Goal: Contribute content: Add original content to the website for others to see

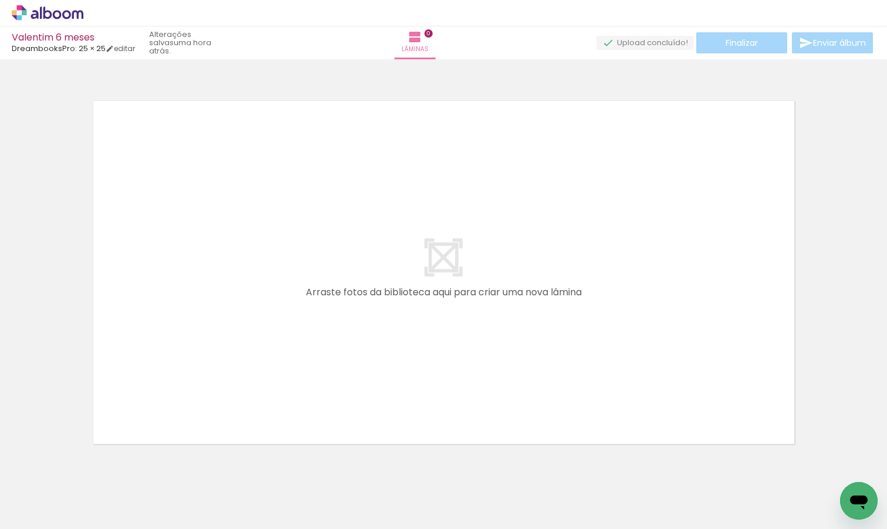
scroll to position [15, 0]
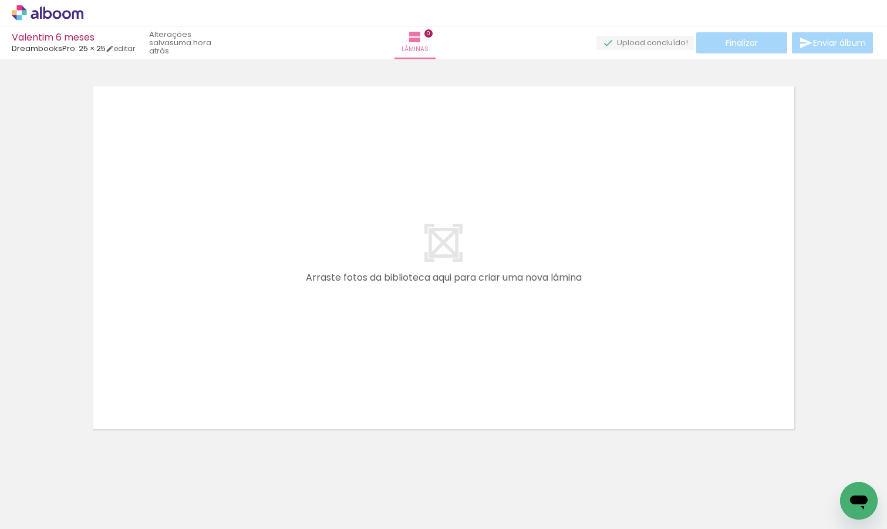
drag, startPoint x: 129, startPoint y: 500, endPoint x: 147, endPoint y: 305, distance: 195.1
click at [147, 305] on quentale-workspace at bounding box center [443, 264] width 887 height 529
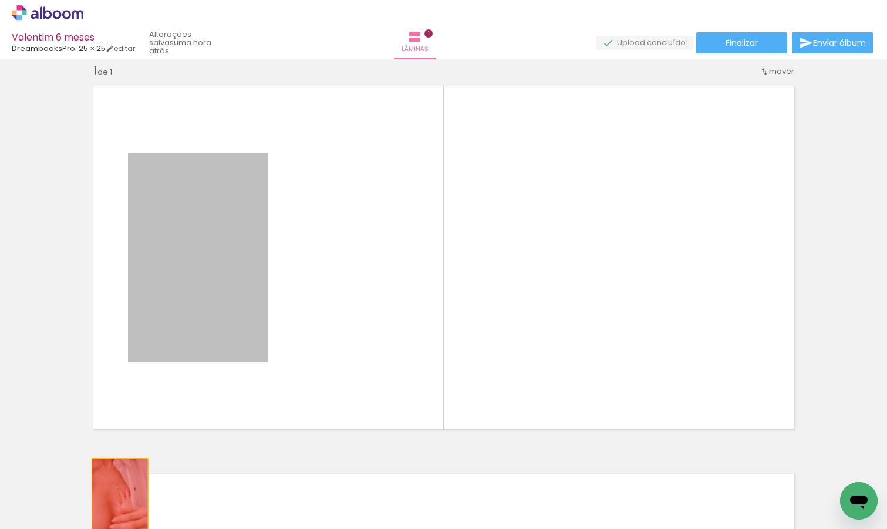
drag, startPoint x: 188, startPoint y: 254, endPoint x: 115, endPoint y: 501, distance: 257.2
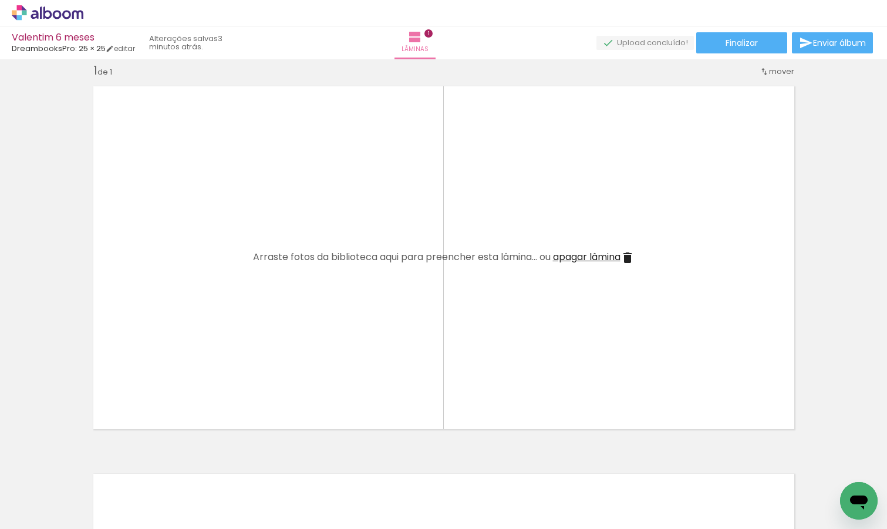
scroll to position [0, 523]
drag, startPoint x: 198, startPoint y: 495, endPoint x: 200, endPoint y: 324, distance: 171.4
click at [200, 324] on quentale-workspace at bounding box center [443, 264] width 887 height 529
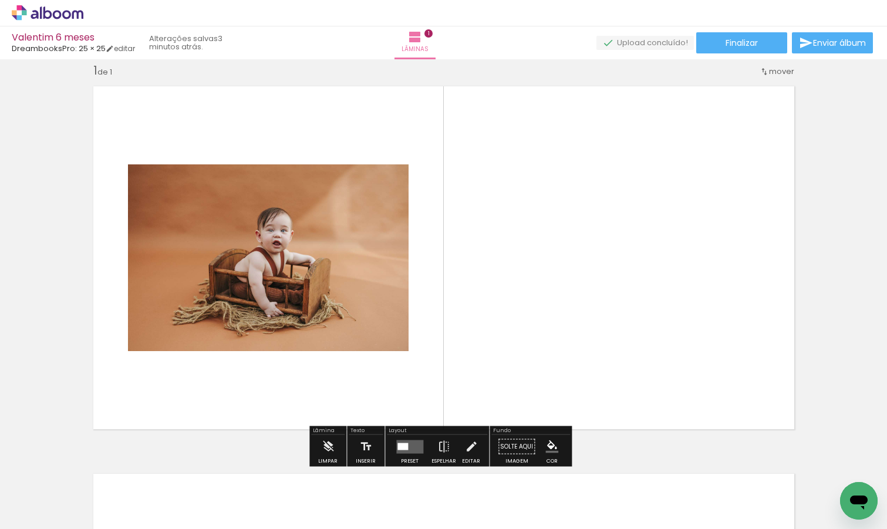
drag, startPoint x: 255, startPoint y: 510, endPoint x: 535, endPoint y: 265, distance: 371.9
click at [535, 265] on quentale-workspace at bounding box center [443, 264] width 887 height 529
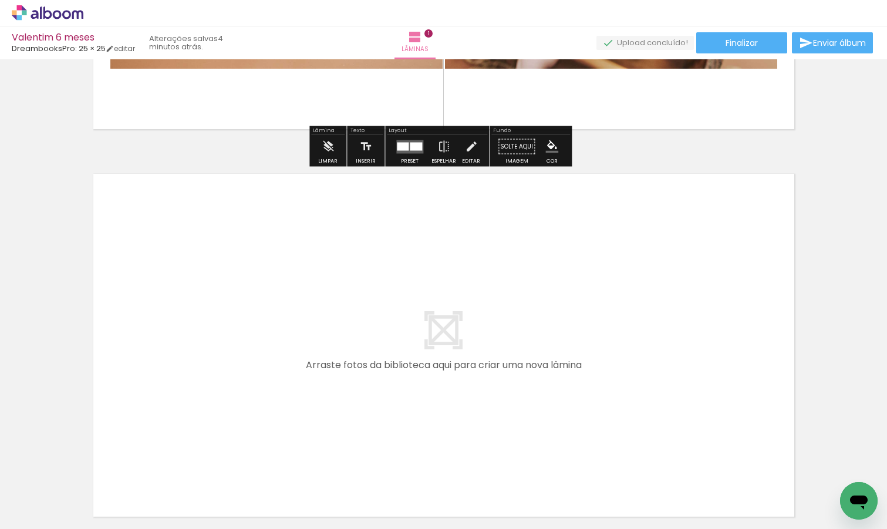
scroll to position [333, 0]
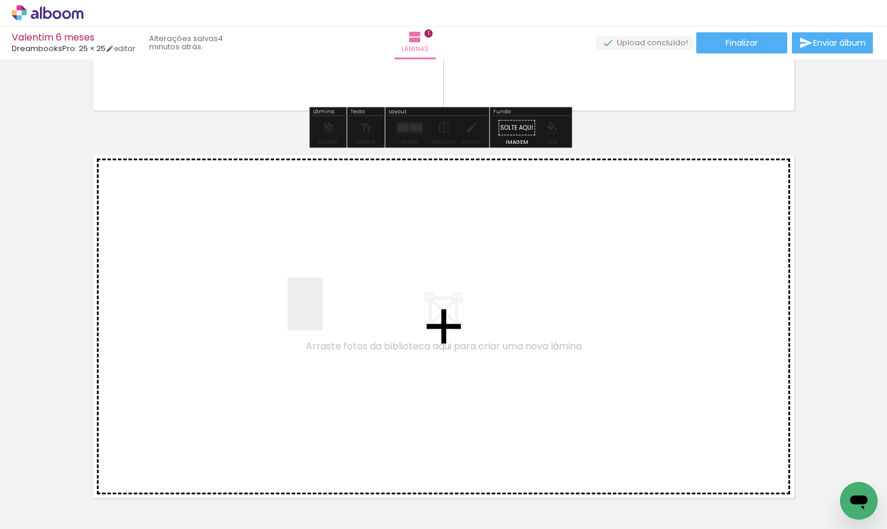
drag, startPoint x: 323, startPoint y: 494, endPoint x: 323, endPoint y: 305, distance: 189.0
click at [323, 305] on quentale-workspace at bounding box center [443, 264] width 887 height 529
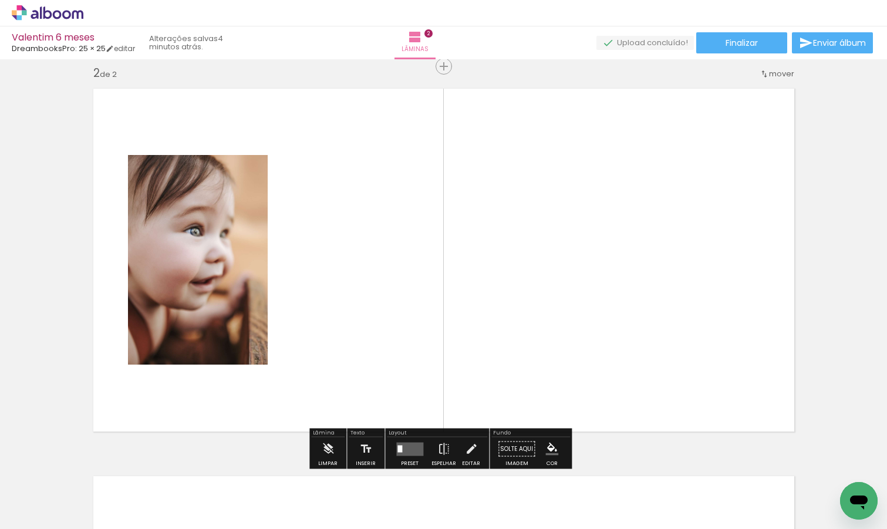
scroll to position [402, 0]
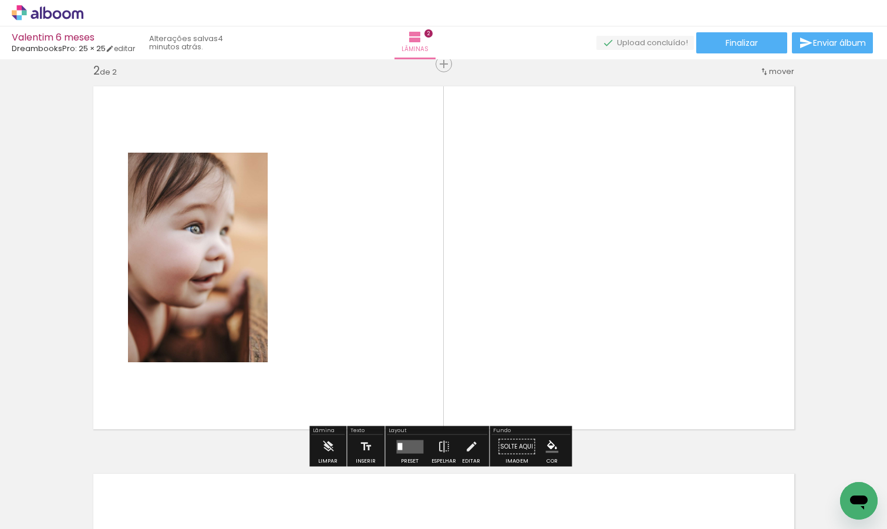
drag, startPoint x: 387, startPoint y: 488, endPoint x: 387, endPoint y: 248, distance: 239.5
click at [387, 248] on quentale-workspace at bounding box center [443, 264] width 887 height 529
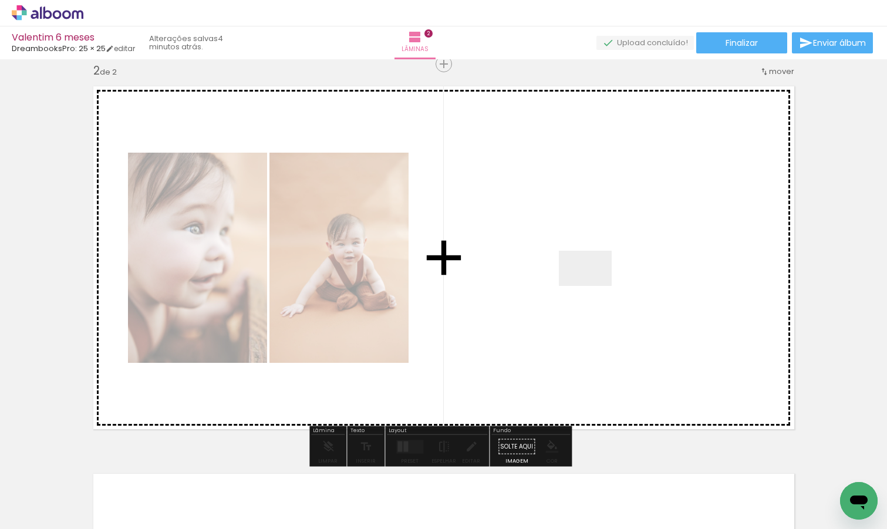
drag, startPoint x: 468, startPoint y: 498, endPoint x: 595, endPoint y: 282, distance: 251.0
click at [595, 282] on quentale-workspace at bounding box center [443, 264] width 887 height 529
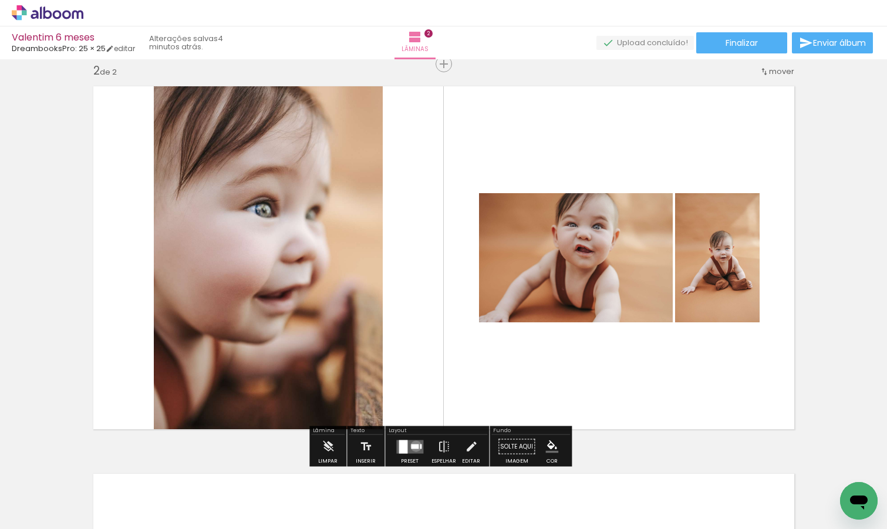
click at [413, 445] on div at bounding box center [415, 446] width 8 height 5
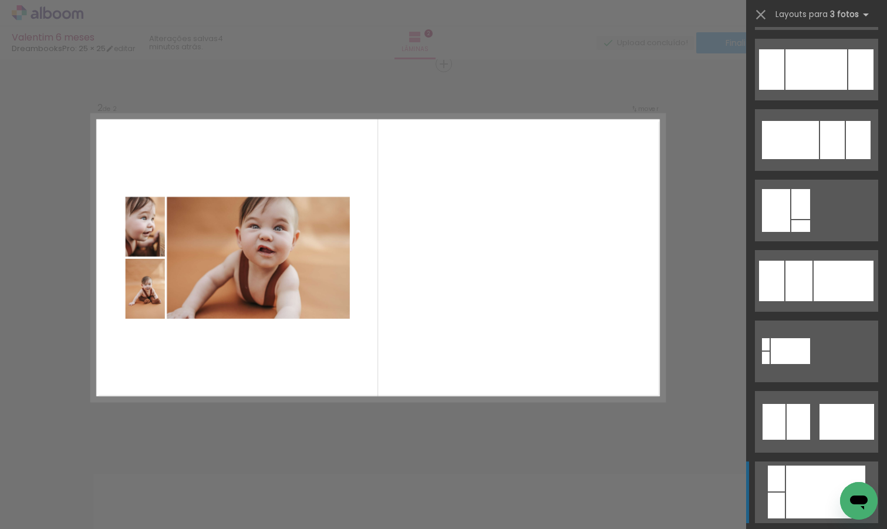
scroll to position [686, 0]
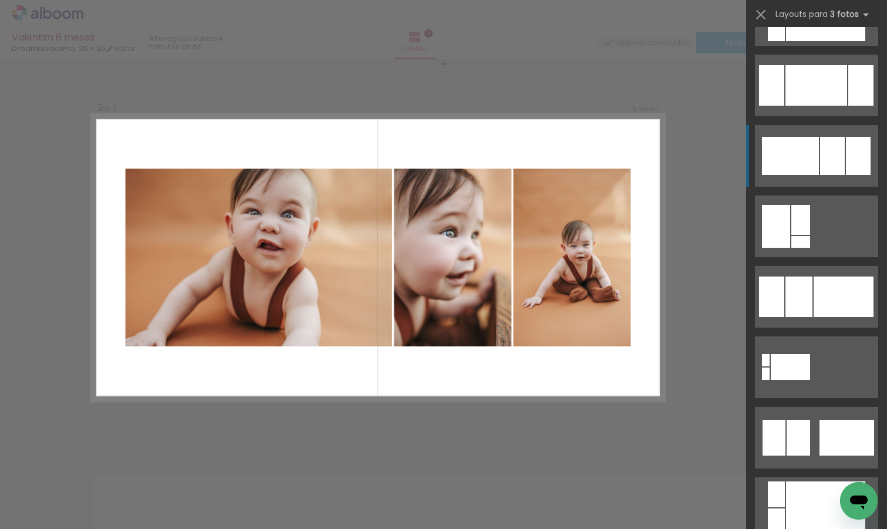
click at [799, 152] on div at bounding box center [790, 156] width 57 height 38
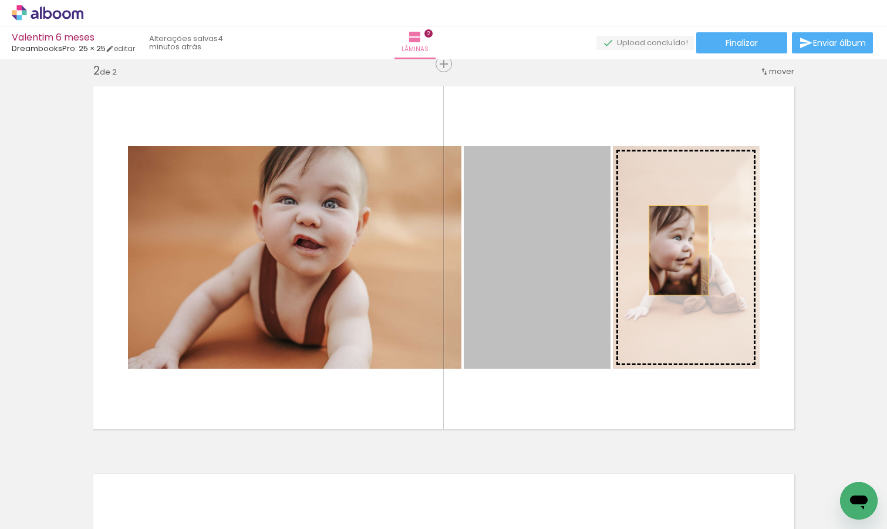
drag, startPoint x: 549, startPoint y: 241, endPoint x: 676, endPoint y: 250, distance: 127.7
click at [0, 0] on slot at bounding box center [0, 0] width 0 height 0
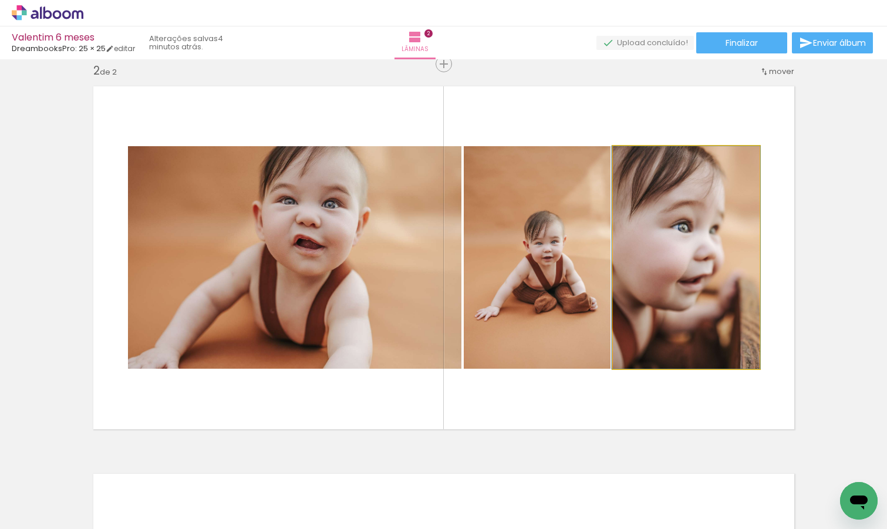
drag, startPoint x: 676, startPoint y: 250, endPoint x: 578, endPoint y: 250, distance: 98.6
click at [0, 0] on slot at bounding box center [0, 0] width 0 height 0
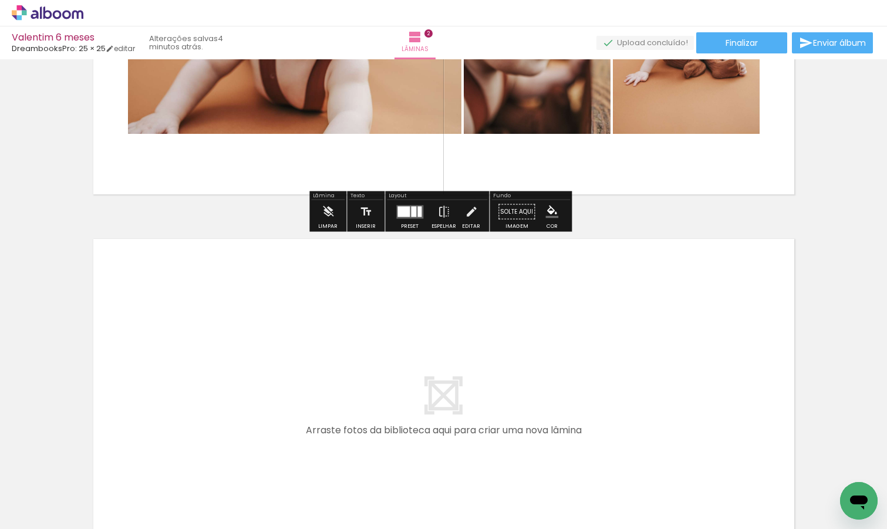
scroll to position [703, 0]
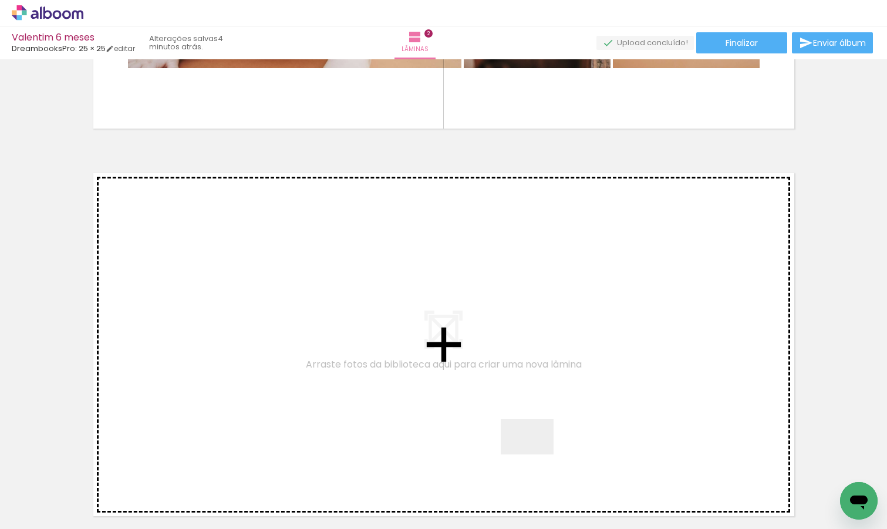
drag, startPoint x: 579, startPoint y: 496, endPoint x: 504, endPoint y: 404, distance: 118.1
click at [504, 404] on quentale-workspace at bounding box center [443, 264] width 887 height 529
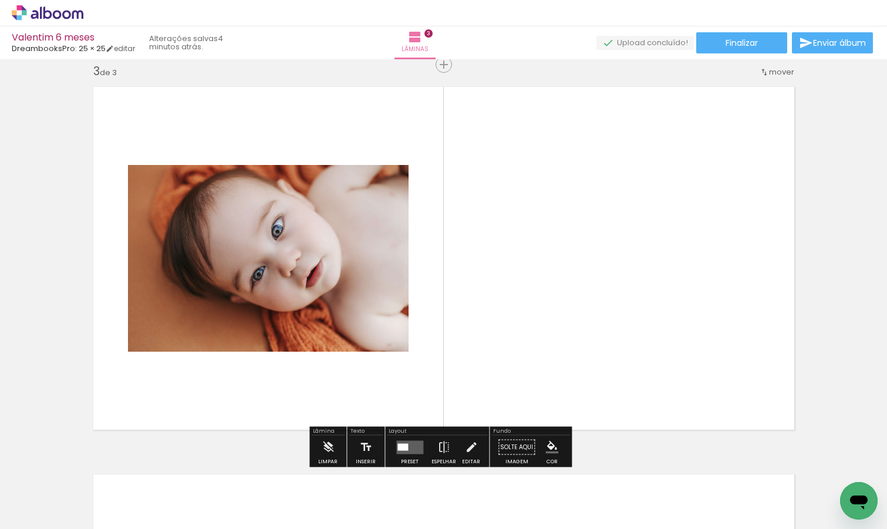
scroll to position [789, 0]
drag, startPoint x: 660, startPoint y: 501, endPoint x: 725, endPoint y: 308, distance: 203.6
click at [725, 308] on quentale-workspace at bounding box center [443, 264] width 887 height 529
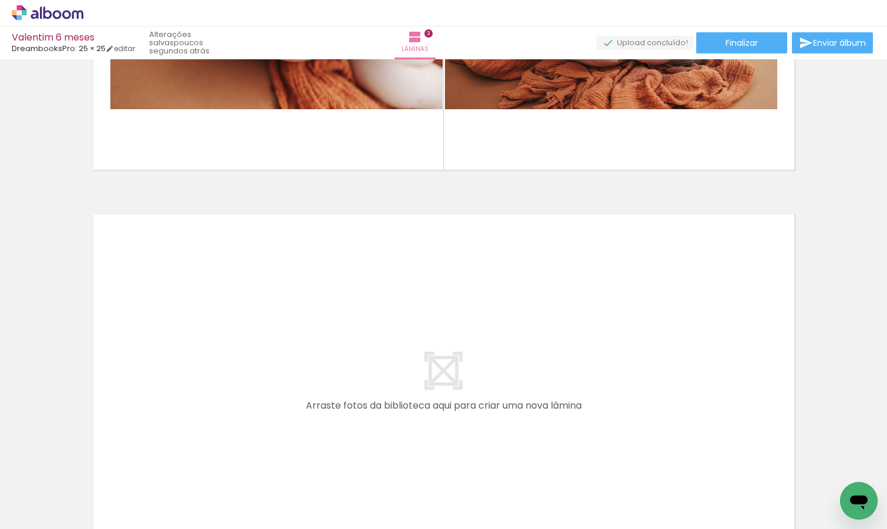
scroll to position [0, 812]
drag, startPoint x: 230, startPoint y: 490, endPoint x: 217, endPoint y: 387, distance: 103.5
click at [217, 387] on quentale-workspace at bounding box center [443, 264] width 887 height 529
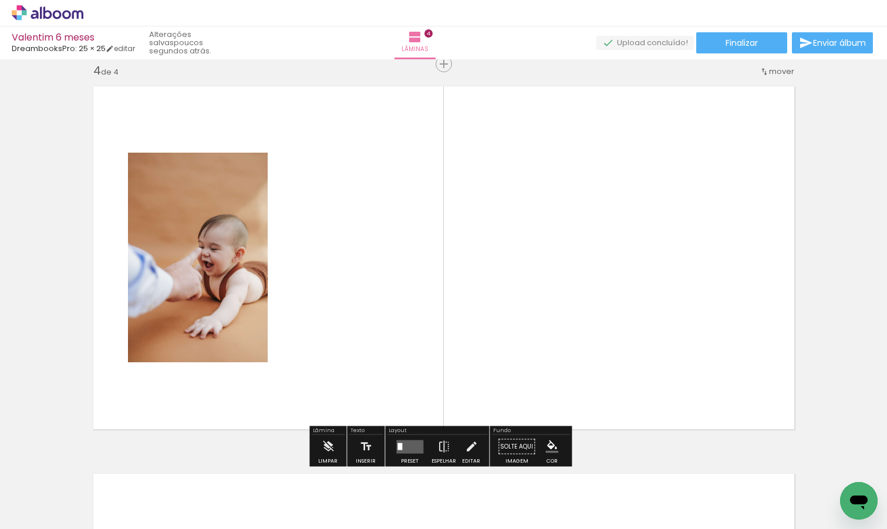
scroll to position [1177, 0]
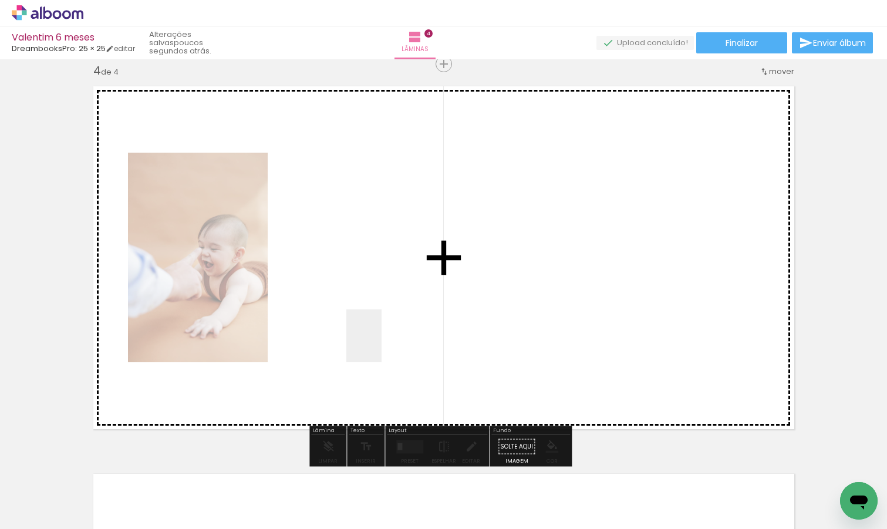
drag, startPoint x: 492, startPoint y: 500, endPoint x: 378, endPoint y: 342, distance: 194.5
click at [378, 342] on quentale-workspace at bounding box center [443, 264] width 887 height 529
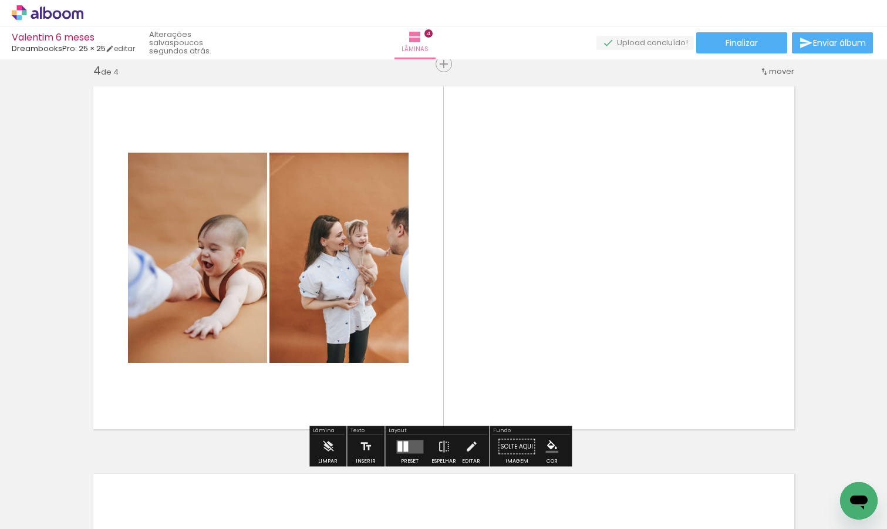
drag, startPoint x: 427, startPoint y: 500, endPoint x: 523, endPoint y: 328, distance: 196.8
click at [523, 328] on quentale-workspace at bounding box center [443, 264] width 887 height 529
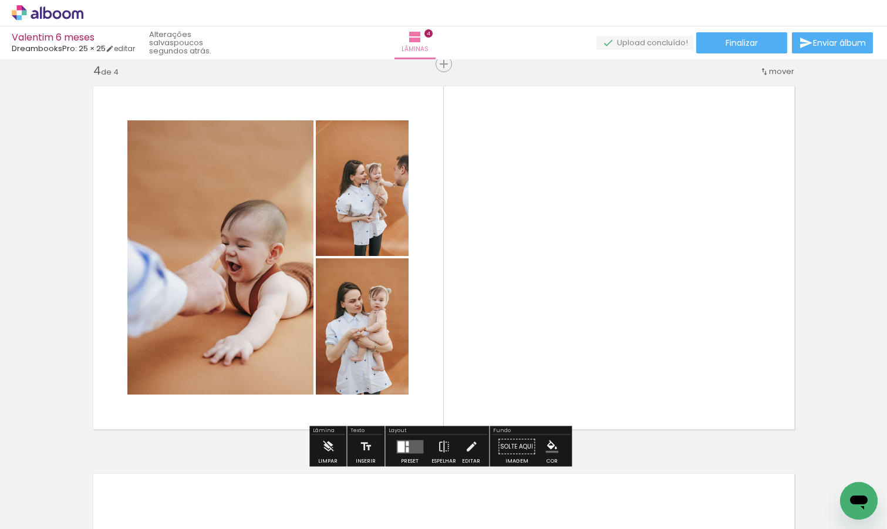
drag, startPoint x: 563, startPoint y: 489, endPoint x: 582, endPoint y: 342, distance: 148.5
click at [582, 343] on quentale-workspace at bounding box center [443, 264] width 887 height 529
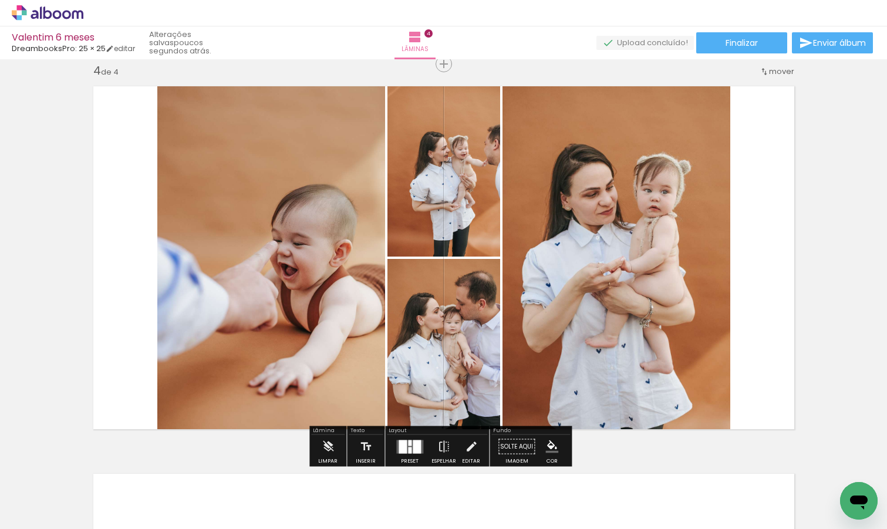
drag, startPoint x: 613, startPoint y: 505, endPoint x: 664, endPoint y: 262, distance: 247.6
click at [663, 266] on quentale-workspace at bounding box center [443, 264] width 887 height 529
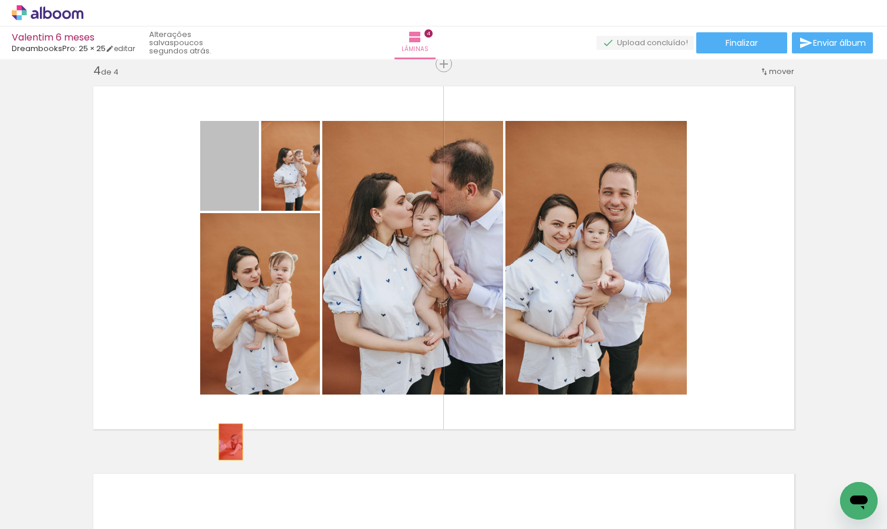
drag, startPoint x: 226, startPoint y: 167, endPoint x: 232, endPoint y: 492, distance: 325.2
click at [232, 492] on quentale-workspace at bounding box center [443, 264] width 887 height 529
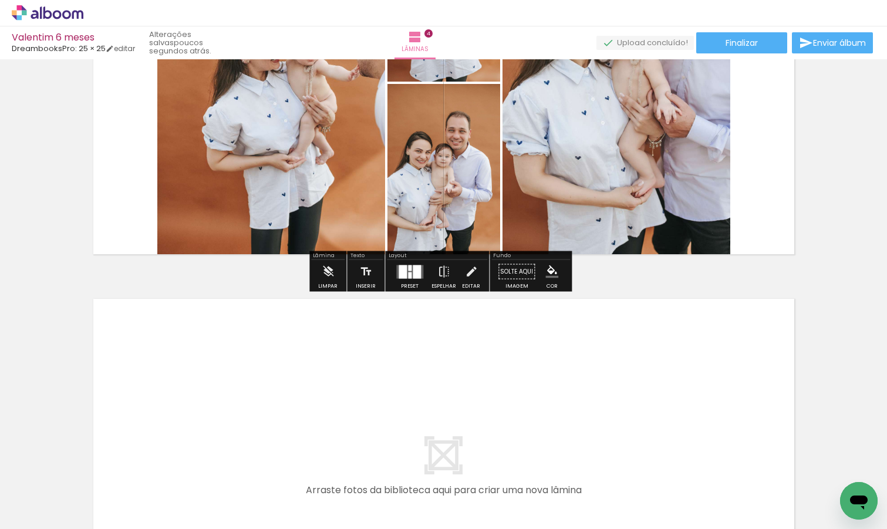
scroll to position [1300, 0]
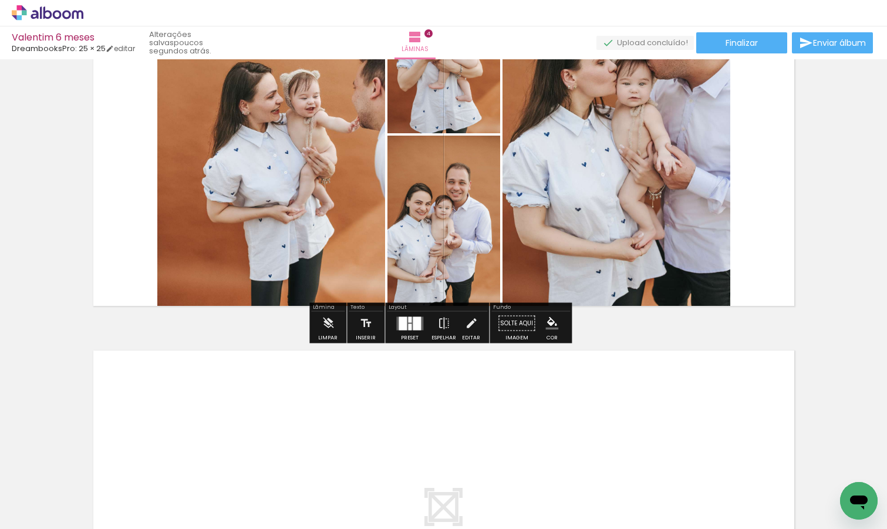
click at [414, 329] on div at bounding box center [417, 323] width 8 height 14
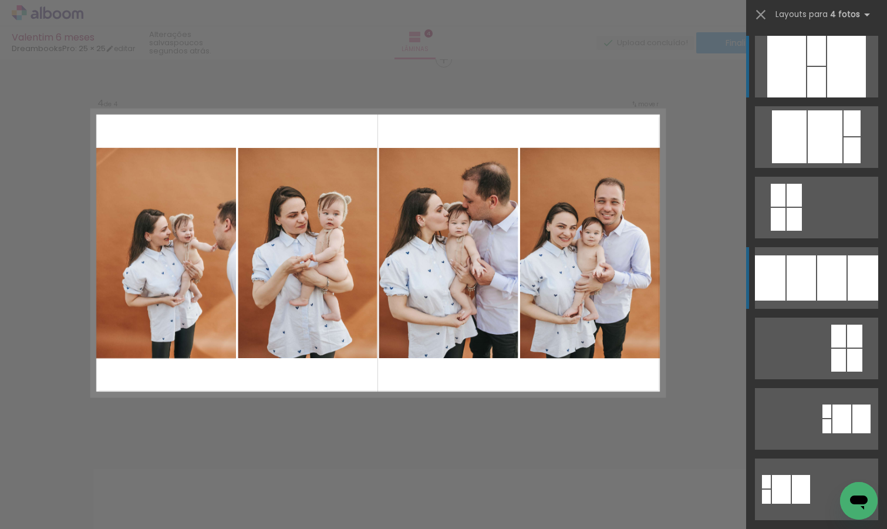
scroll to position [1177, 0]
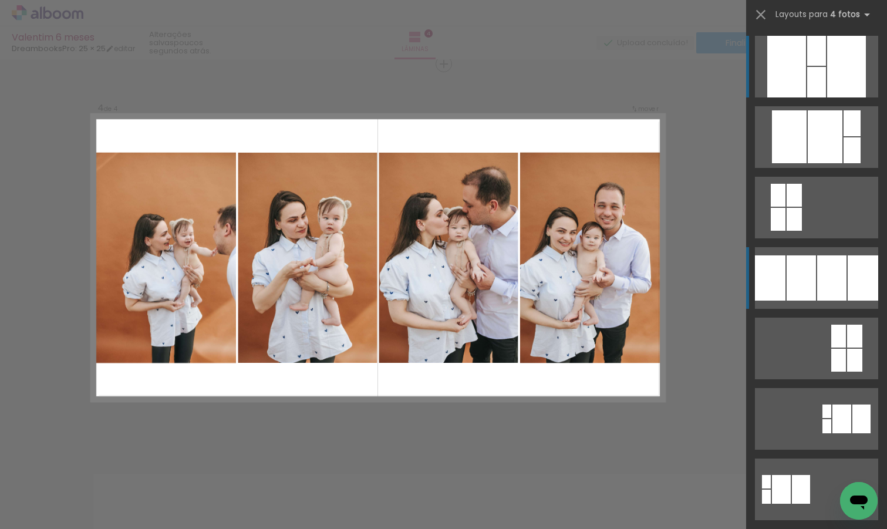
click at [817, 265] on div at bounding box center [831, 277] width 29 height 45
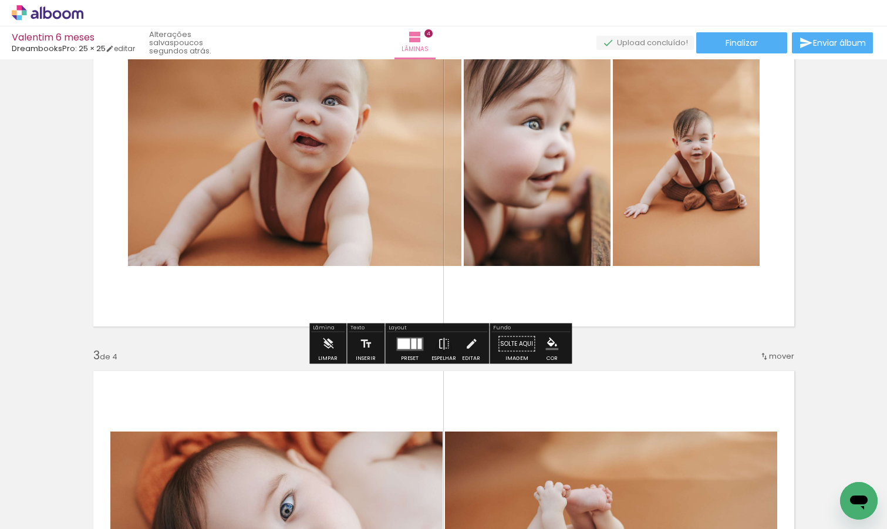
scroll to position [416, 0]
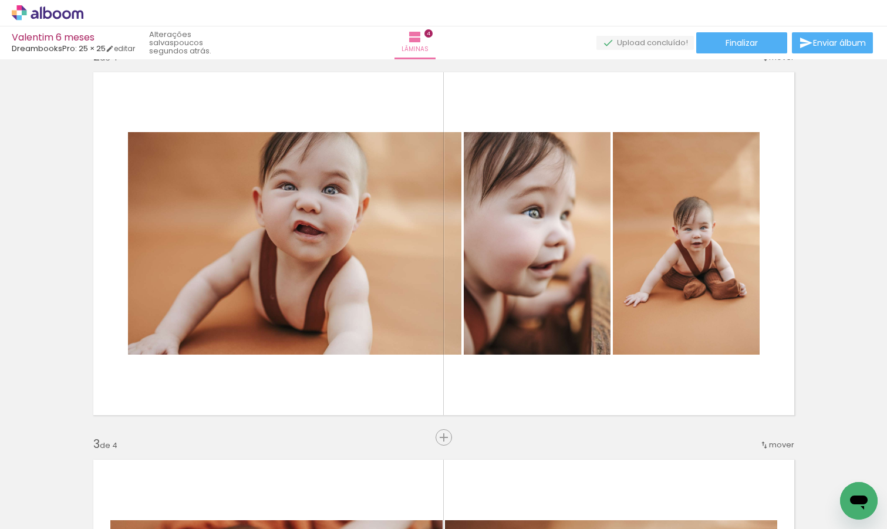
drag, startPoint x: 235, startPoint y: 497, endPoint x: 556, endPoint y: 335, distance: 359.9
click at [556, 335] on quentale-workspace at bounding box center [443, 264] width 887 height 529
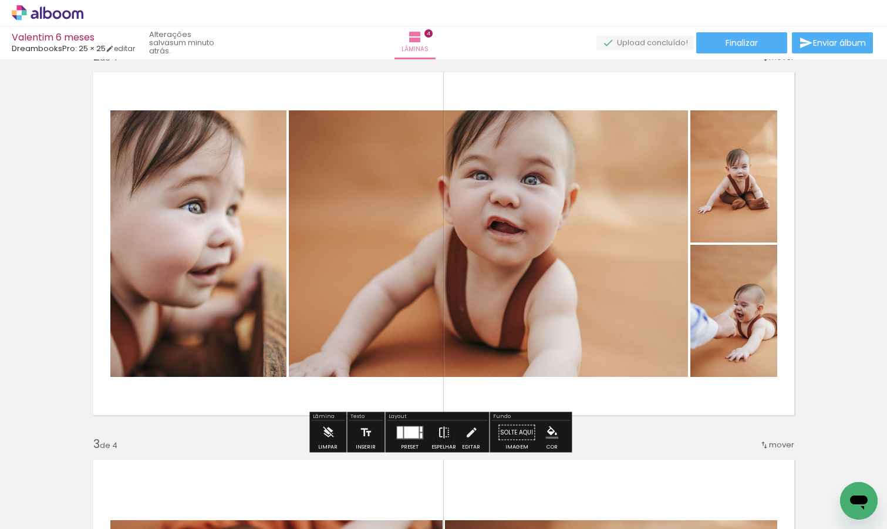
click at [443, 433] on iron-icon at bounding box center [443, 432] width 13 height 23
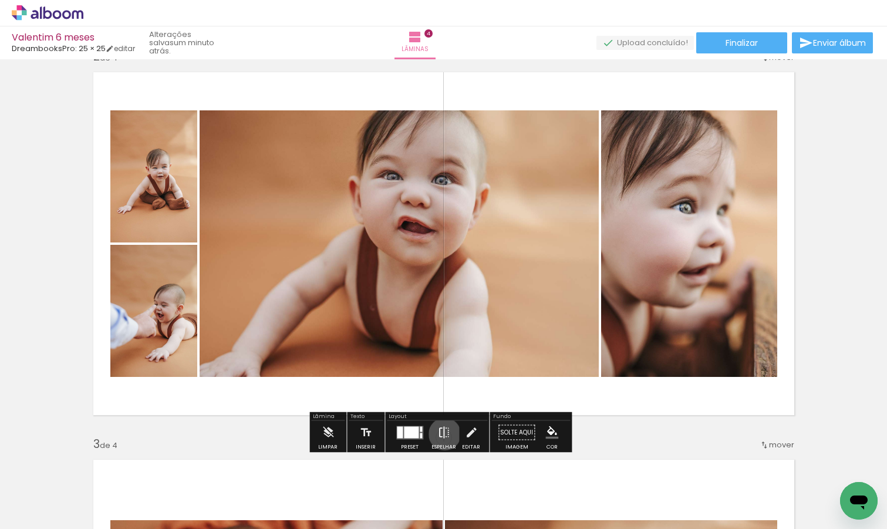
click at [442, 434] on iron-icon at bounding box center [443, 432] width 13 height 23
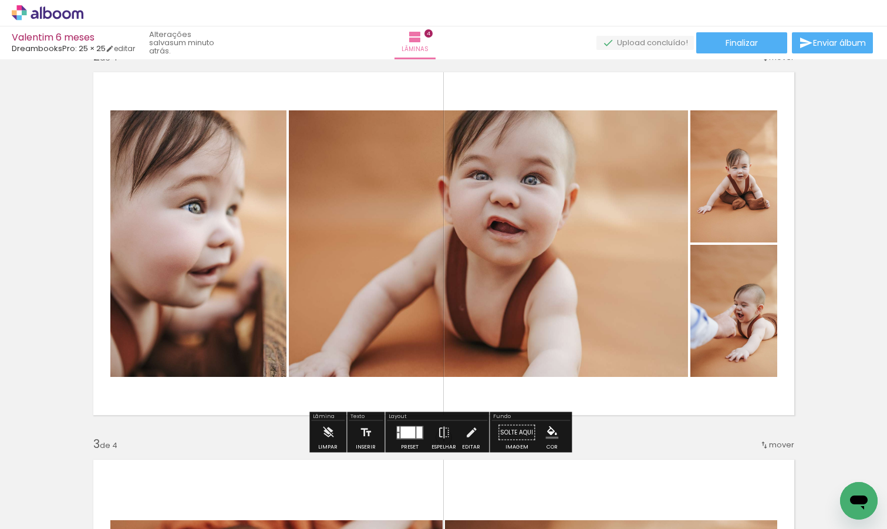
click at [407, 429] on div at bounding box center [407, 432] width 15 height 12
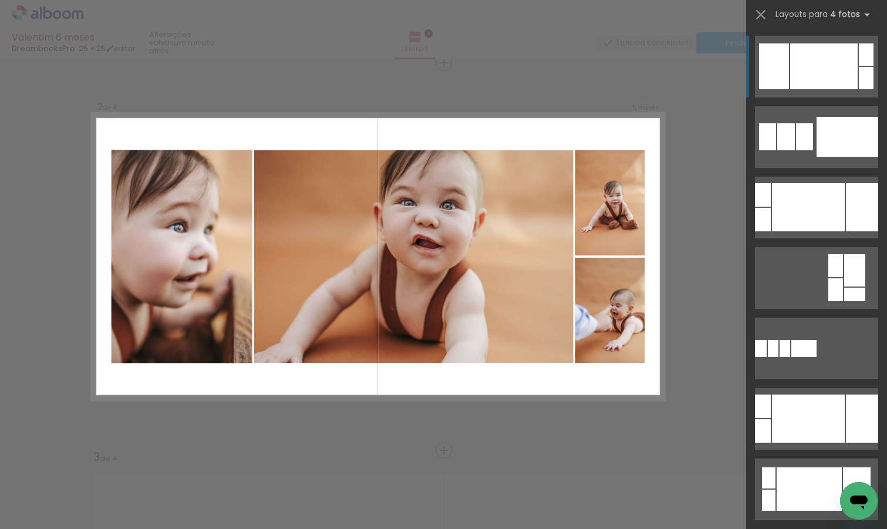
scroll to position [402, 0]
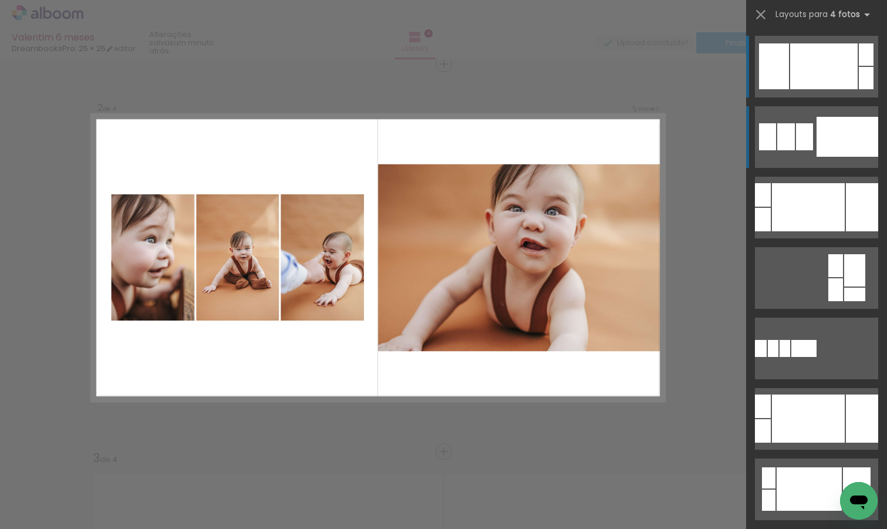
click at [811, 133] on quentale-layouter at bounding box center [816, 137] width 123 height 62
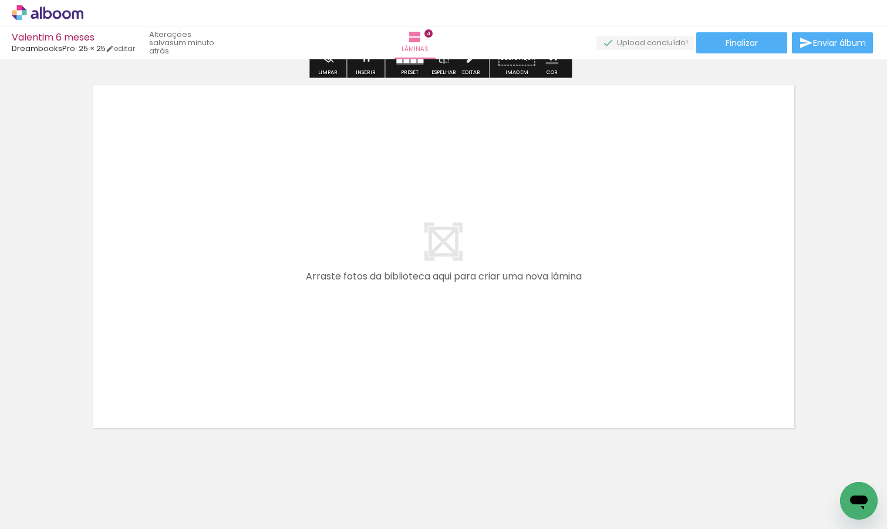
scroll to position [1587, 0]
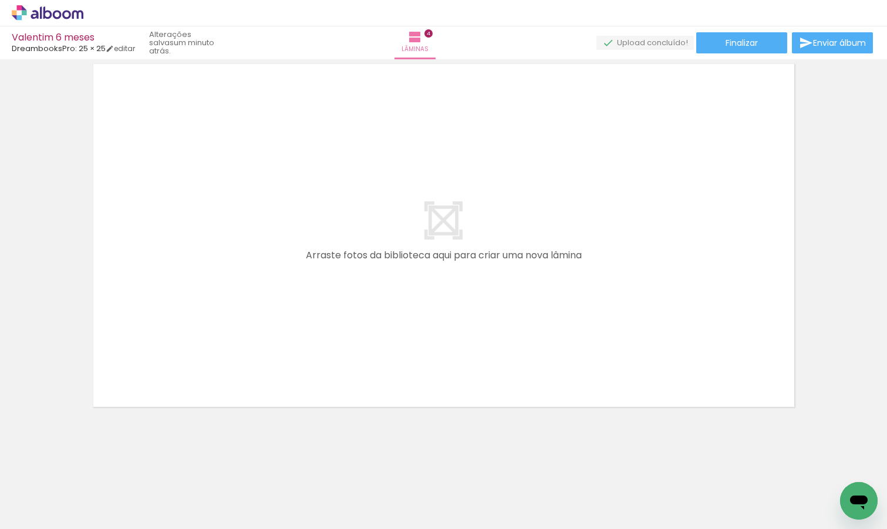
drag, startPoint x: 675, startPoint y: 483, endPoint x: 454, endPoint y: 319, distance: 275.6
click at [454, 319] on quentale-workspace at bounding box center [443, 264] width 887 height 529
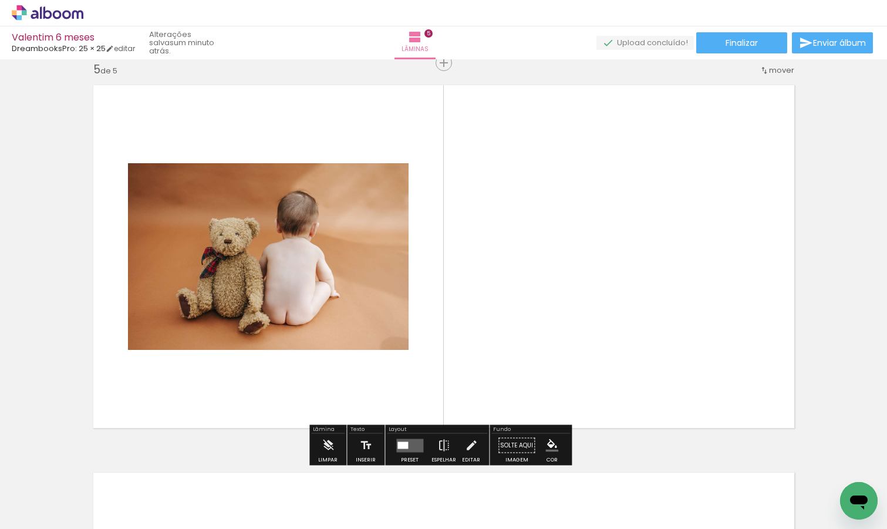
scroll to position [1564, 0]
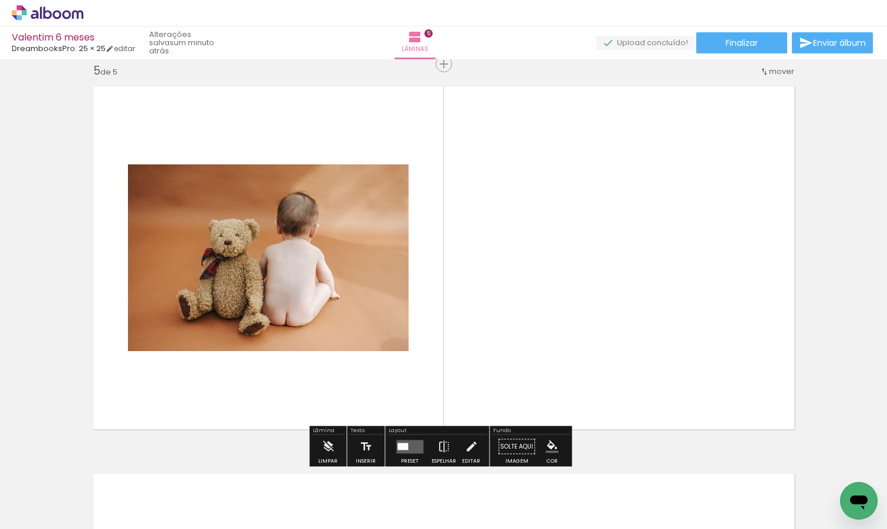
drag, startPoint x: 760, startPoint y: 488, endPoint x: 747, endPoint y: 338, distance: 150.9
click at [747, 338] on quentale-workspace at bounding box center [443, 264] width 887 height 529
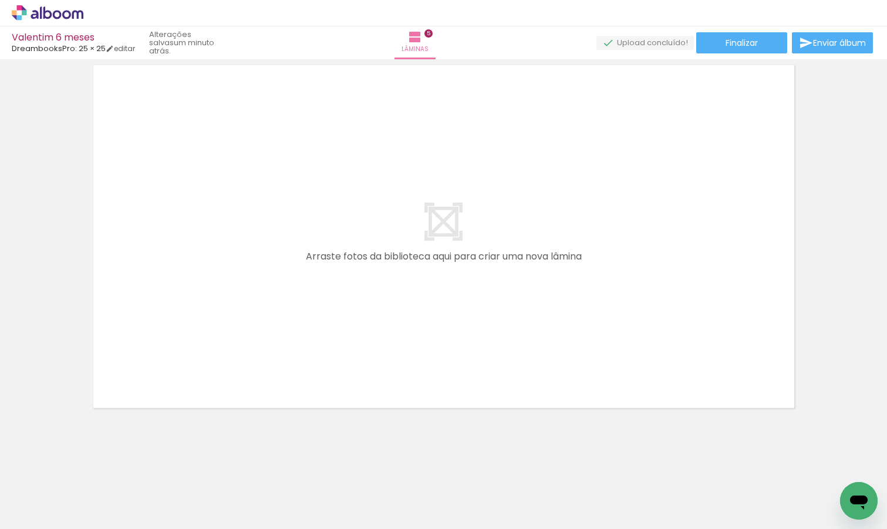
scroll to position [0, 922]
drag, startPoint x: 781, startPoint y: 496, endPoint x: 732, endPoint y: 387, distance: 119.6
click at [732, 387] on quentale-workspace at bounding box center [443, 264] width 887 height 529
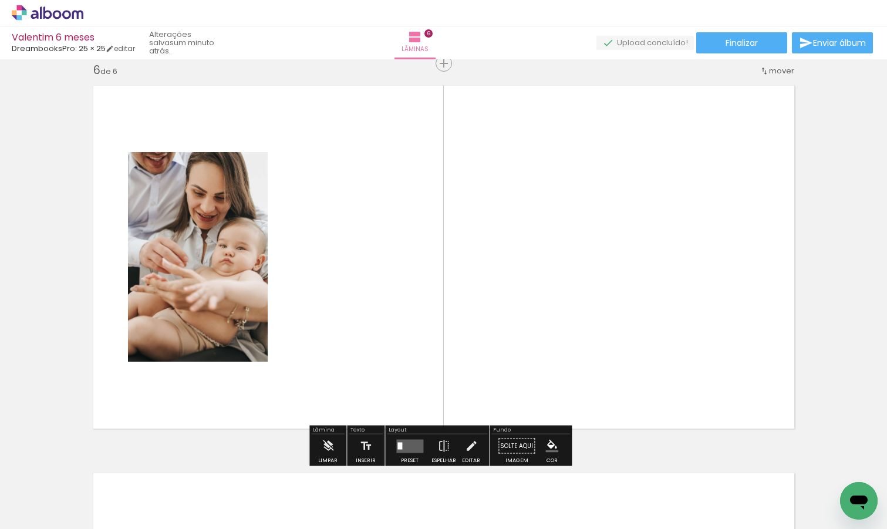
scroll to position [1952, 0]
drag, startPoint x: 711, startPoint y: 505, endPoint x: 711, endPoint y: 309, distance: 196.6
click at [711, 310] on quentale-workspace at bounding box center [443, 264] width 887 height 529
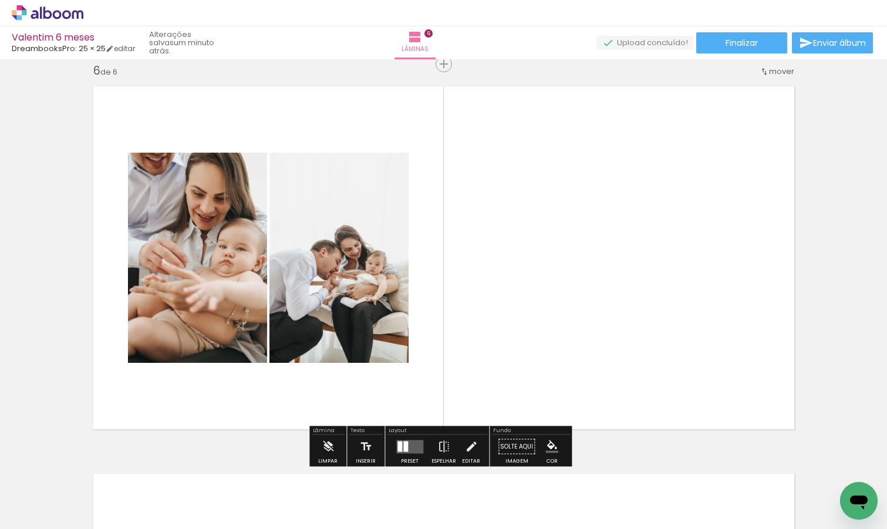
scroll to position [0, 0]
drag, startPoint x: 457, startPoint y: 492, endPoint x: 463, endPoint y: 482, distance: 11.4
click at [463, 483] on div at bounding box center [446, 489] width 39 height 58
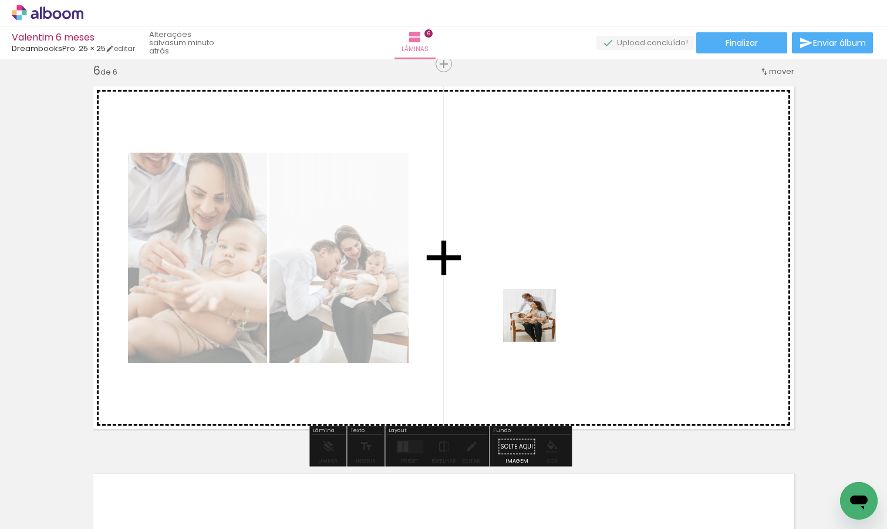
drag, startPoint x: 463, startPoint y: 497, endPoint x: 540, endPoint y: 322, distance: 190.5
click at [540, 322] on quentale-workspace at bounding box center [443, 264] width 887 height 529
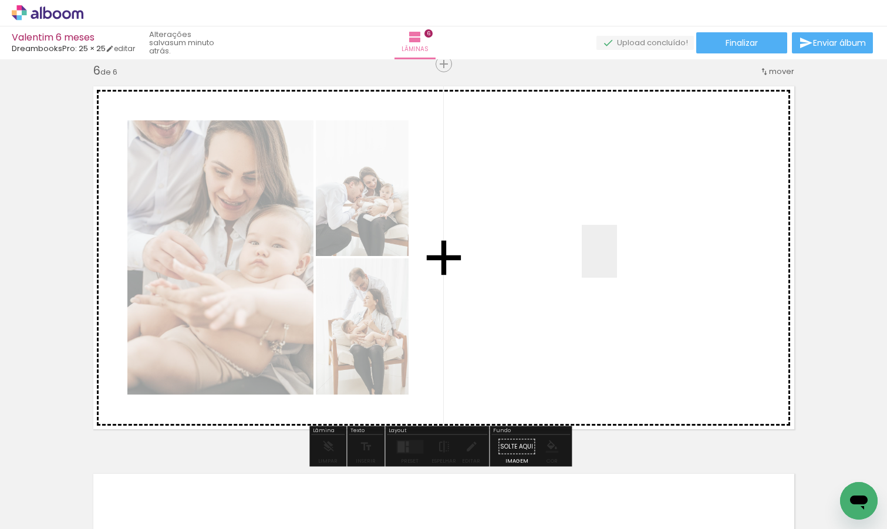
drag, startPoint x: 519, startPoint y: 495, endPoint x: 627, endPoint y: 242, distance: 275.3
click at [627, 242] on quentale-workspace at bounding box center [443, 264] width 887 height 529
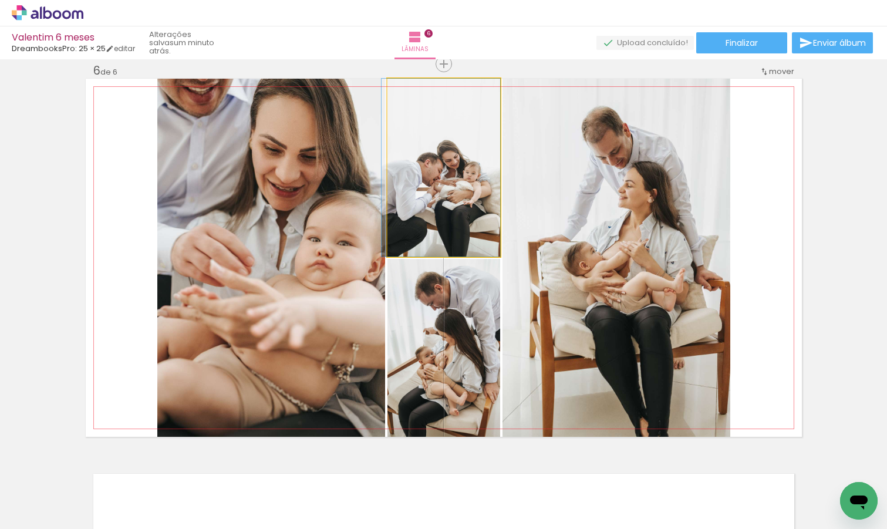
drag, startPoint x: 446, startPoint y: 191, endPoint x: 281, endPoint y: 272, distance: 183.8
click at [0, 0] on slot at bounding box center [0, 0] width 0 height 0
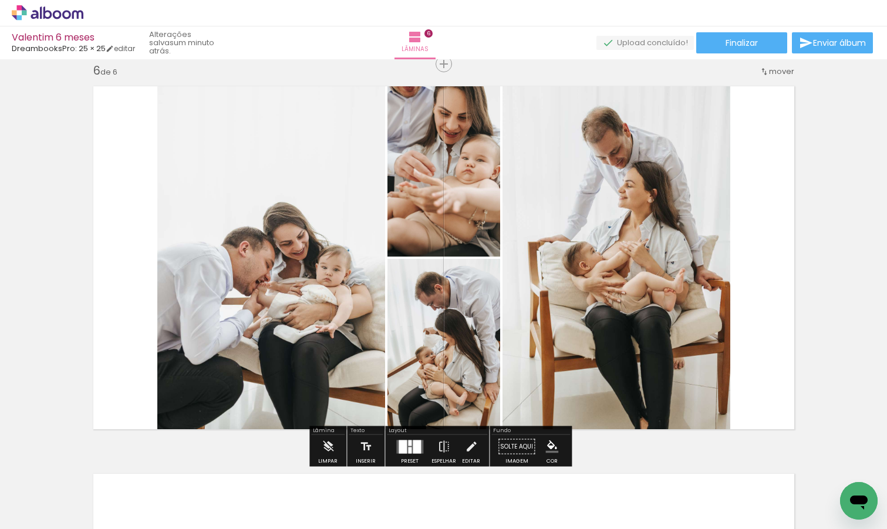
drag, startPoint x: 615, startPoint y: -49, endPoint x: 476, endPoint y: -93, distance: 146.1
click at [477, 0] on html "link( href="../../bower_components/polymer/polymer.html" rel="import" ) picture…" at bounding box center [443, 264] width 887 height 529
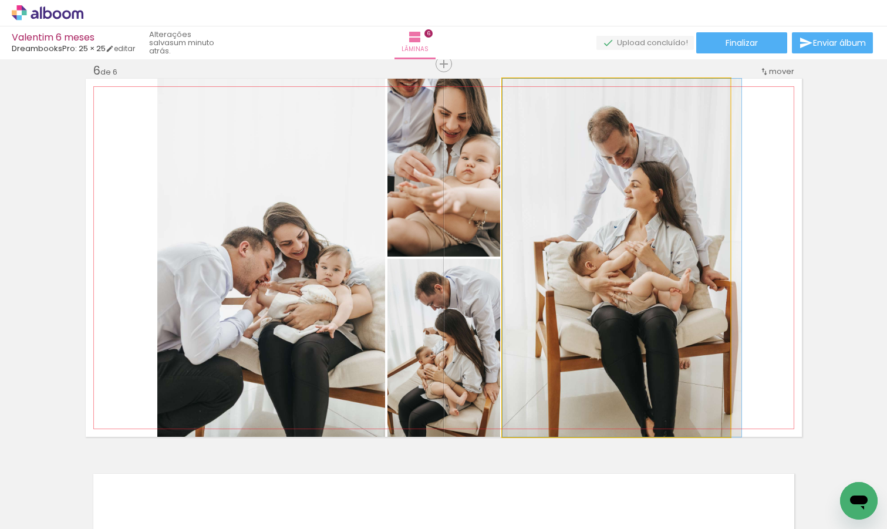
drag, startPoint x: 535, startPoint y: 145, endPoint x: 656, endPoint y: 500, distance: 375.0
click at [656, 500] on quentale-workspace at bounding box center [443, 264] width 887 height 529
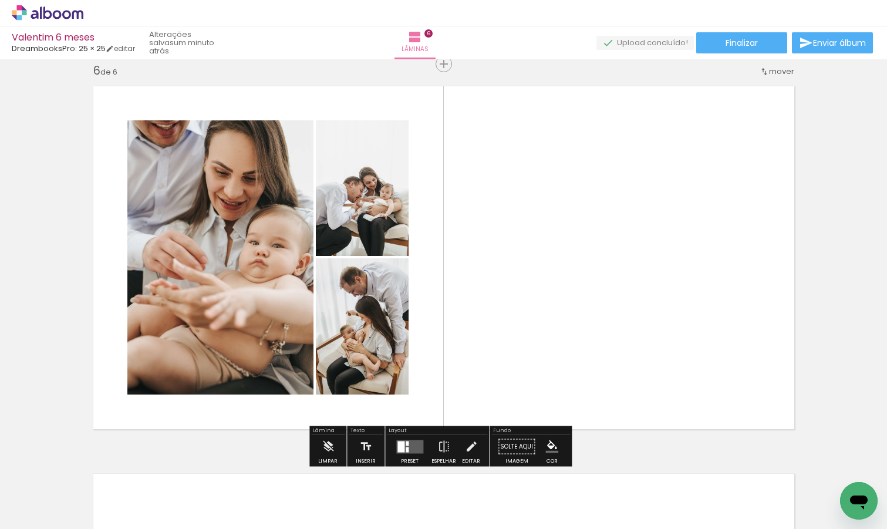
drag, startPoint x: 349, startPoint y: 31, endPoint x: 404, endPoint y: 428, distance: 400.6
click at [407, 0] on div "Valentim 6 meses DreambooksPro: 25 × 25 editar um minuto atrás. Lâminas 6 Final…" at bounding box center [443, 0] width 887 height 0
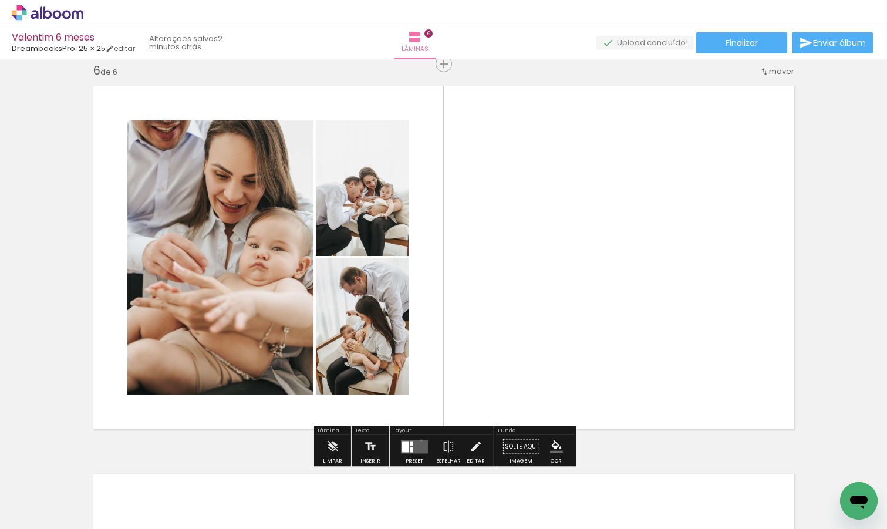
click at [419, 440] on quentale-layouter at bounding box center [414, 447] width 27 height 14
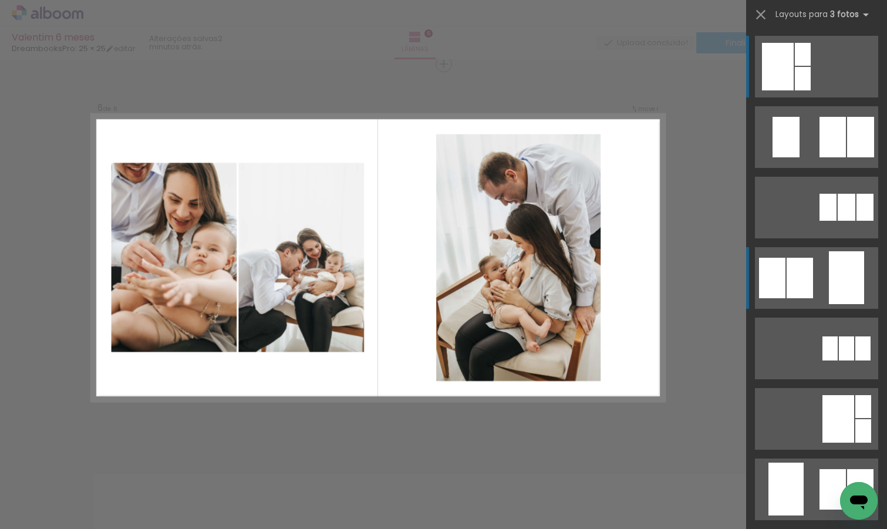
click at [844, 289] on div at bounding box center [846, 277] width 35 height 53
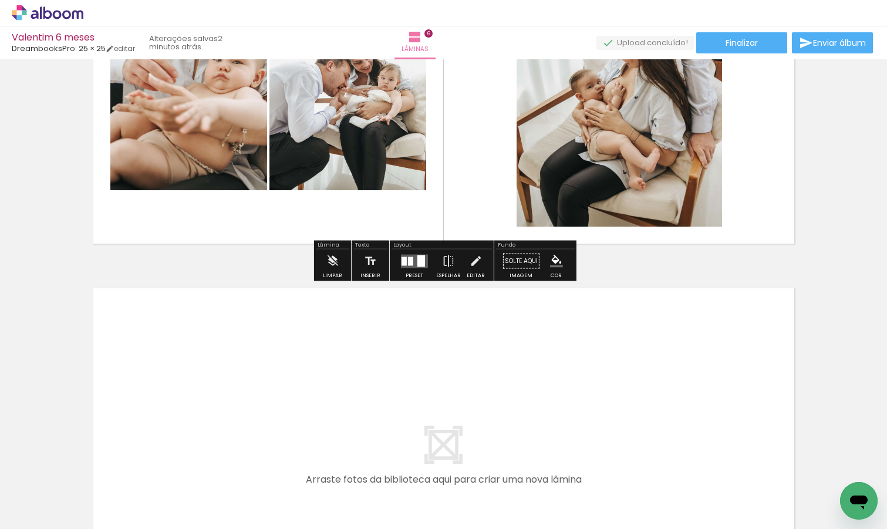
scroll to position [2283, 0]
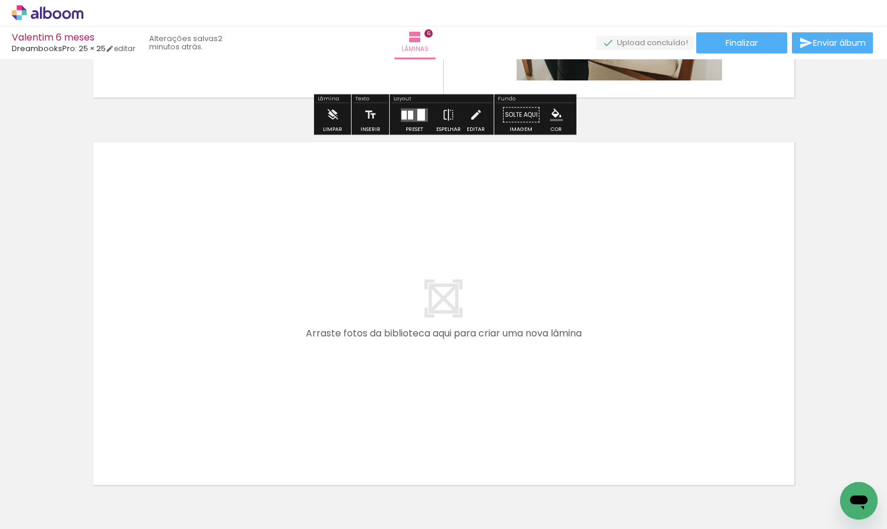
drag, startPoint x: 194, startPoint y: 501, endPoint x: 194, endPoint y: 408, distance: 93.3
click at [194, 408] on quentale-workspace at bounding box center [443, 264] width 887 height 529
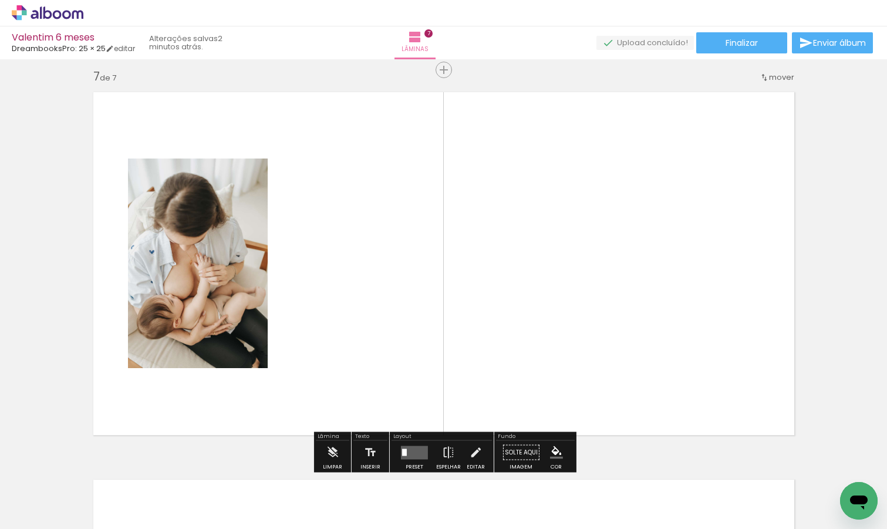
scroll to position [2339, 0]
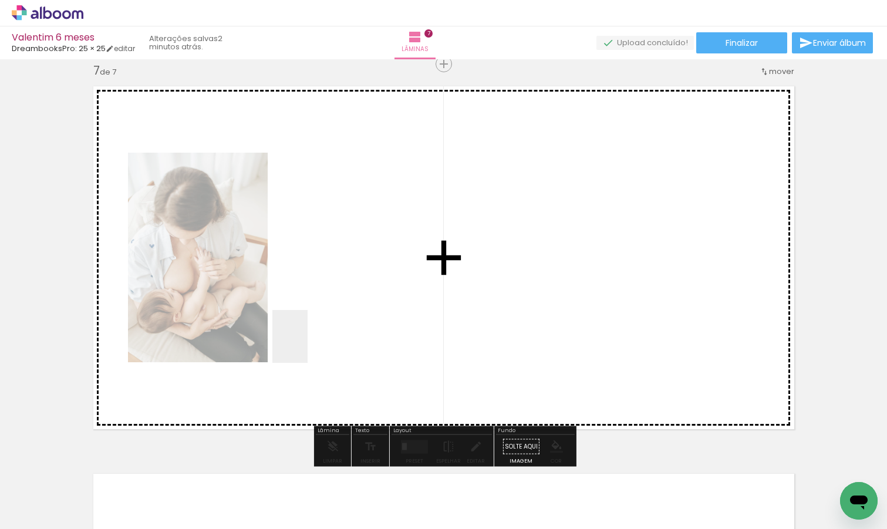
drag, startPoint x: 248, startPoint y: 495, endPoint x: 311, endPoint y: 338, distance: 169.9
click at [311, 338] on quentale-workspace at bounding box center [443, 264] width 887 height 529
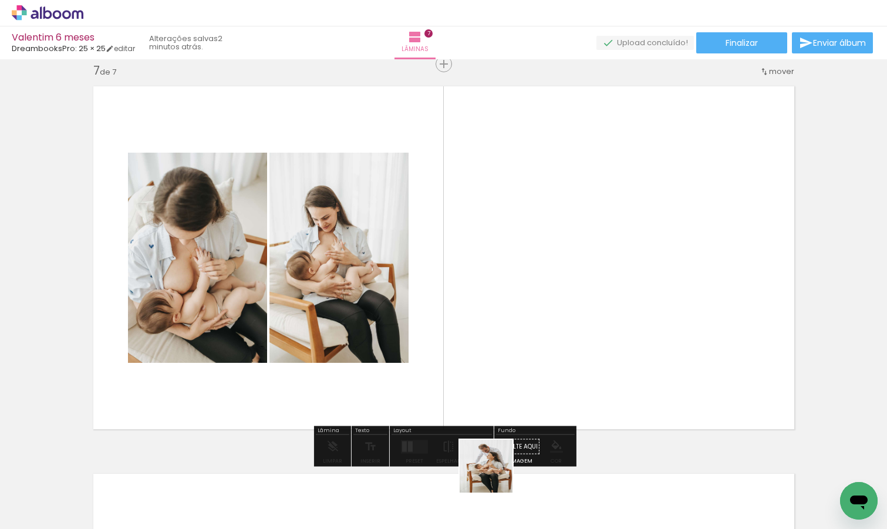
drag, startPoint x: 481, startPoint y: 485, endPoint x: 604, endPoint y: 394, distance: 152.7
click at [595, 400] on quentale-workspace at bounding box center [443, 264] width 887 height 529
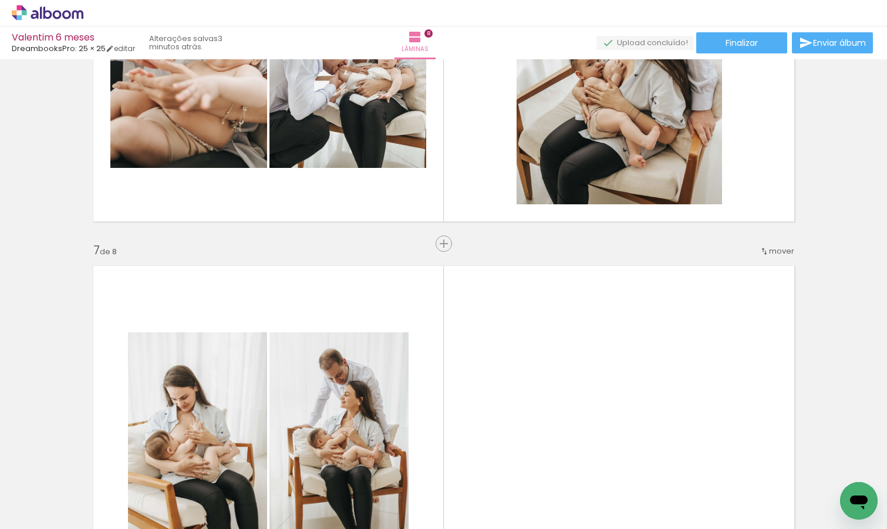
scroll to position [2152, 0]
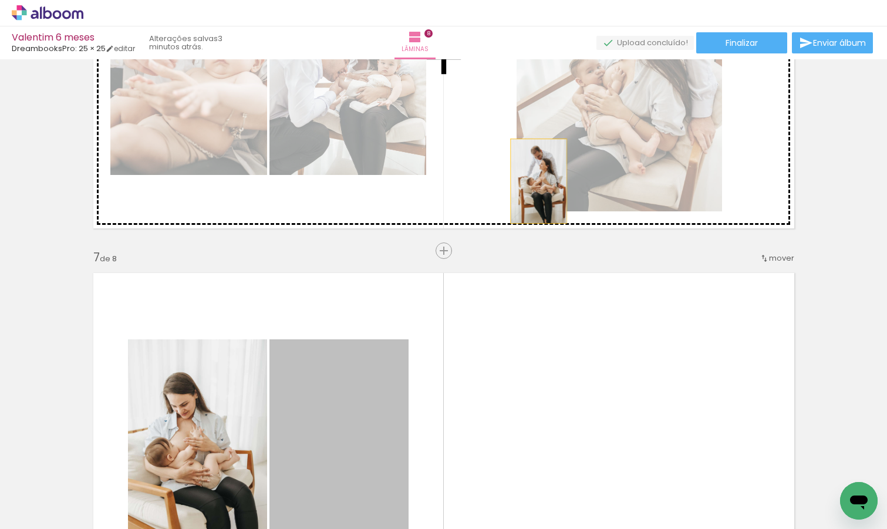
drag, startPoint x: 346, startPoint y: 394, endPoint x: 563, endPoint y: 151, distance: 325.9
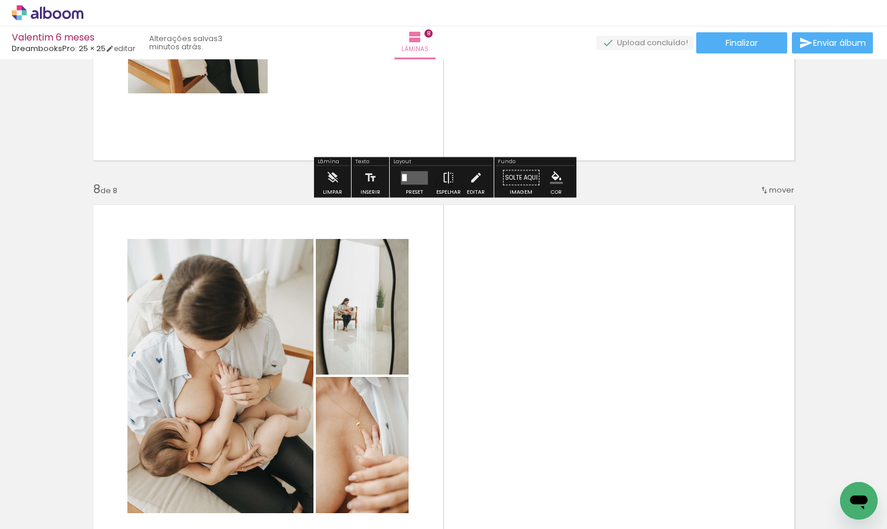
scroll to position [2604, 0]
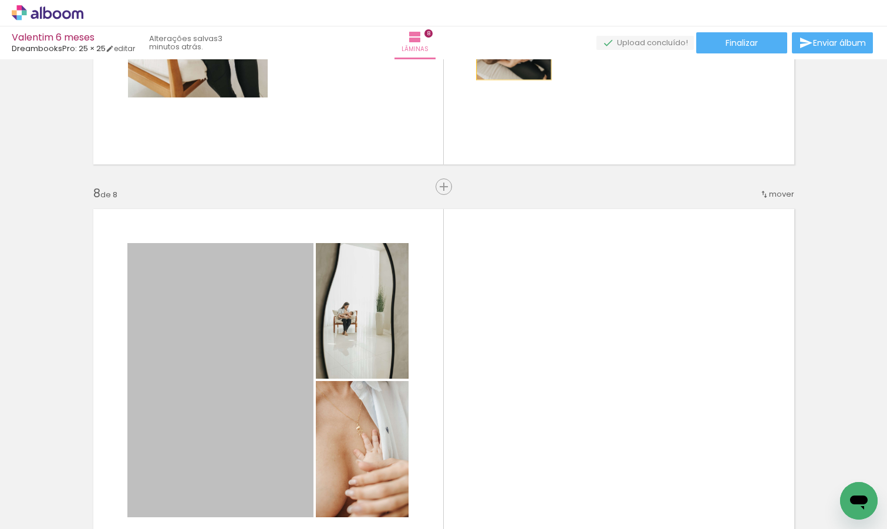
drag, startPoint x: 260, startPoint y: 323, endPoint x: 519, endPoint y: 15, distance: 402.4
click at [519, 0] on div "Valentim 6 meses DreambooksPro: 25 × 25 editar 3 minutos atrás. Lâminas 8 Final…" at bounding box center [443, 0] width 887 height 0
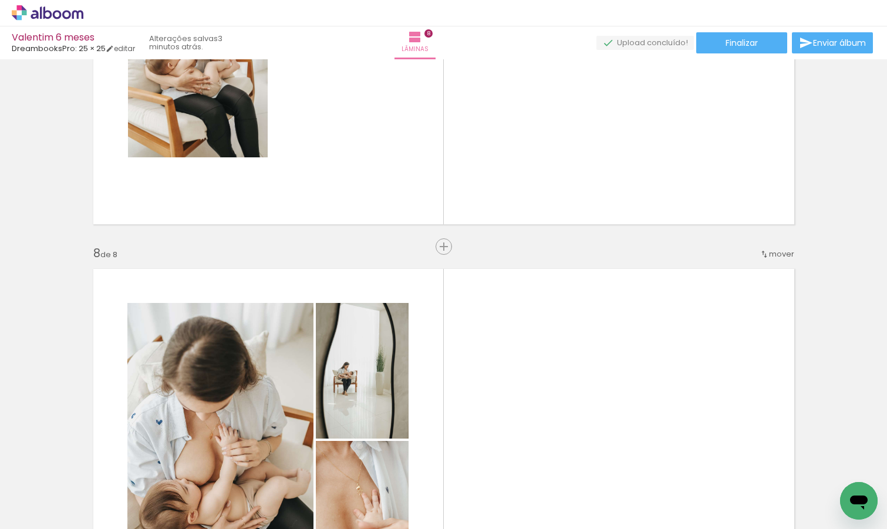
scroll to position [2534, 0]
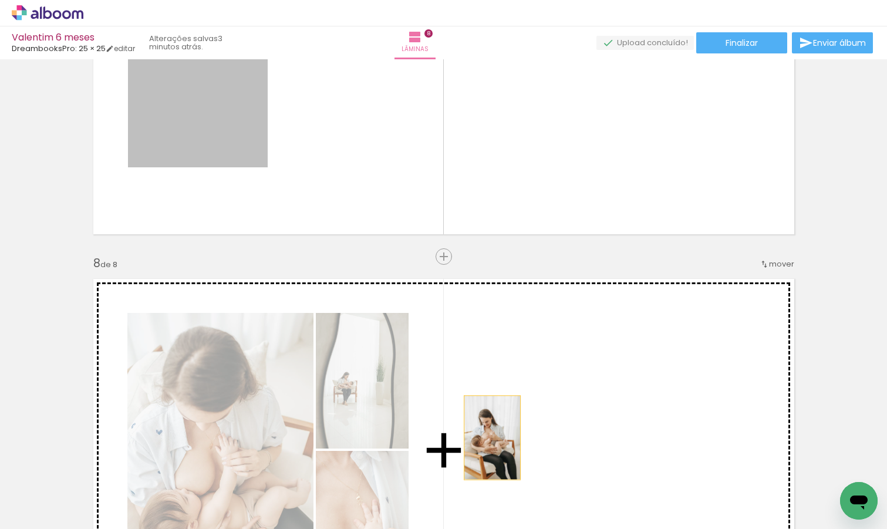
drag, startPoint x: 226, startPoint y: 108, endPoint x: 492, endPoint y: 435, distance: 421.8
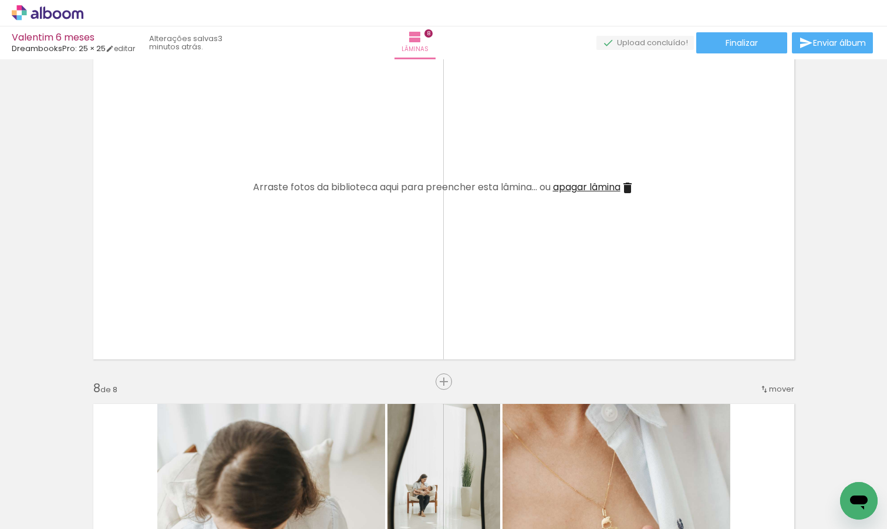
scroll to position [2404, 0]
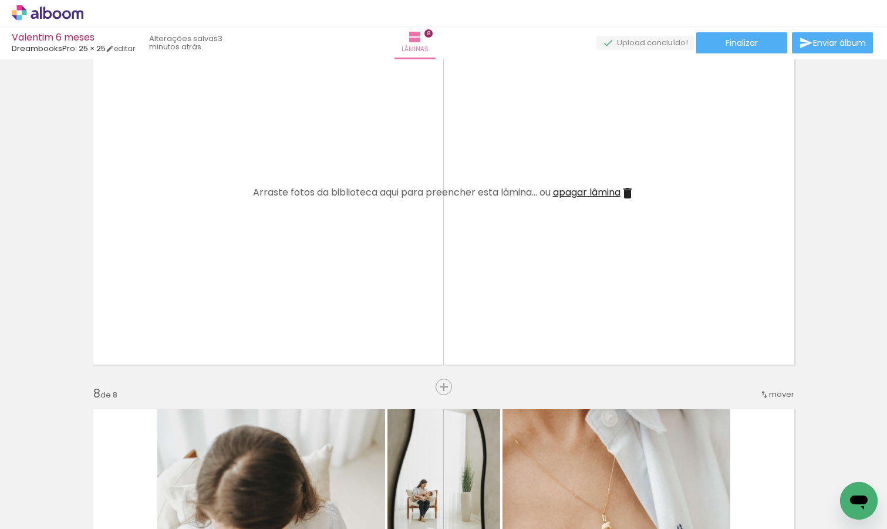
click at [630, 194] on iron-icon at bounding box center [627, 193] width 14 height 14
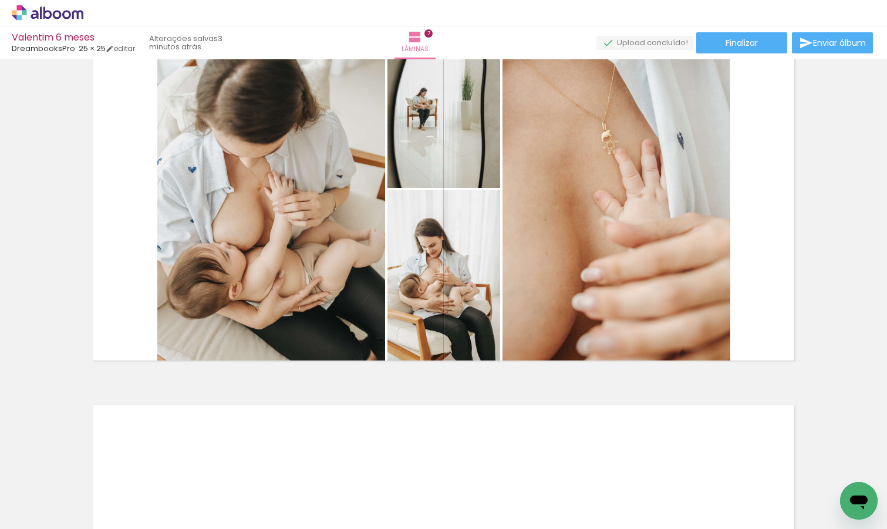
scroll to position [2430, 0]
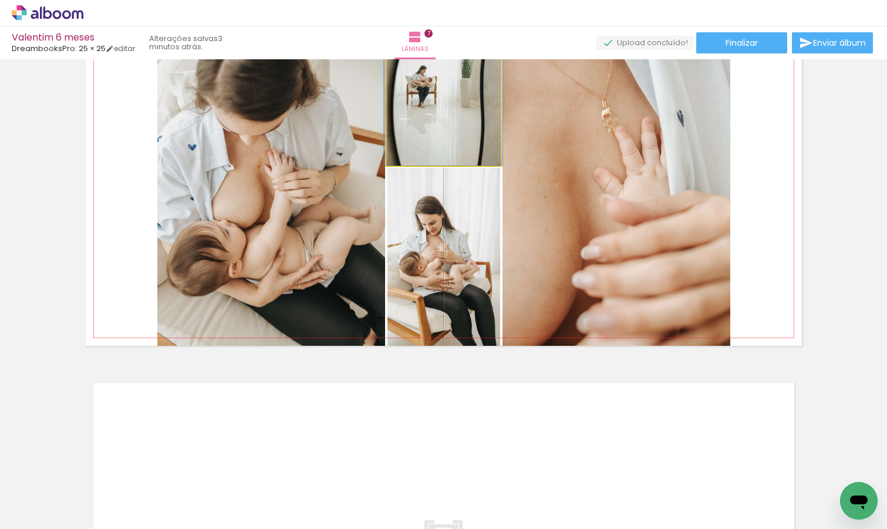
drag, startPoint x: 468, startPoint y: 103, endPoint x: 468, endPoint y: 147, distance: 43.4
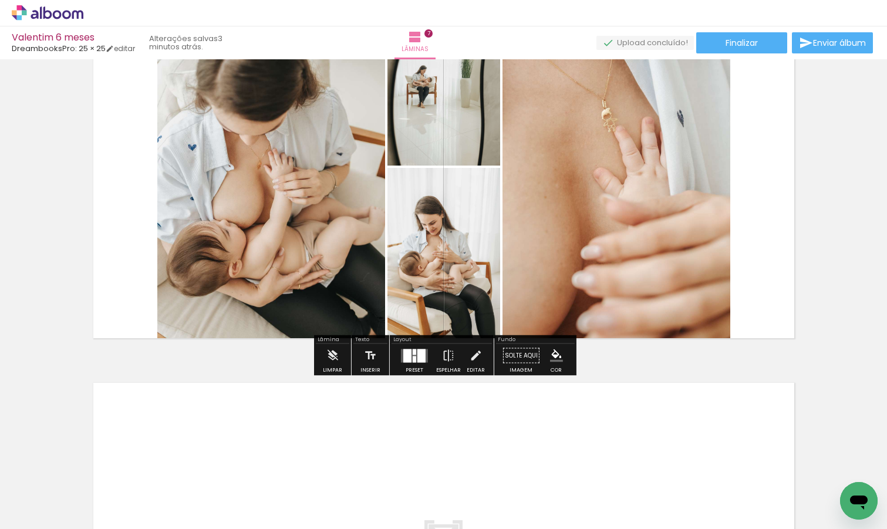
click at [406, 353] on div at bounding box center [407, 356] width 8 height 14
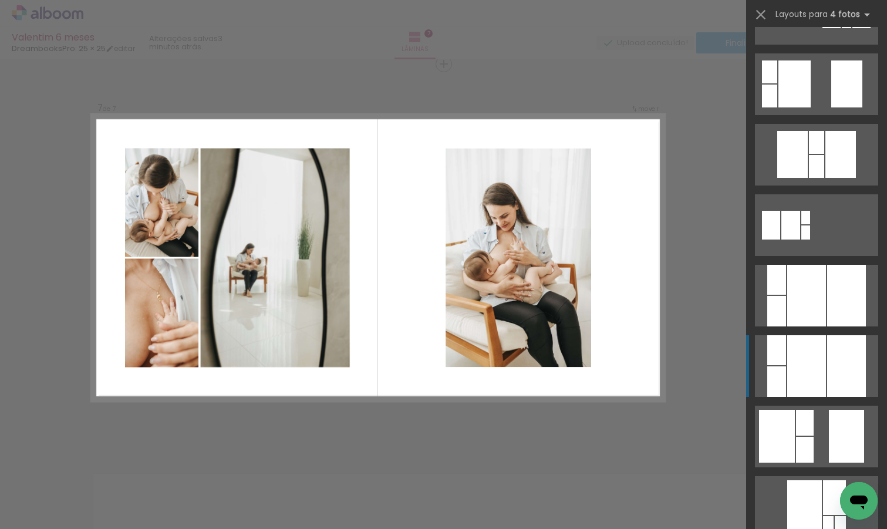
scroll to position [1236, 0]
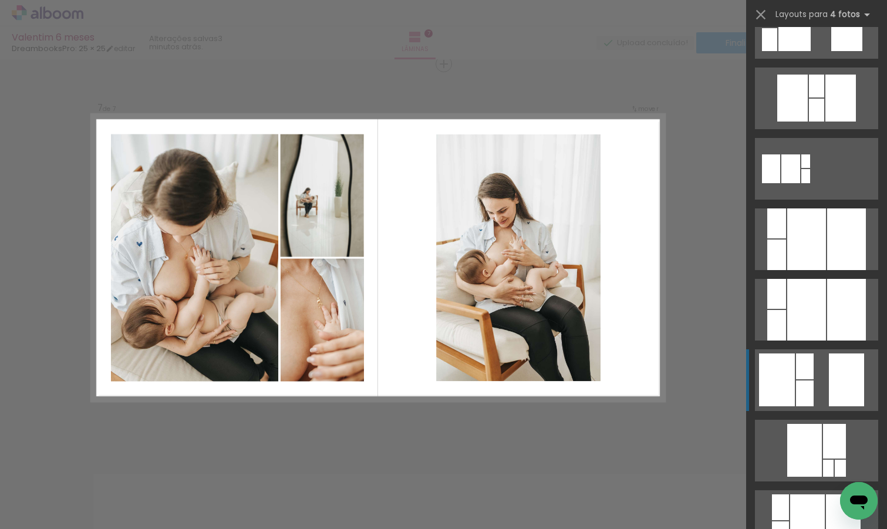
click at [829, 384] on div at bounding box center [846, 379] width 35 height 53
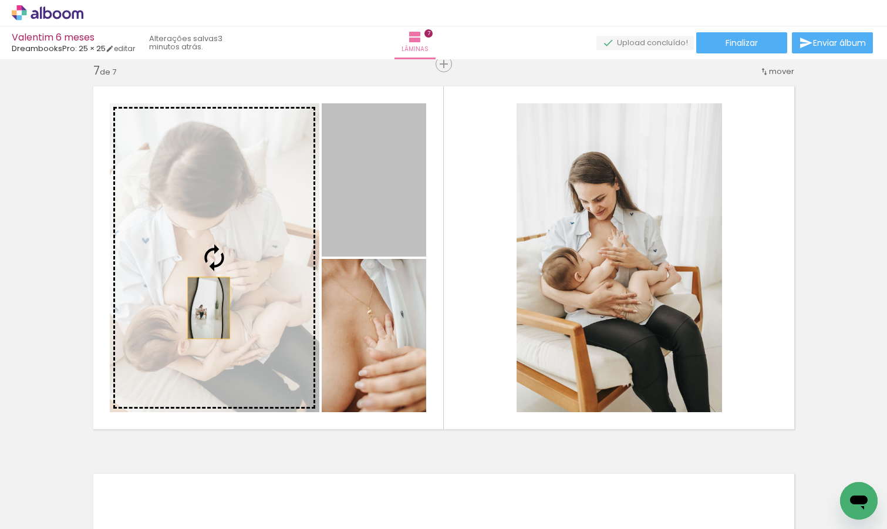
drag, startPoint x: 378, startPoint y: 183, endPoint x: 208, endPoint y: 308, distance: 210.7
click at [0, 0] on slot at bounding box center [0, 0] width 0 height 0
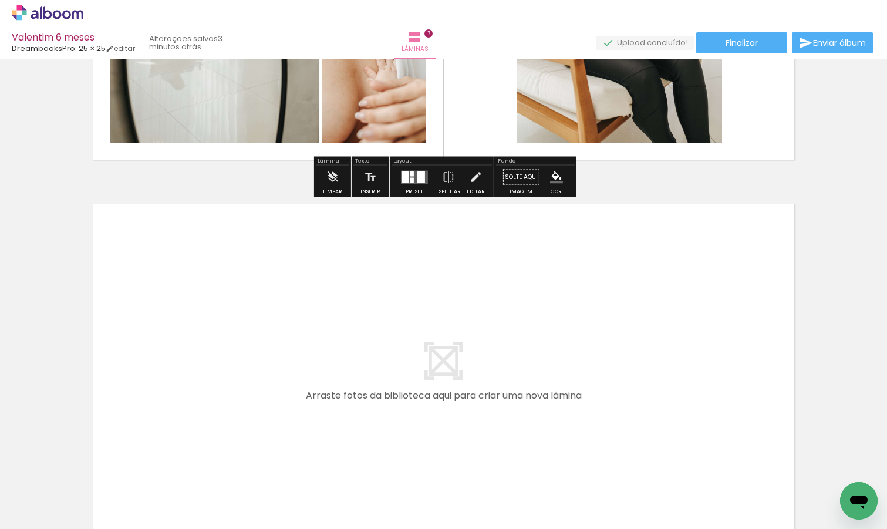
scroll to position [2648, 0]
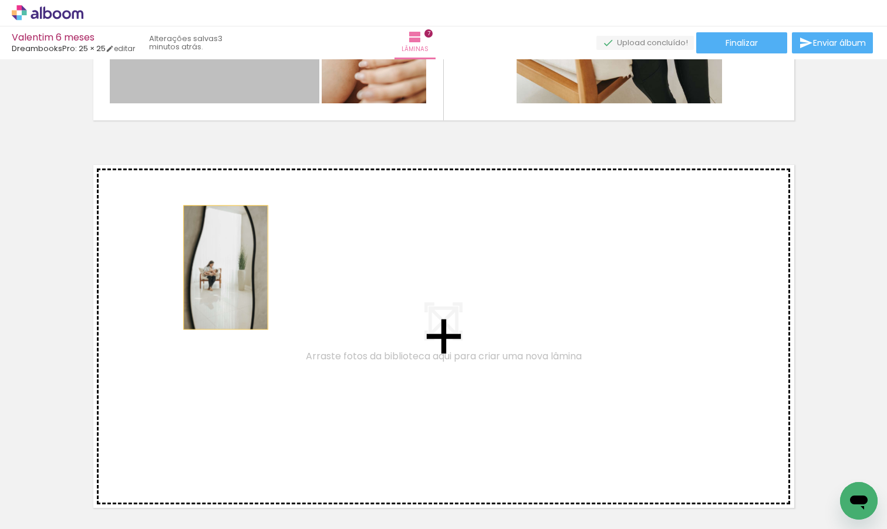
drag, startPoint x: 214, startPoint y: 86, endPoint x: 242, endPoint y: 317, distance: 232.5
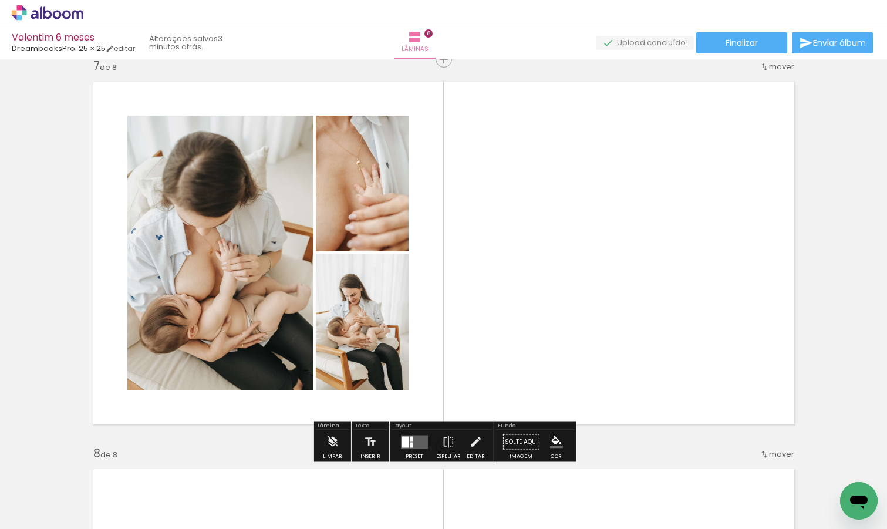
scroll to position [2438, 0]
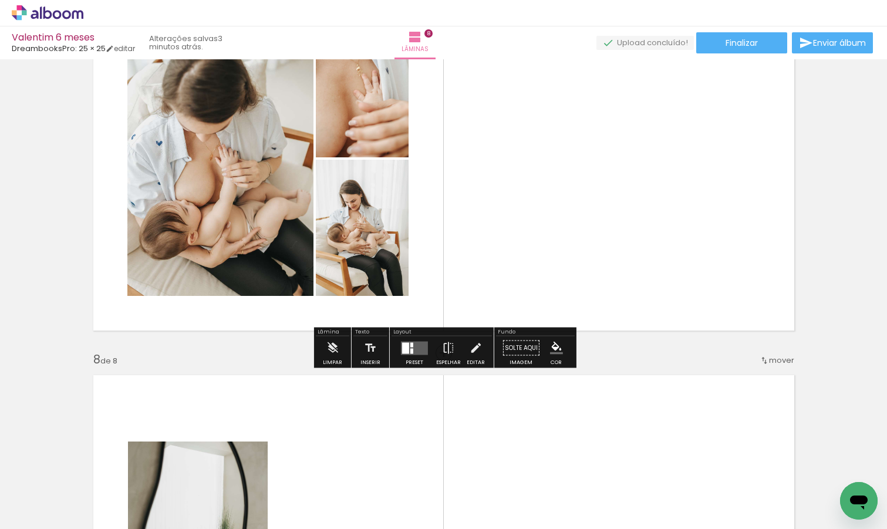
click at [416, 350] on quentale-layouter at bounding box center [414, 348] width 27 height 14
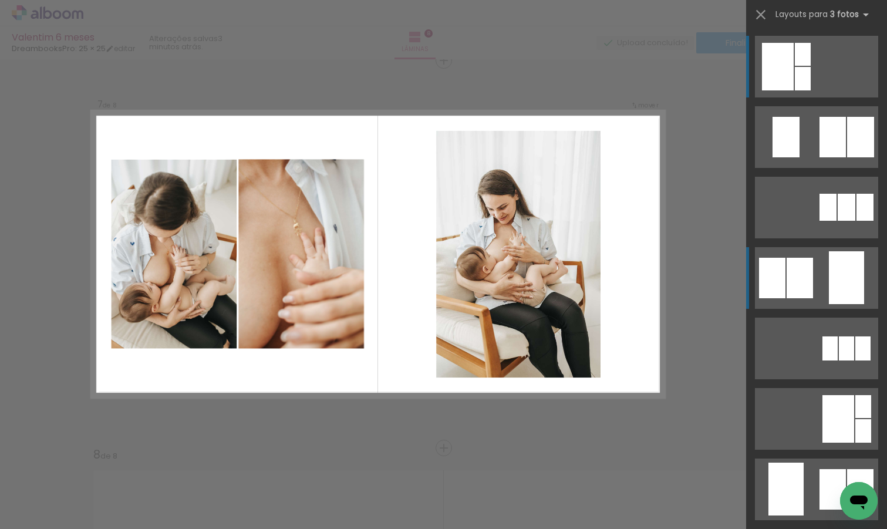
scroll to position [2339, 0]
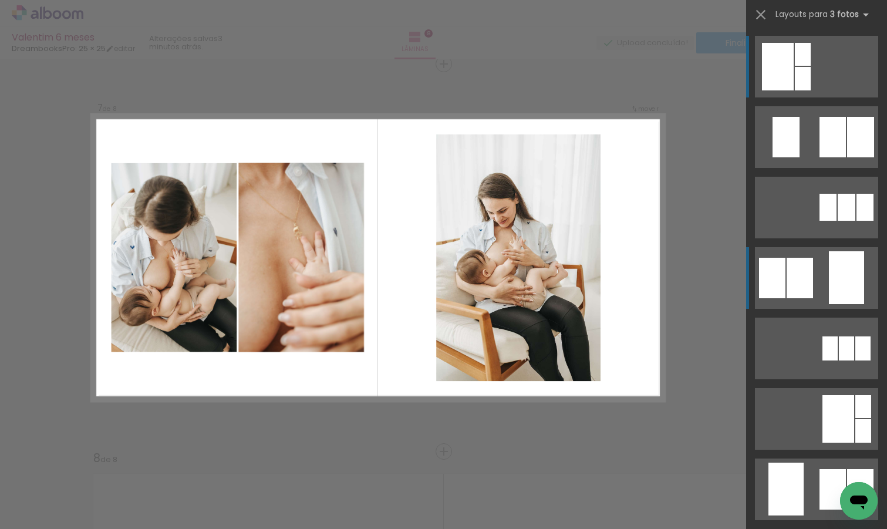
click at [834, 290] on div at bounding box center [846, 277] width 35 height 53
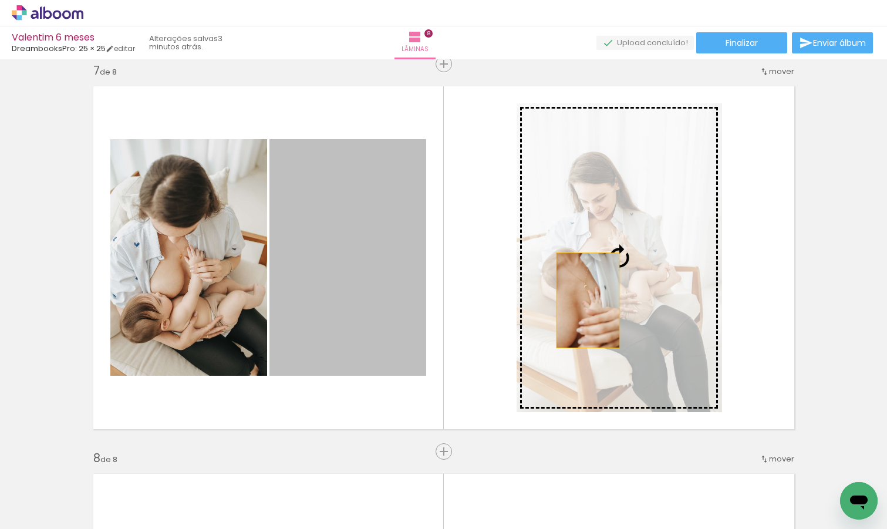
drag, startPoint x: 353, startPoint y: 299, endPoint x: 588, endPoint y: 301, distance: 234.8
click at [0, 0] on slot at bounding box center [0, 0] width 0 height 0
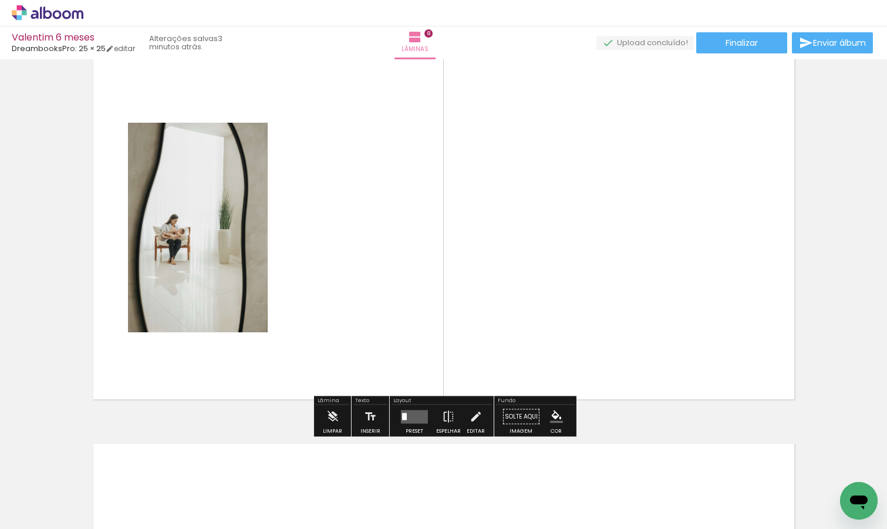
scroll to position [2778, 0]
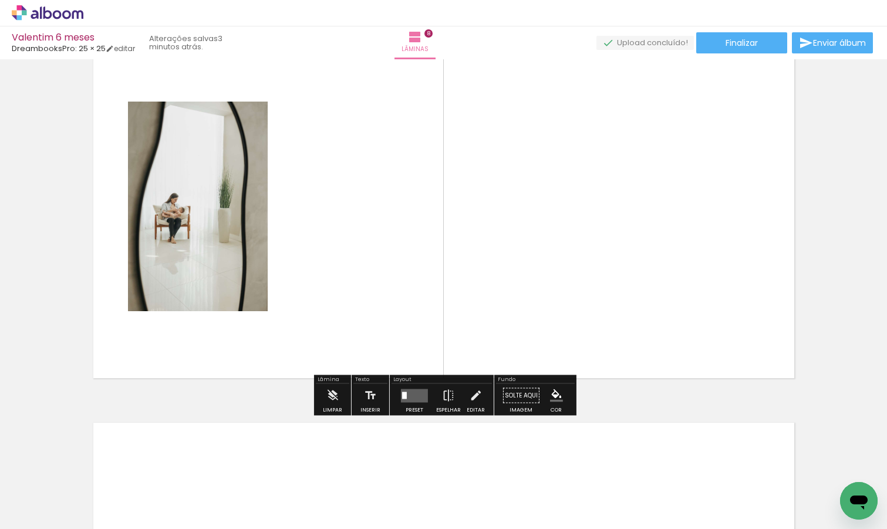
drag, startPoint x: 395, startPoint y: 502, endPoint x: 400, endPoint y: 301, distance: 201.4
click at [400, 301] on quentale-workspace at bounding box center [443, 264] width 887 height 529
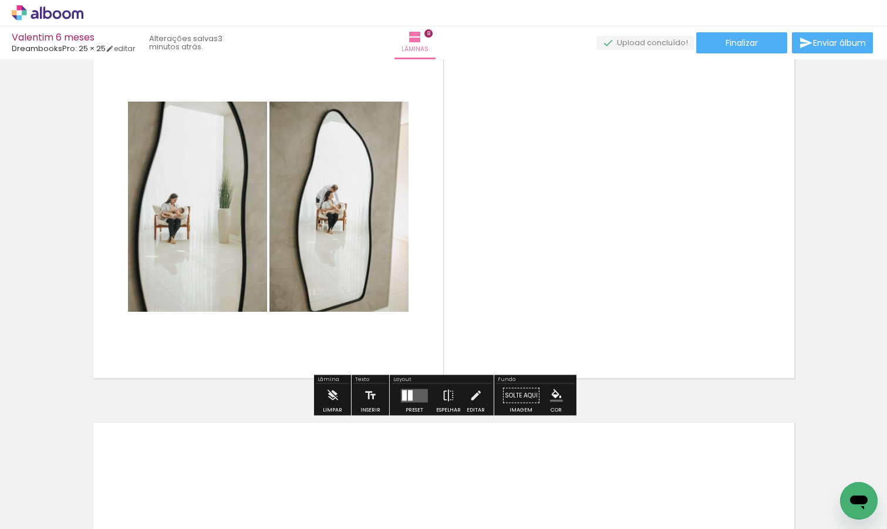
click at [411, 398] on quentale-layouter at bounding box center [414, 396] width 27 height 14
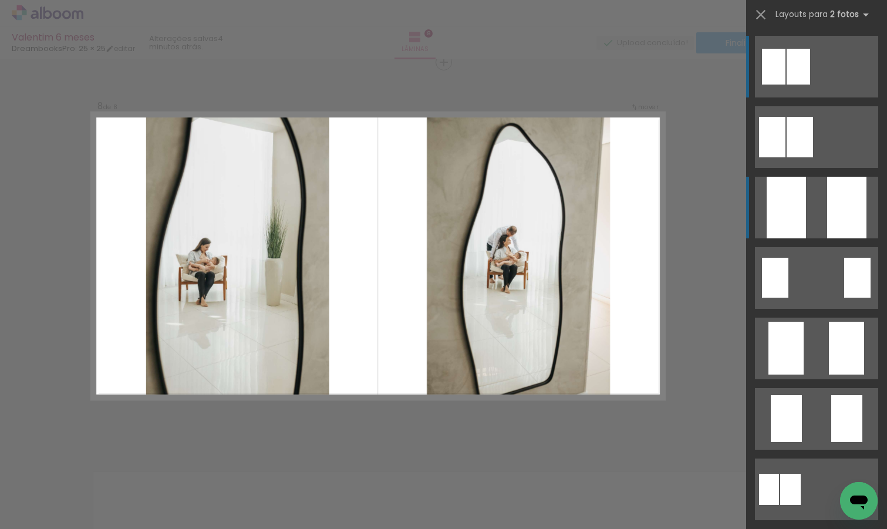
scroll to position [2727, 0]
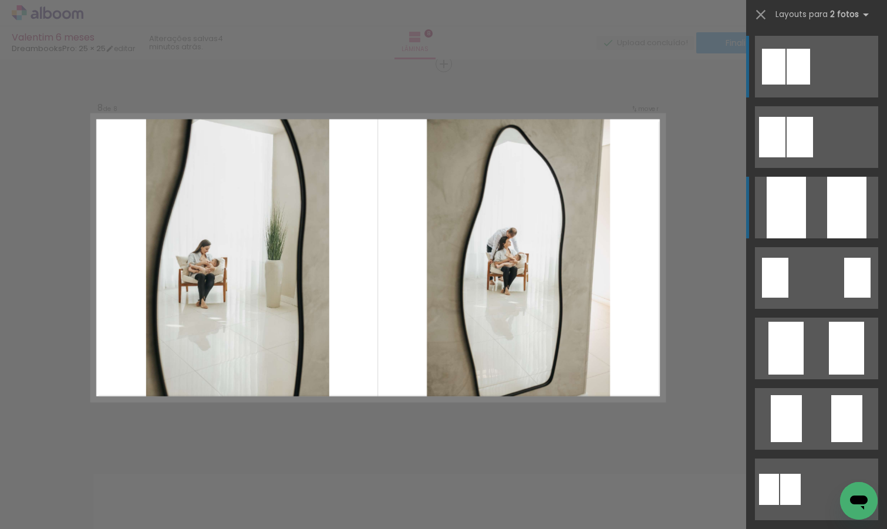
click at [847, 201] on div at bounding box center [846, 208] width 39 height 62
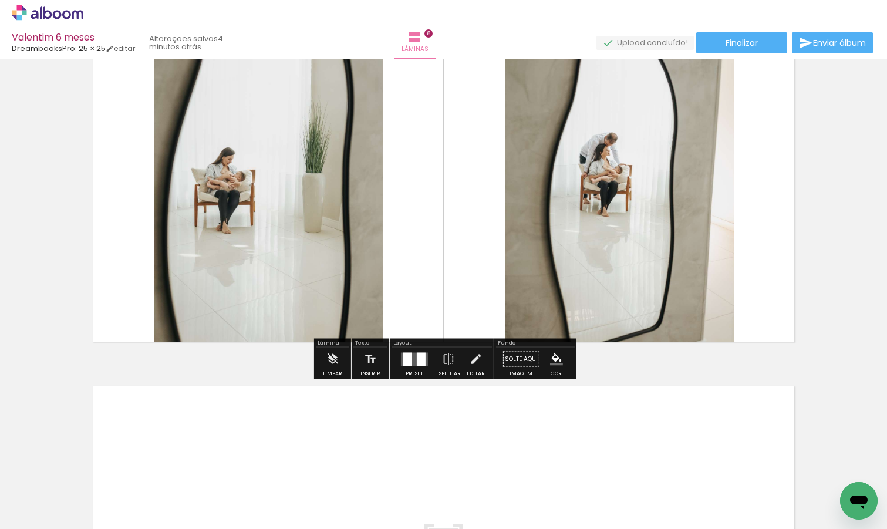
scroll to position [3136, 0]
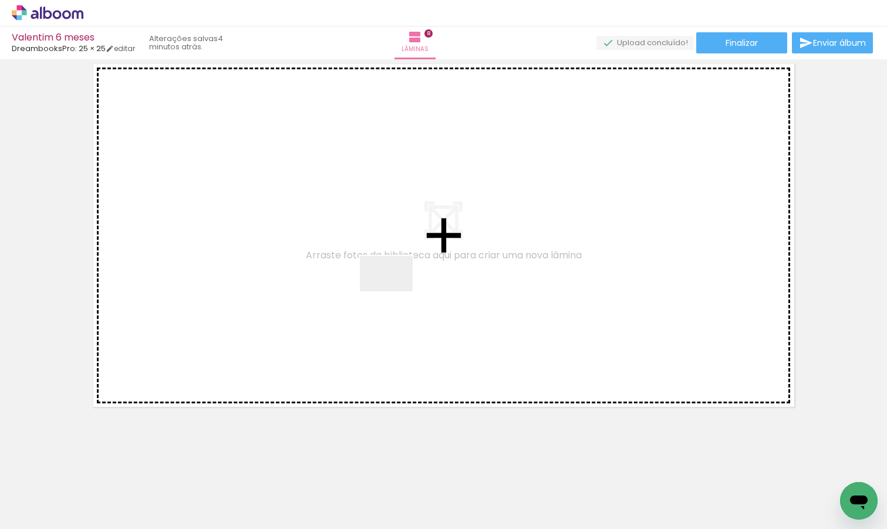
drag, startPoint x: 590, startPoint y: 500, endPoint x: 391, endPoint y: 288, distance: 291.5
click at [391, 288] on quentale-workspace at bounding box center [443, 264] width 887 height 529
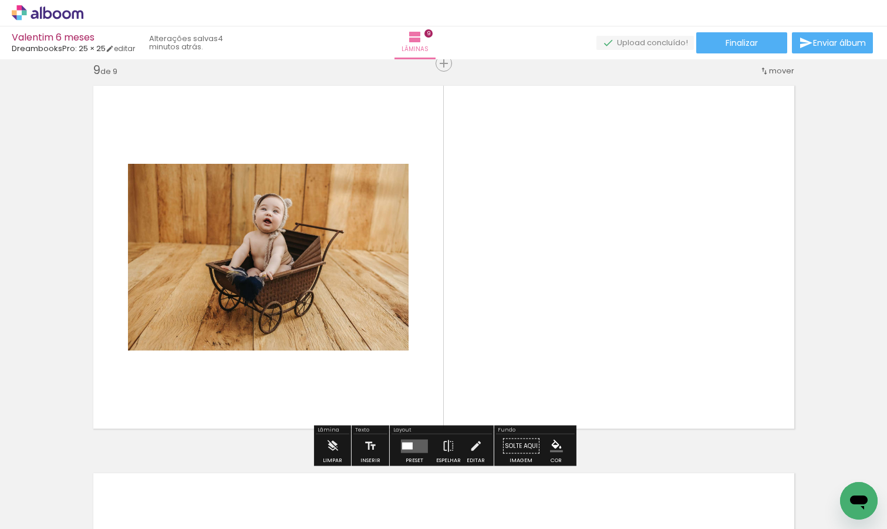
scroll to position [3114, 0]
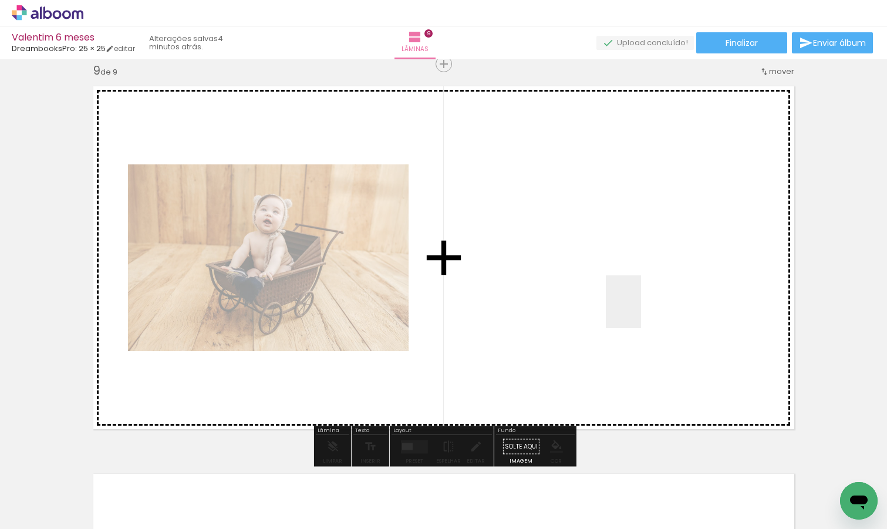
drag, startPoint x: 641, startPoint y: 488, endPoint x: 644, endPoint y: 295, distance: 193.1
click at [643, 295] on quentale-workspace at bounding box center [443, 264] width 887 height 529
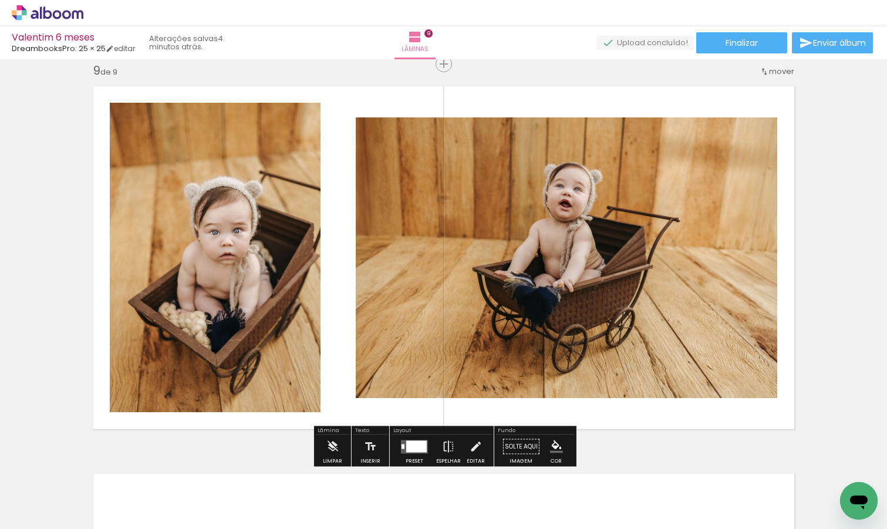
click at [414, 442] on div at bounding box center [416, 446] width 21 height 12
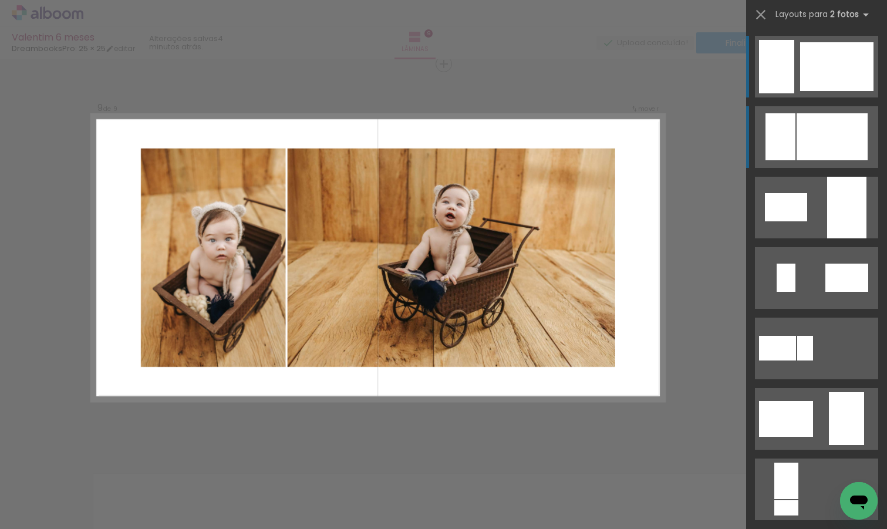
click at [829, 127] on div at bounding box center [832, 136] width 71 height 47
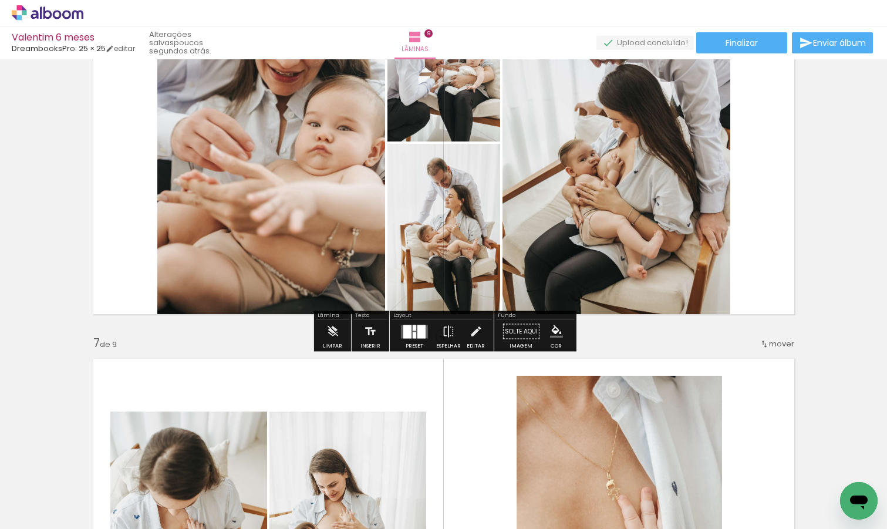
scroll to position [2053, 0]
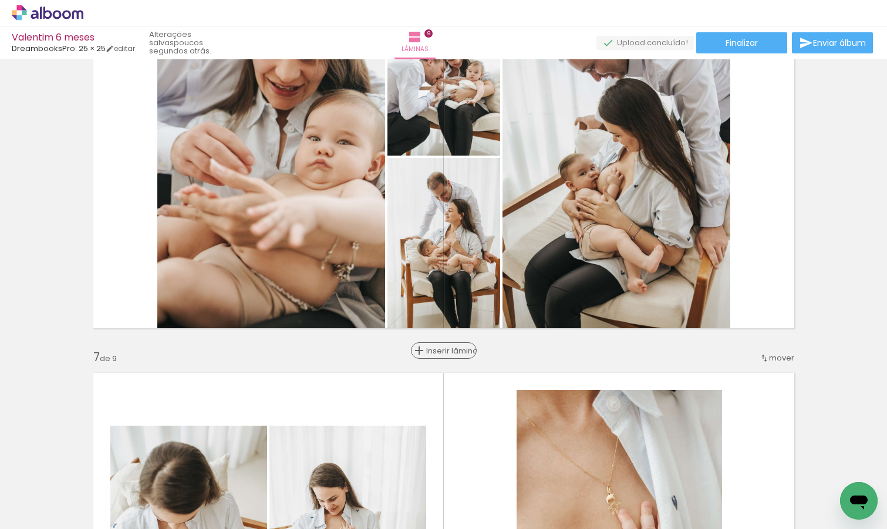
click at [441, 352] on span "Inserir lâmina" at bounding box center [449, 351] width 46 height 8
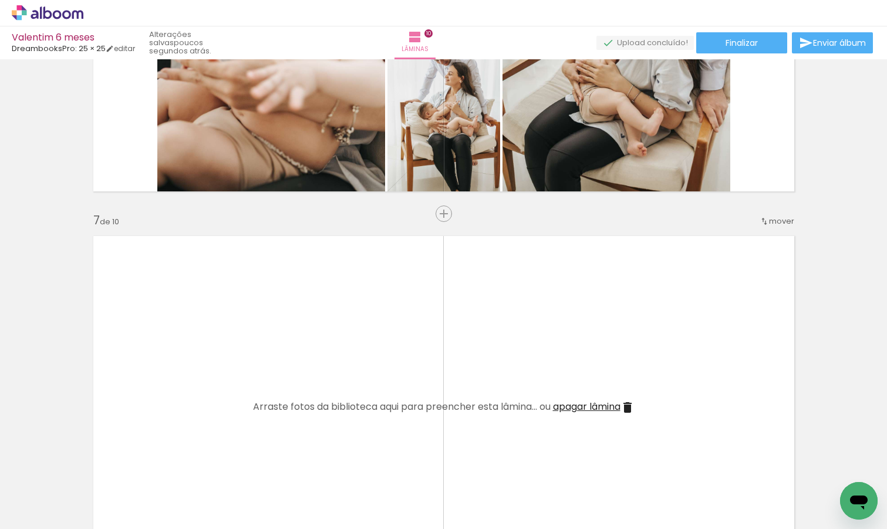
scroll to position [2226, 0]
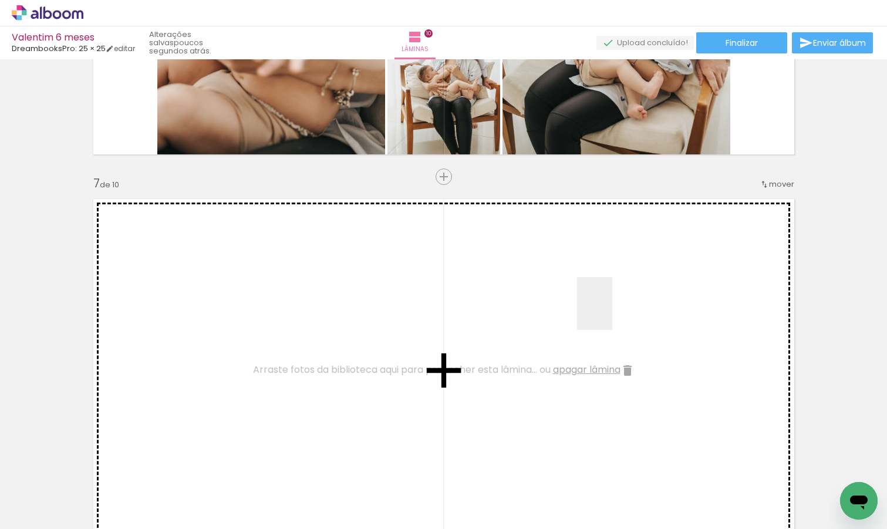
drag, startPoint x: 843, startPoint y: 479, endPoint x: 612, endPoint y: 312, distance: 285.4
click at [612, 312] on quentale-workspace at bounding box center [443, 264] width 887 height 529
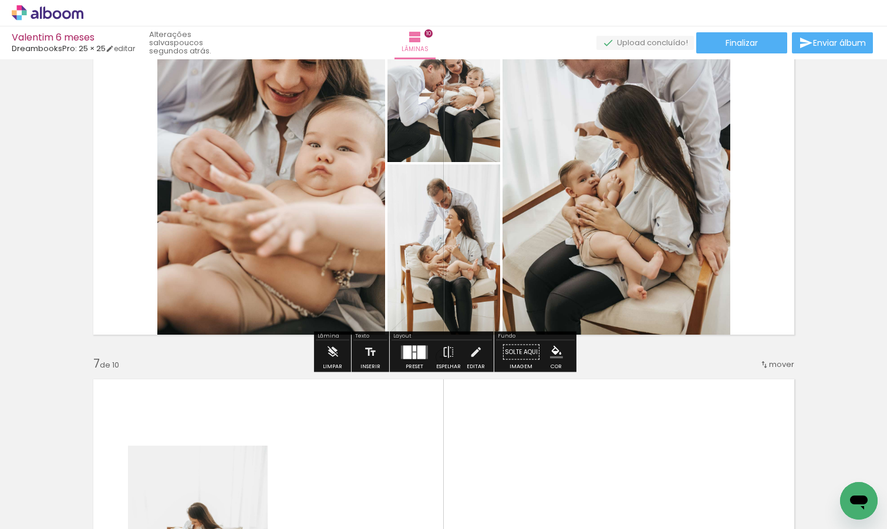
scroll to position [2059, 0]
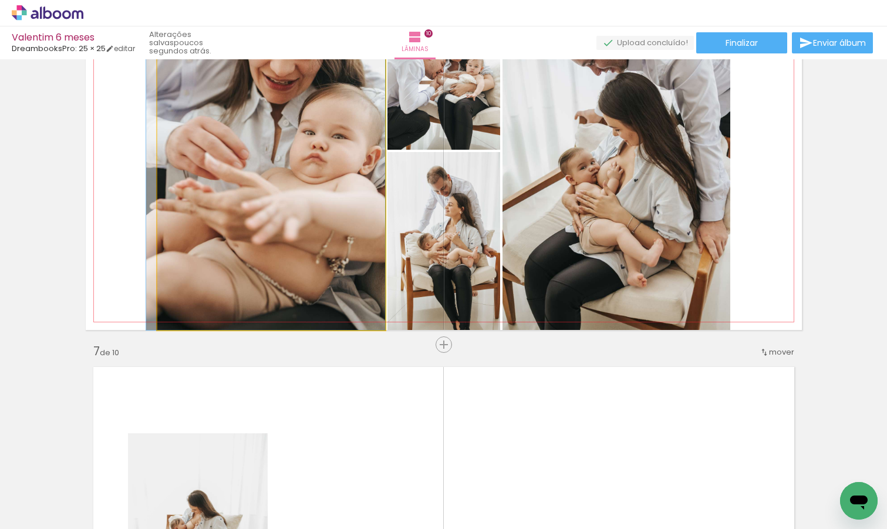
drag, startPoint x: 329, startPoint y: 150, endPoint x: 309, endPoint y: 255, distance: 106.4
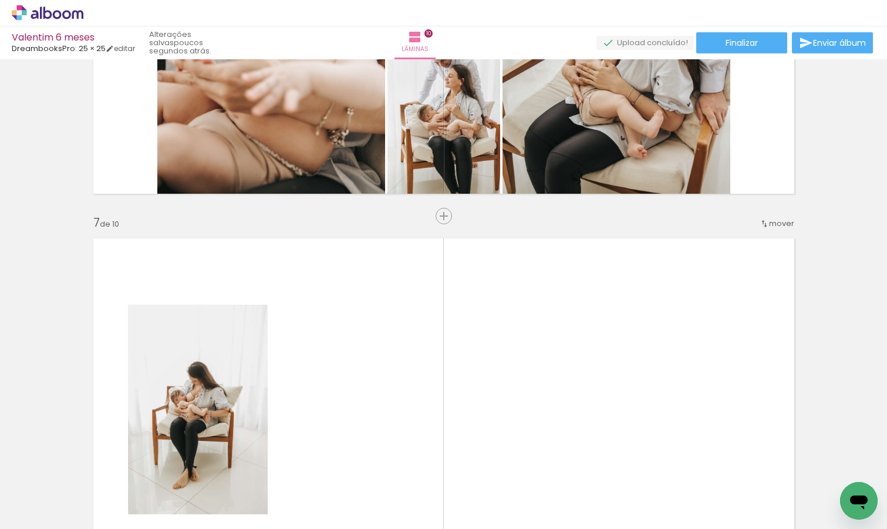
scroll to position [2183, 0]
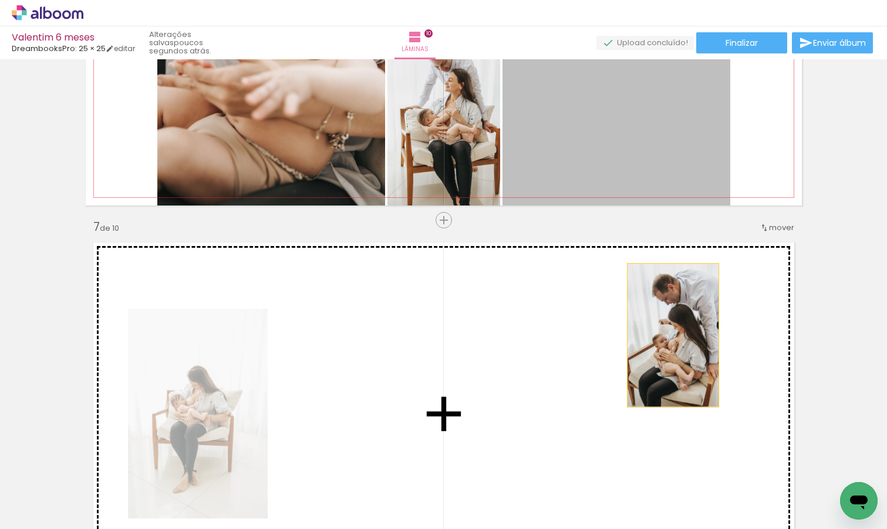
drag, startPoint x: 629, startPoint y: 124, endPoint x: 699, endPoint y: 397, distance: 281.6
click at [699, 397] on div "Inserir lâmina 1 de 10 Inserir lâmina 2 de 10 Inserir lâmina 3 de 10 Inserir lâ…" at bounding box center [443, 11] width 887 height 4262
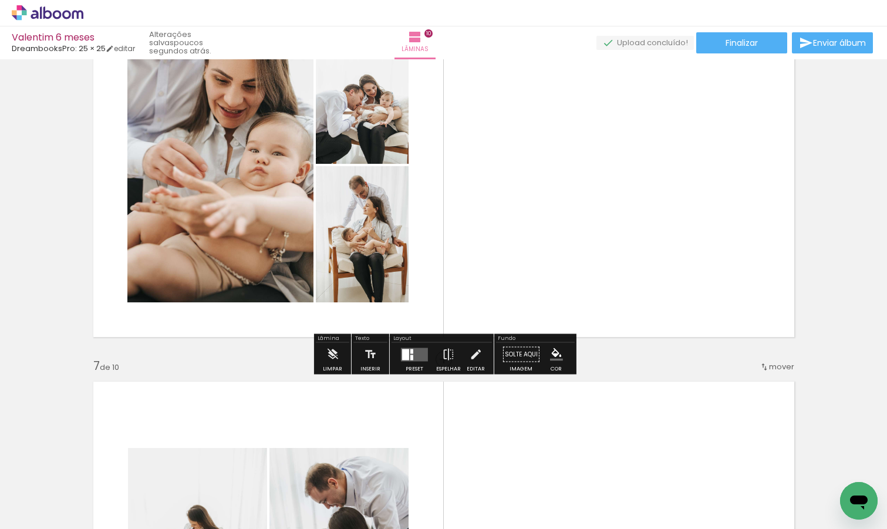
scroll to position [2036, 0]
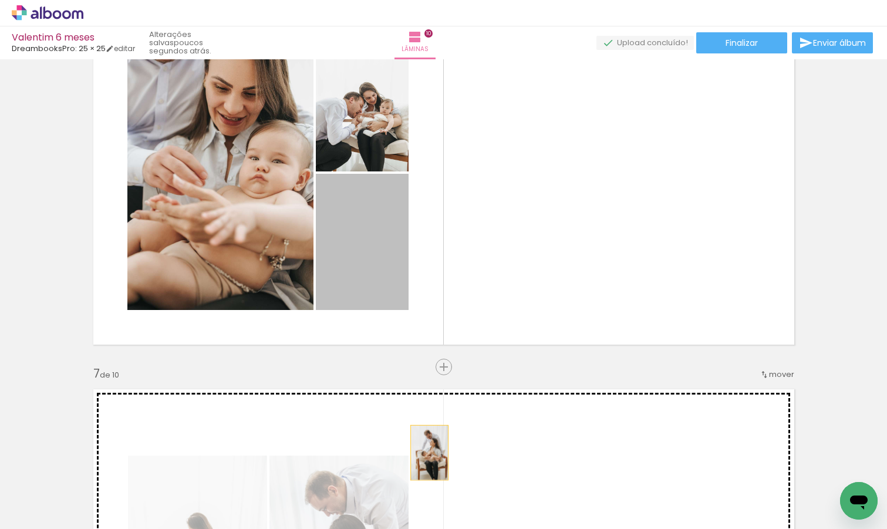
drag, startPoint x: 370, startPoint y: 232, endPoint x: 429, endPoint y: 449, distance: 224.4
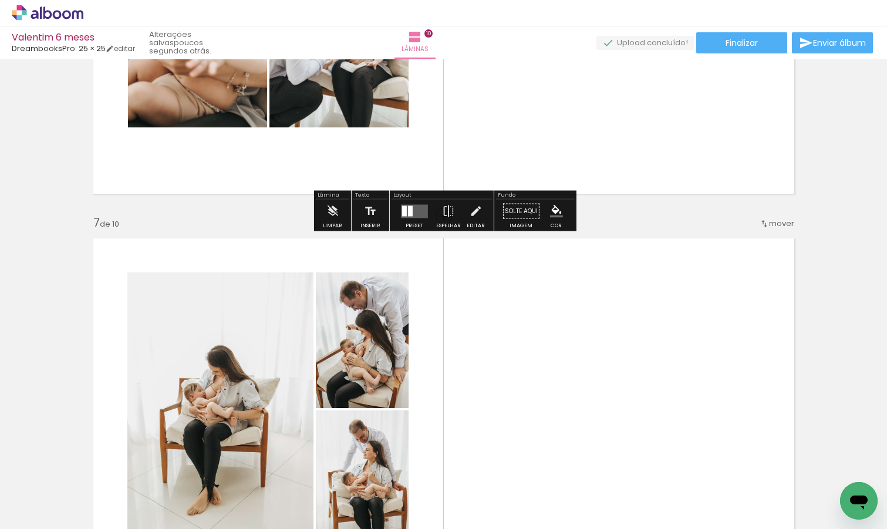
scroll to position [2205, 0]
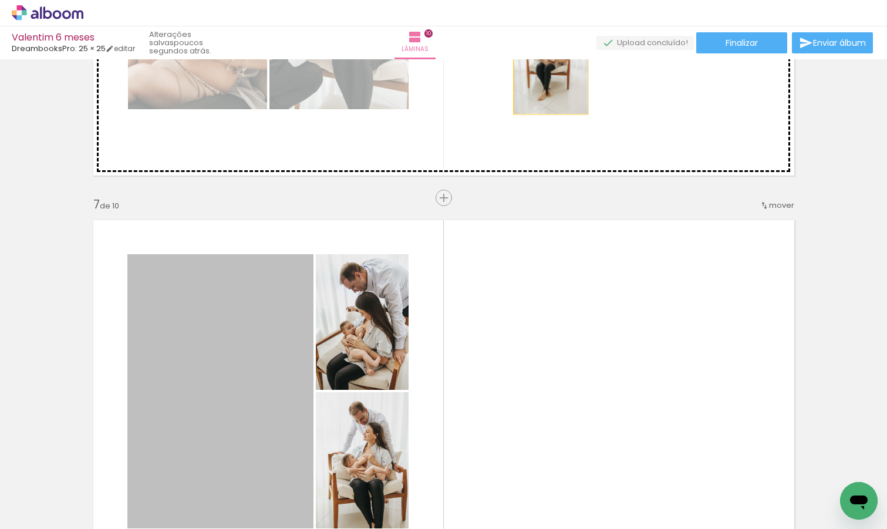
drag, startPoint x: 242, startPoint y: 362, endPoint x: 550, endPoint y: 60, distance: 430.9
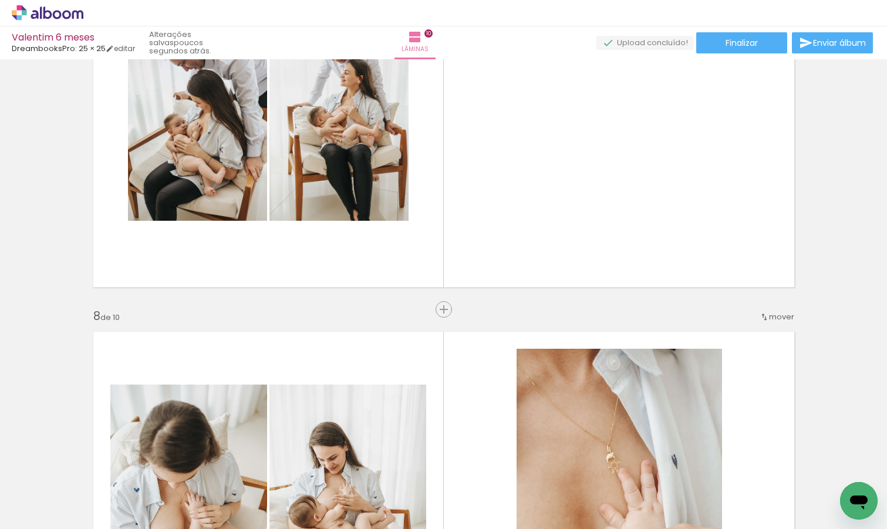
scroll to position [2340, 0]
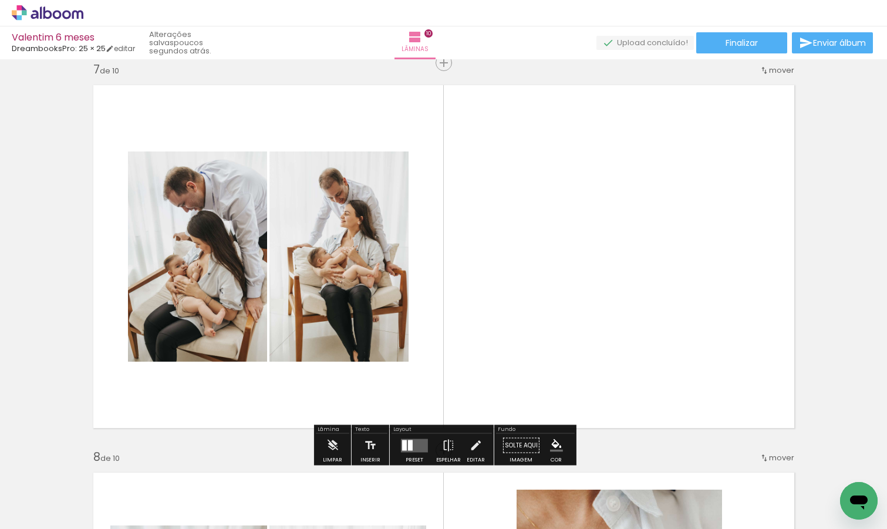
click at [413, 444] on quentale-layouter at bounding box center [414, 445] width 27 height 14
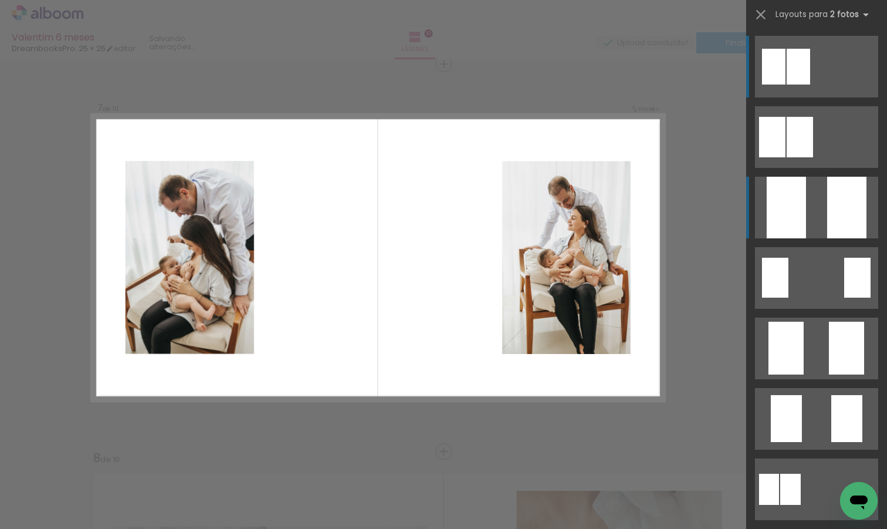
scroll to position [2339, 0]
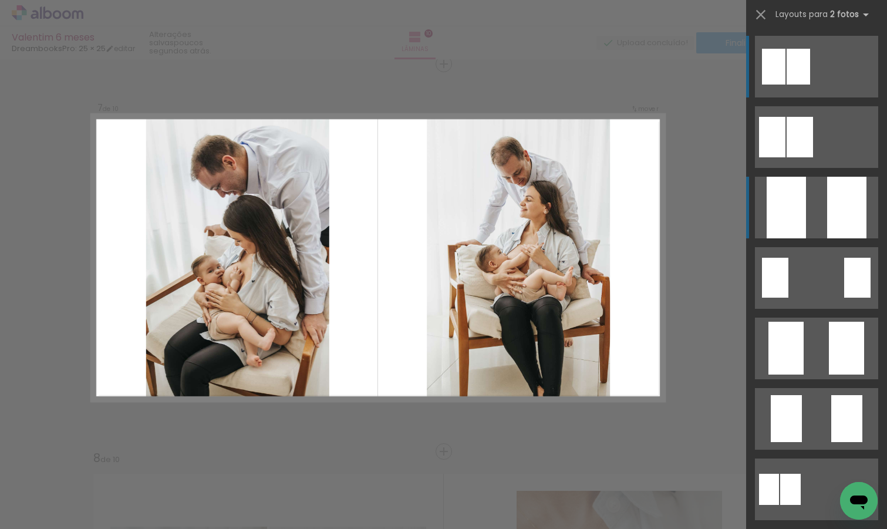
click at [826, 224] on quentale-layouter at bounding box center [816, 208] width 123 height 62
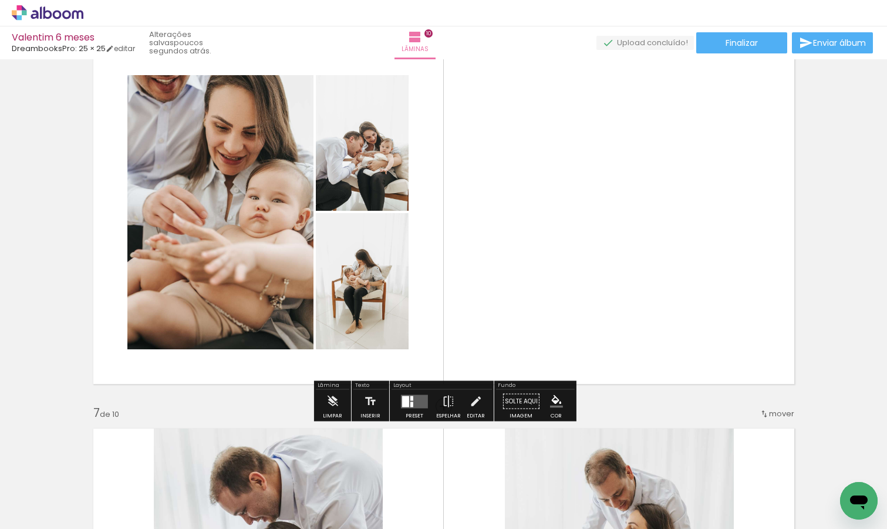
scroll to position [1998, 0]
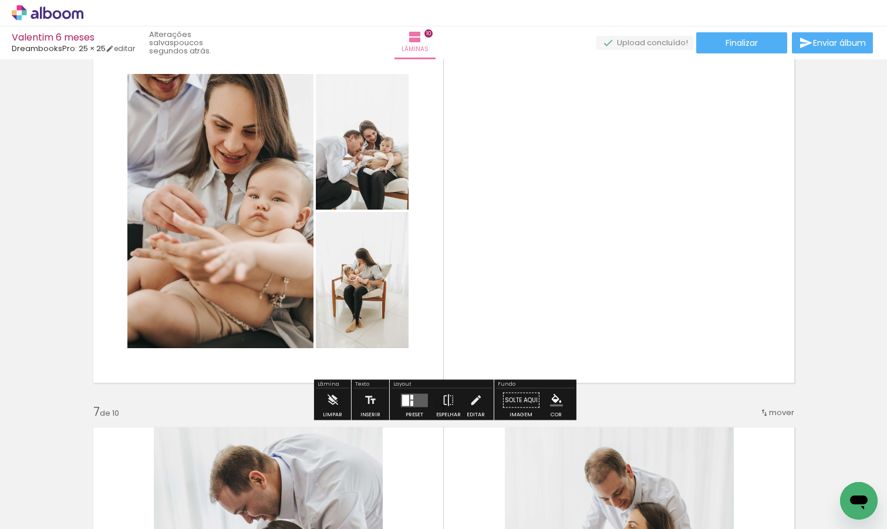
click at [410, 403] on div at bounding box center [411, 402] width 3 height 5
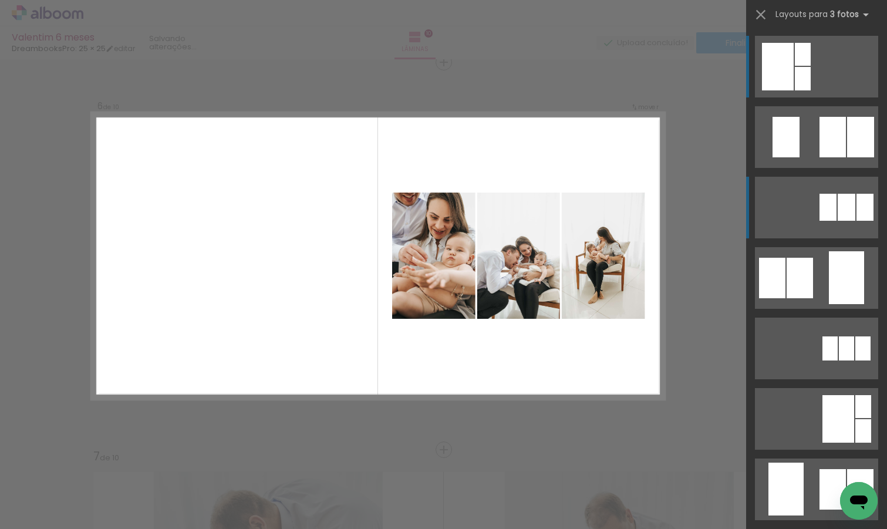
scroll to position [1952, 0]
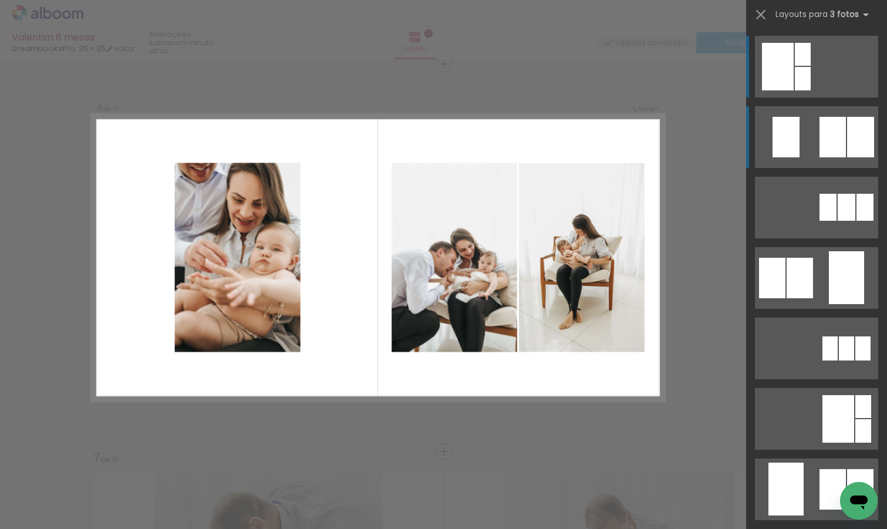
click at [857, 136] on div at bounding box center [860, 137] width 27 height 41
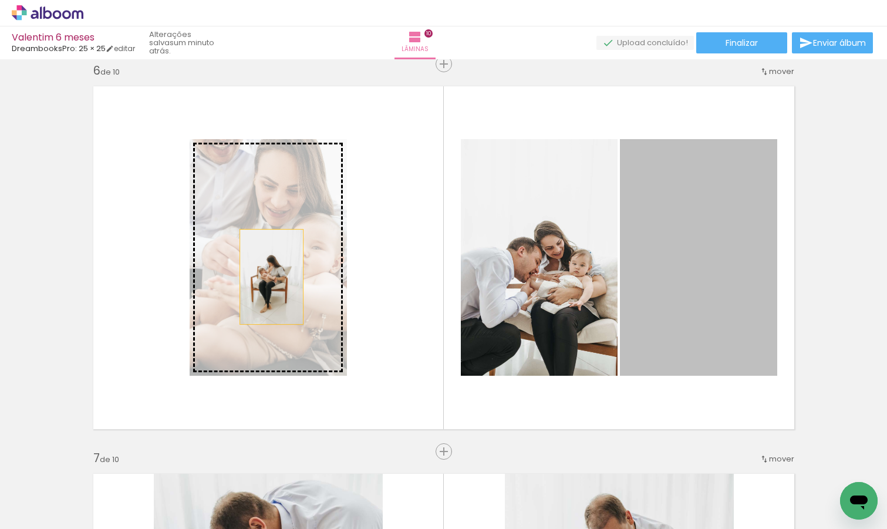
drag, startPoint x: 718, startPoint y: 259, endPoint x: 271, endPoint y: 276, distance: 447.0
click at [0, 0] on slot at bounding box center [0, 0] width 0 height 0
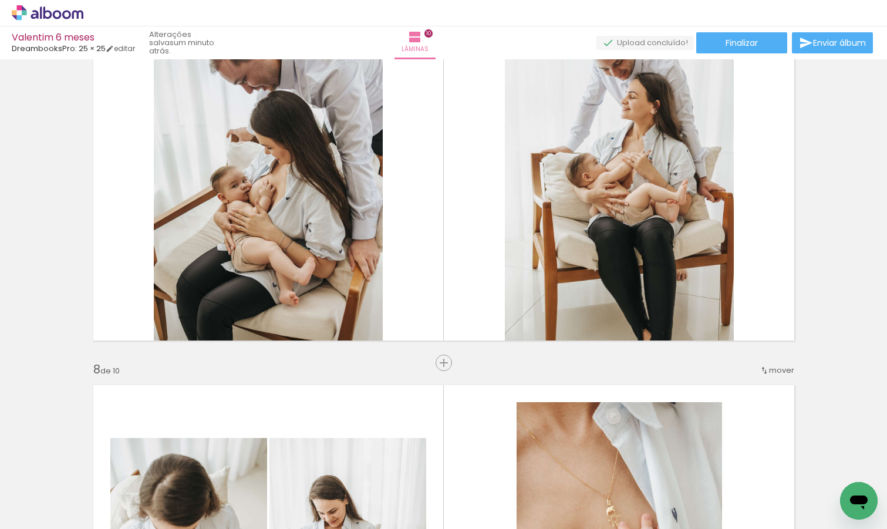
scroll to position [2154, 0]
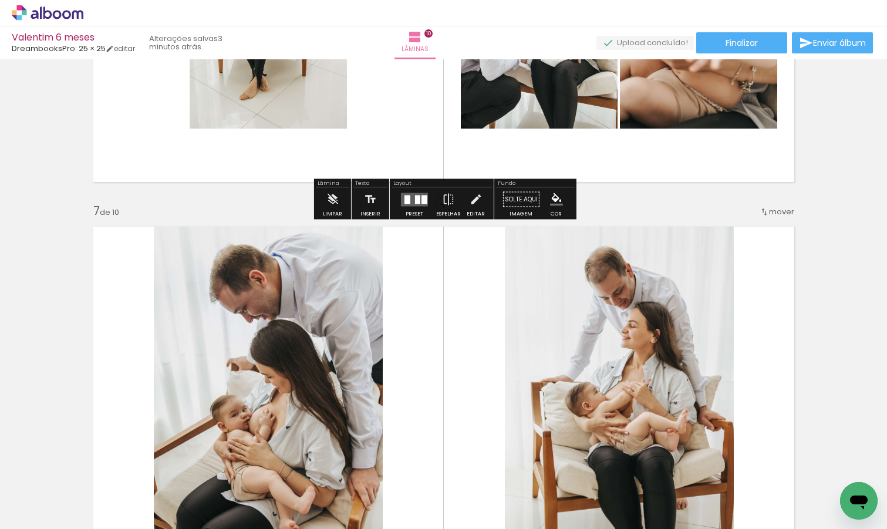
scroll to position [2201, 0]
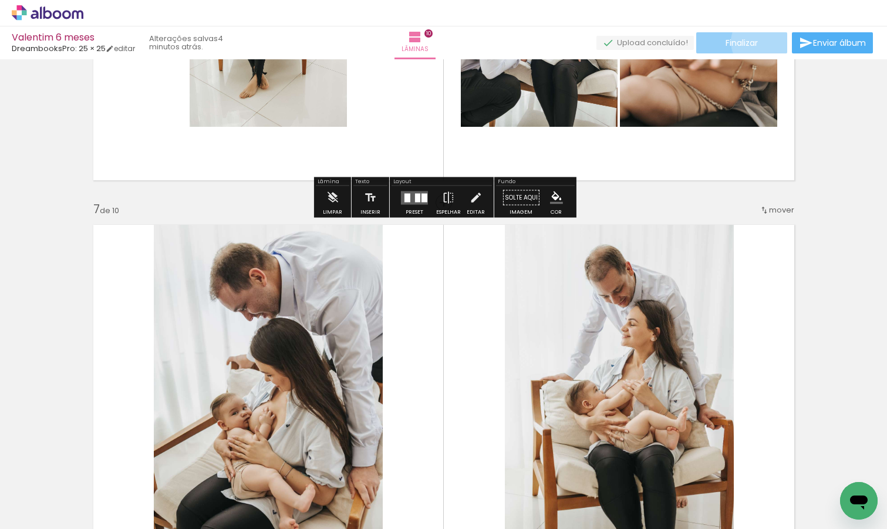
click at [758, 42] on paper-button "Finalizar" at bounding box center [741, 42] width 91 height 21
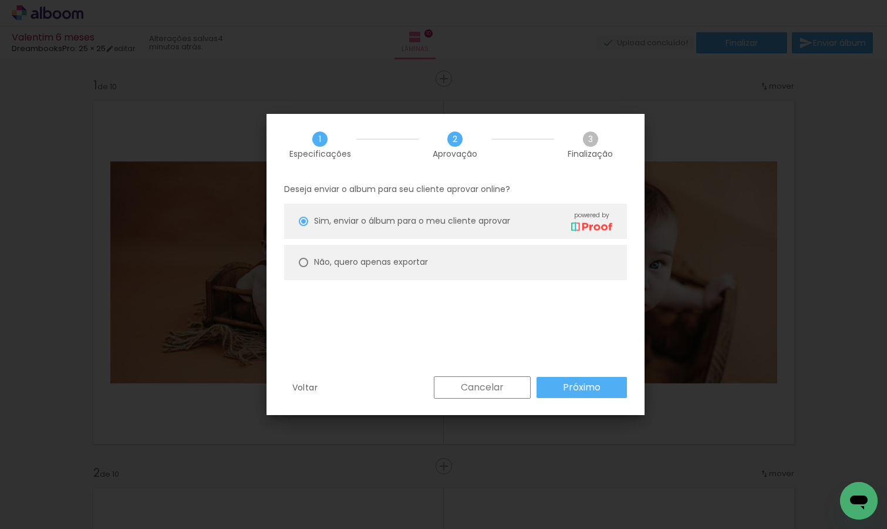
scroll to position [0, 922]
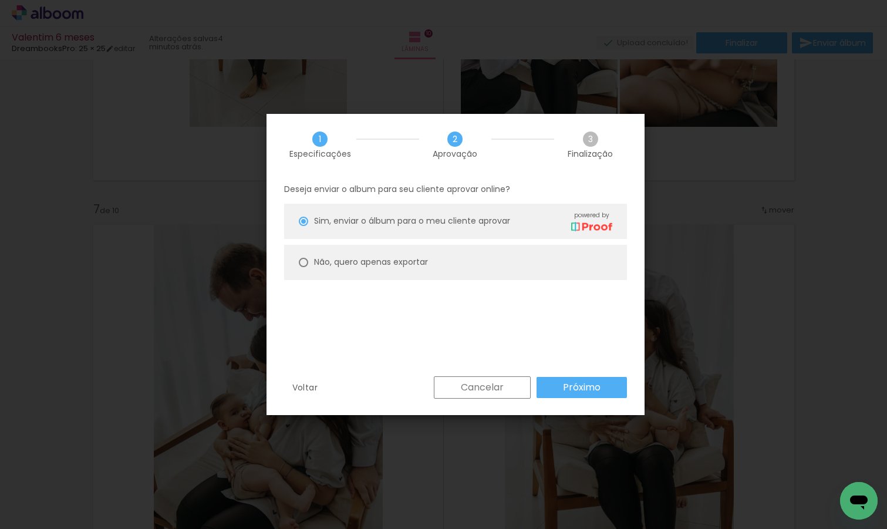
click at [0, 0] on slot "Próximo" at bounding box center [0, 0] width 0 height 0
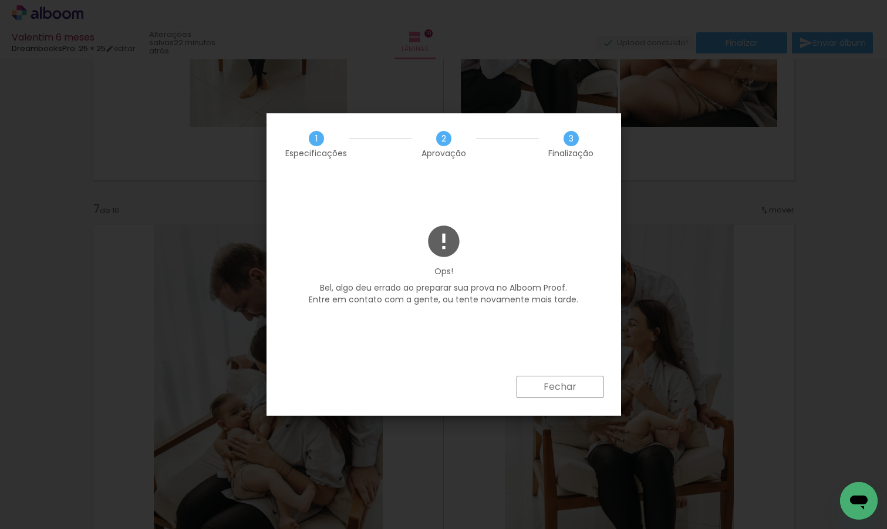
click at [582, 387] on paper-button "Fechar" at bounding box center [560, 387] width 87 height 22
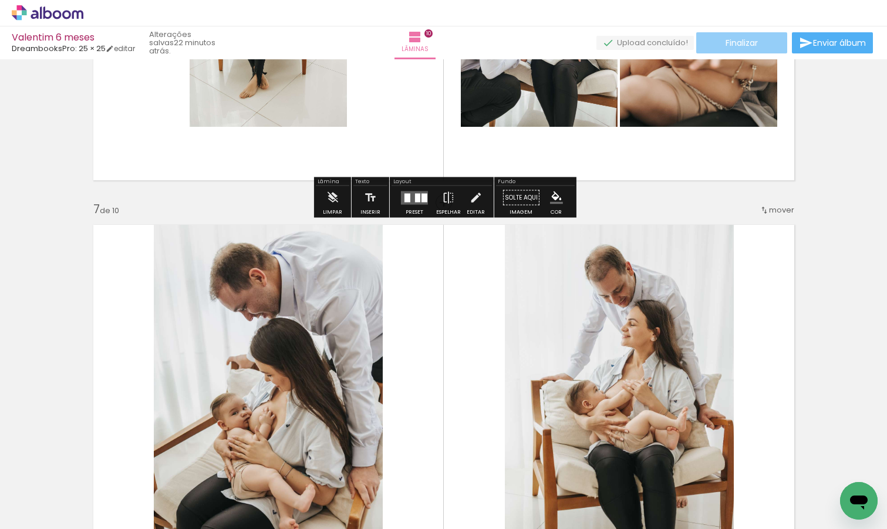
click at [751, 45] on span "Finalizar" at bounding box center [742, 43] width 32 height 8
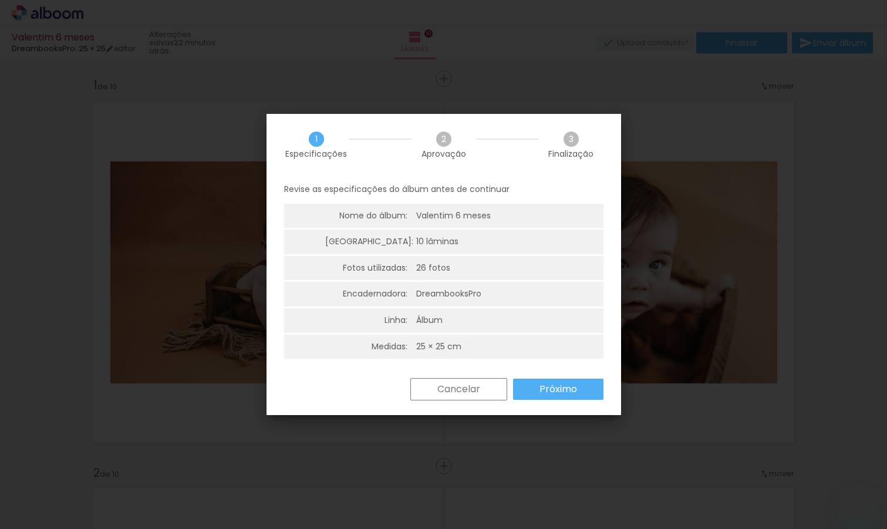
click at [0, 0] on slot "Próximo" at bounding box center [0, 0] width 0 height 0
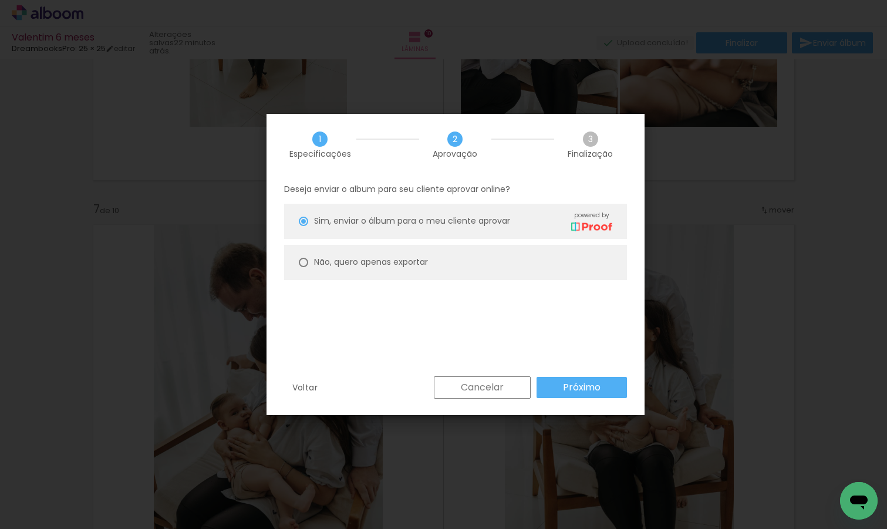
click at [0, 0] on slot "Próximo" at bounding box center [0, 0] width 0 height 0
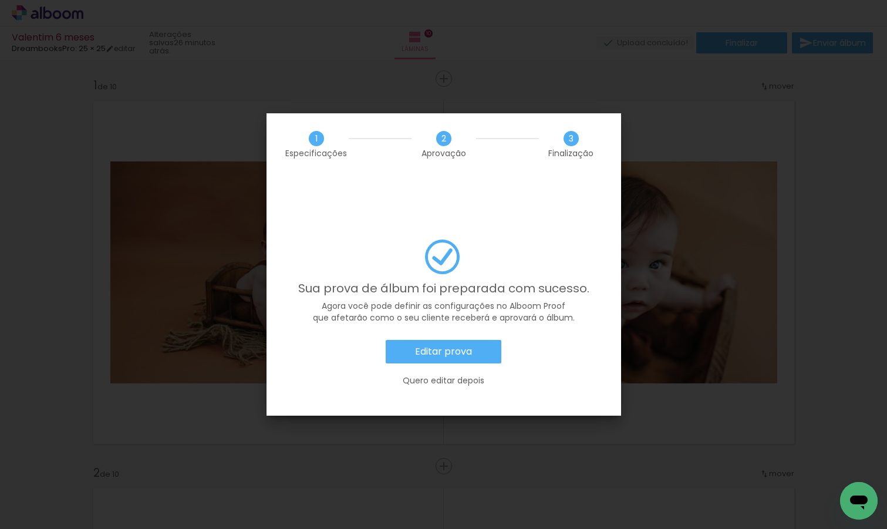
scroll to position [0, 922]
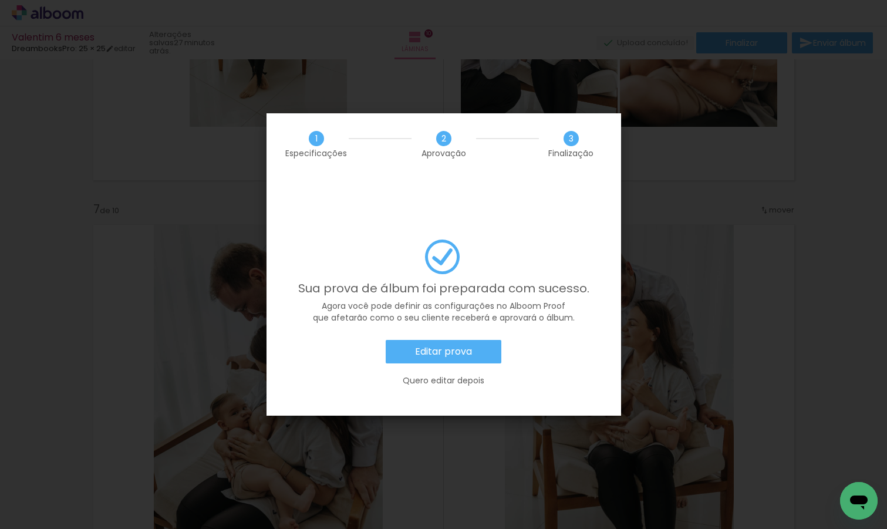
click at [472, 340] on paper-button "Editar prova" at bounding box center [444, 351] width 116 height 23
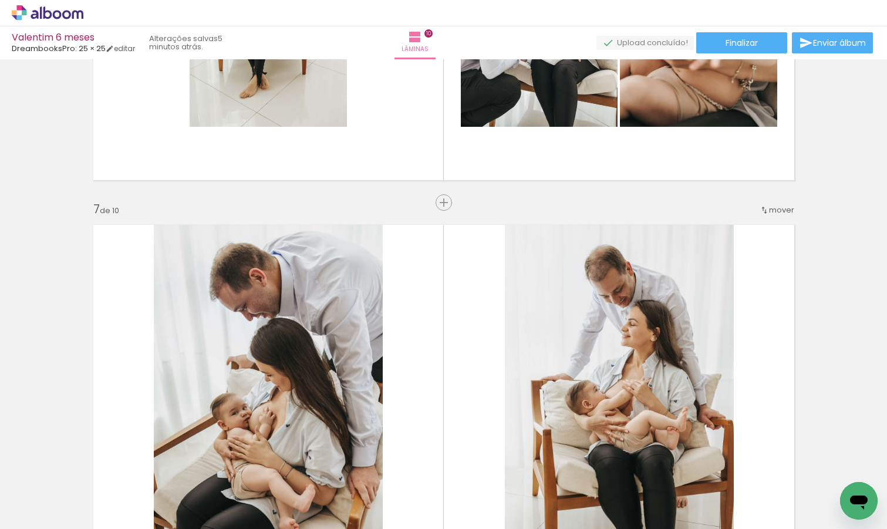
click at [62, 6] on icon at bounding box center [48, 12] width 72 height 15
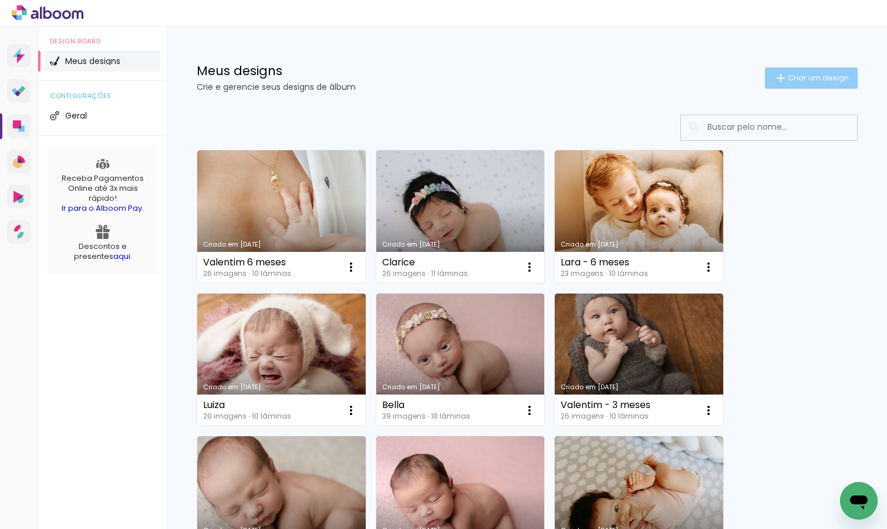
click at [818, 76] on span "Criar um design" at bounding box center [818, 78] width 61 height 8
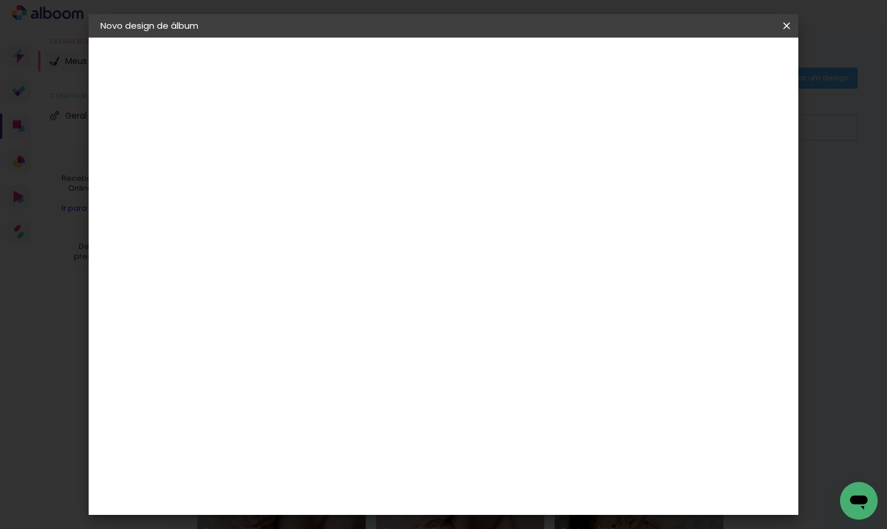
click at [292, 156] on input at bounding box center [292, 158] width 0 height 18
type input "Lara - 6 meses"
type paper-input "Lara - 6 meses"
click at [0, 0] on slot "Avançar" at bounding box center [0, 0] width 0 height 0
click at [382, 227] on input at bounding box center [322, 223] width 119 height 15
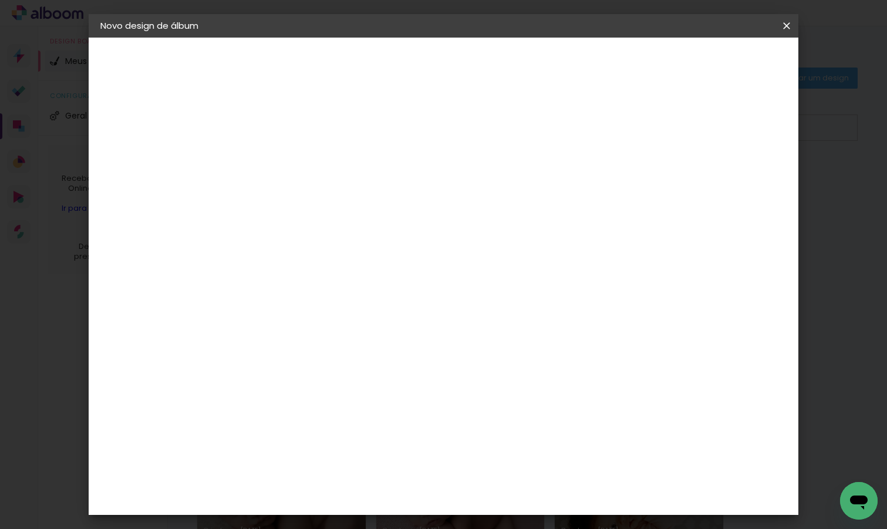
type input "dream"
type paper-input "dream"
click at [367, 272] on paper-item "DreambooksPro" at bounding box center [313, 265] width 108 height 26
click at [0, 0] on slot "Avançar" at bounding box center [0, 0] width 0 height 0
click at [338, 195] on input "text" at bounding box center [315, 204] width 46 height 18
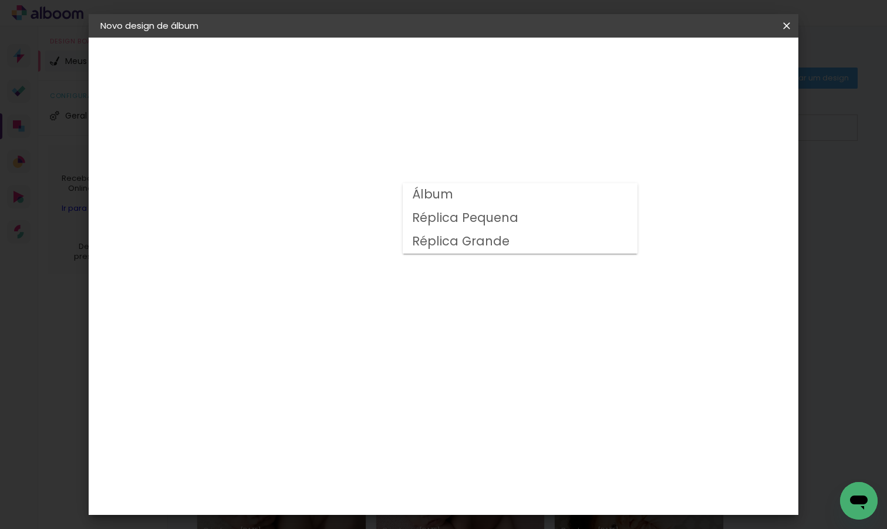
click at [572, 188] on paper-item "Álbum" at bounding box center [520, 194] width 235 height 23
type input "Álbum"
click at [415, 359] on span "25 × 25 cm" at bounding box center [393, 371] width 43 height 24
click at [0, 0] on slot "Avançar" at bounding box center [0, 0] width 0 height 0
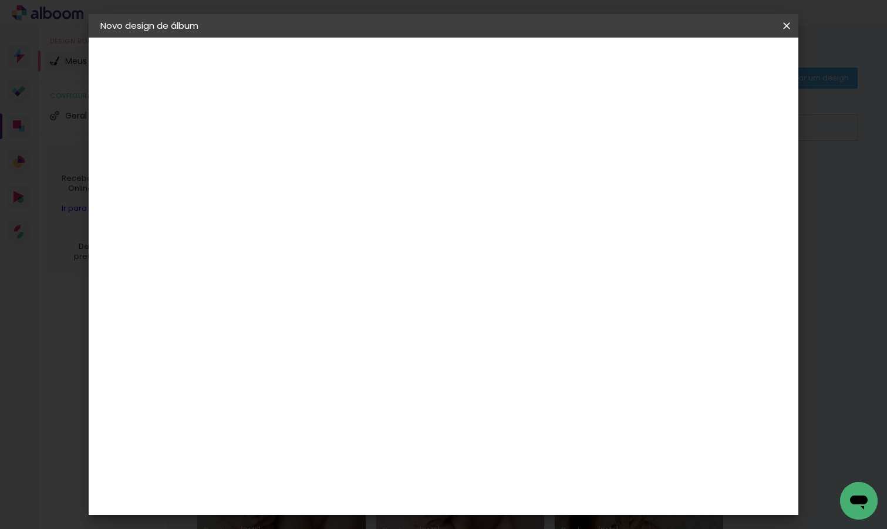
click at [721, 62] on span "Iniciar design" at bounding box center [694, 62] width 53 height 8
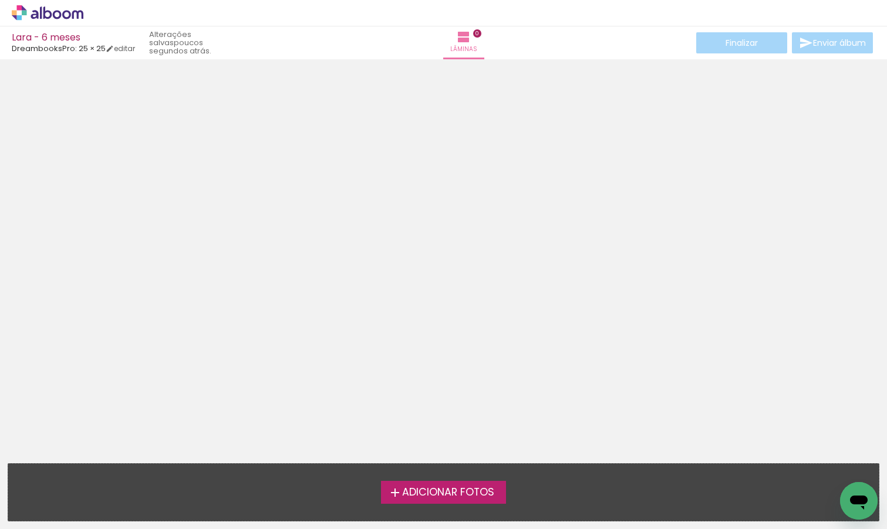
click at [445, 494] on span "Adicionar Fotos" at bounding box center [448, 492] width 92 height 11
click at [0, 0] on input "file" at bounding box center [0, 0] width 0 height 0
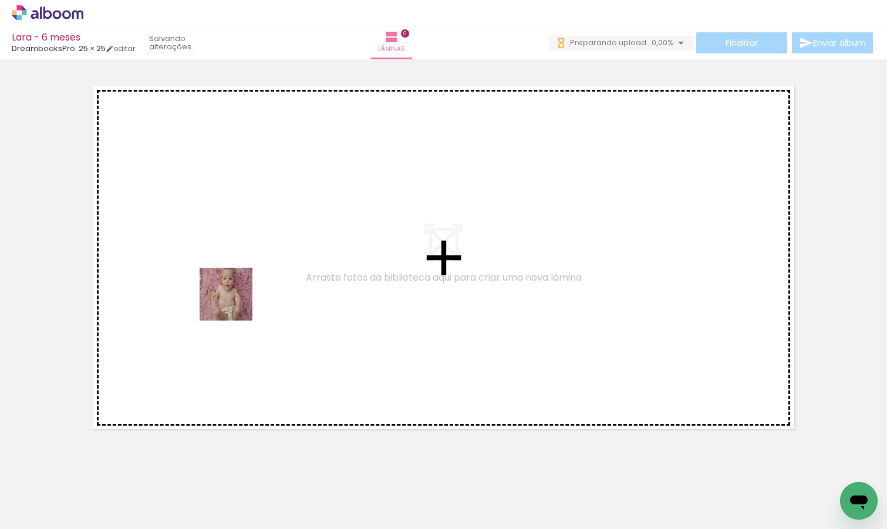
drag, startPoint x: 130, startPoint y: 508, endPoint x: 235, endPoint y: 302, distance: 231.0
click at [235, 302] on quentale-workspace at bounding box center [443, 264] width 887 height 529
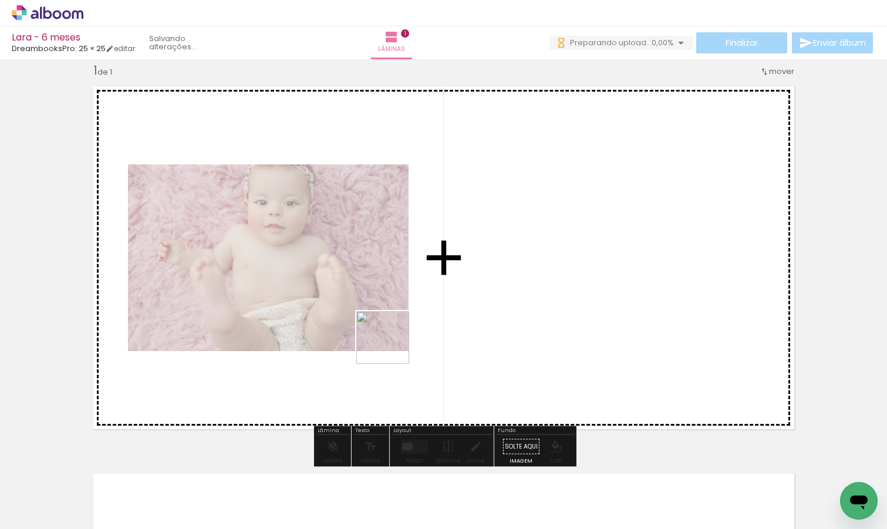
drag, startPoint x: 198, startPoint y: 498, endPoint x: 585, endPoint y: 249, distance: 460.5
click at [585, 249] on quentale-workspace at bounding box center [443, 264] width 887 height 529
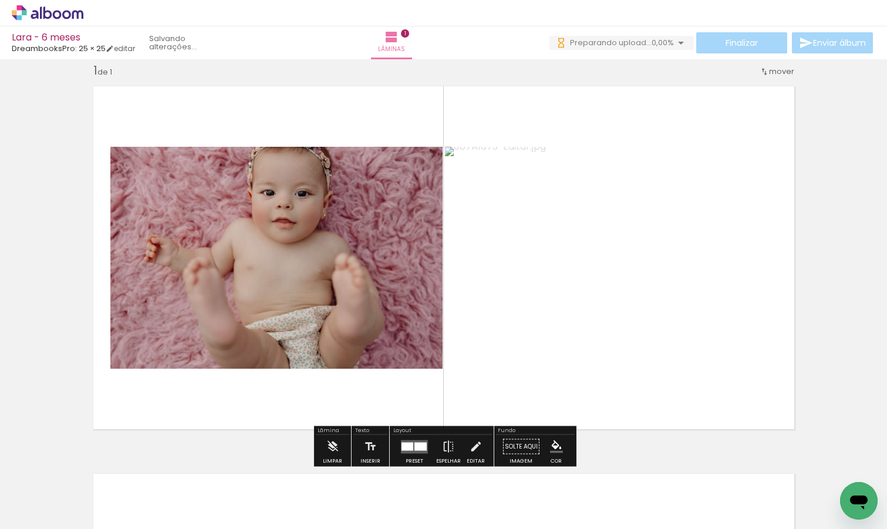
drag, startPoint x: 258, startPoint y: 492, endPoint x: 826, endPoint y: 234, distance: 623.4
click at [826, 234] on quentale-workspace at bounding box center [443, 264] width 887 height 529
drag, startPoint x: 270, startPoint y: 491, endPoint x: 657, endPoint y: 278, distance: 442.1
click at [657, 278] on quentale-workspace at bounding box center [443, 264] width 887 height 529
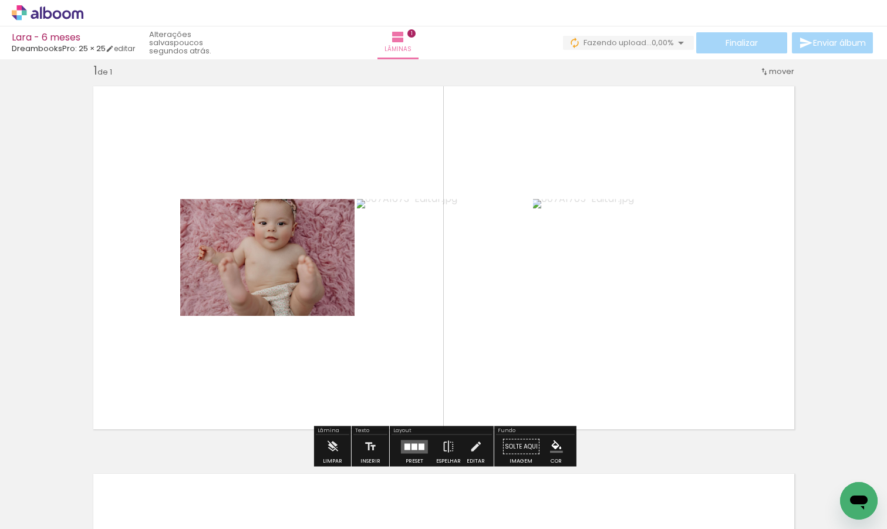
click at [404, 445] on div at bounding box center [407, 446] width 6 height 6
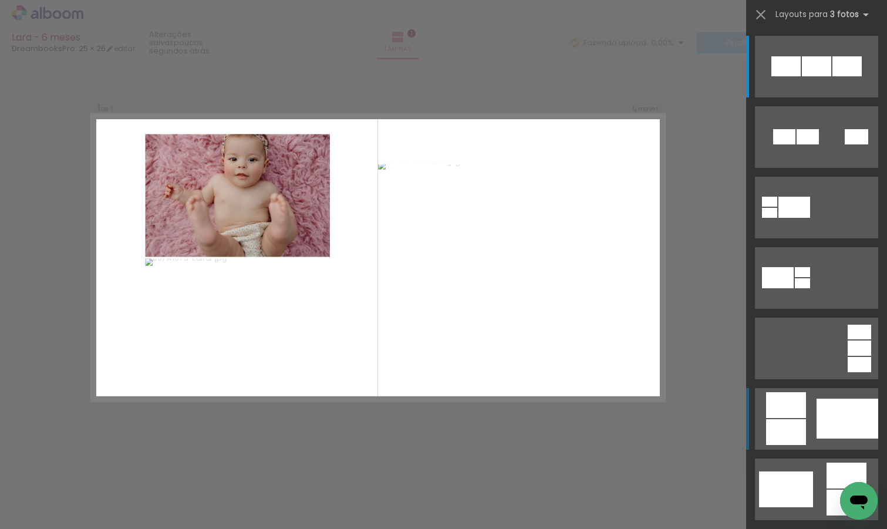
click at [831, 412] on div at bounding box center [847, 419] width 62 height 40
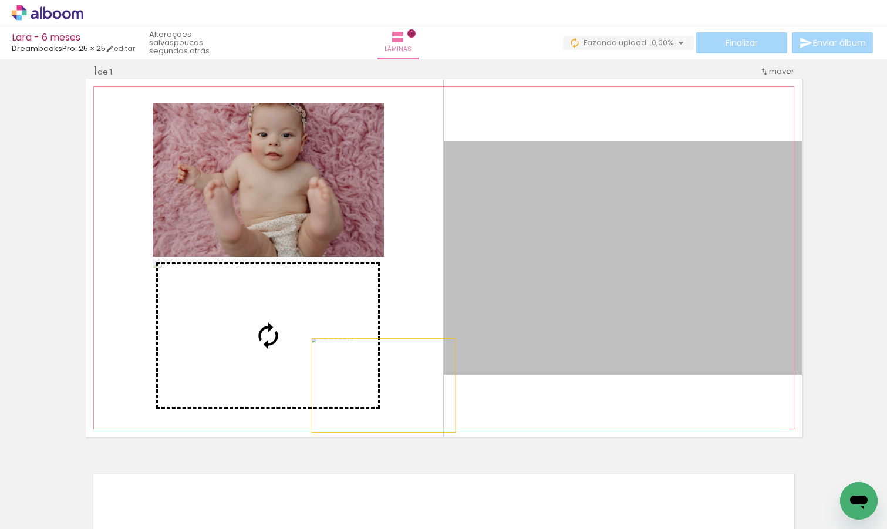
drag, startPoint x: 684, startPoint y: 299, endPoint x: 338, endPoint y: 393, distance: 358.4
click at [0, 0] on slot at bounding box center [0, 0] width 0 height 0
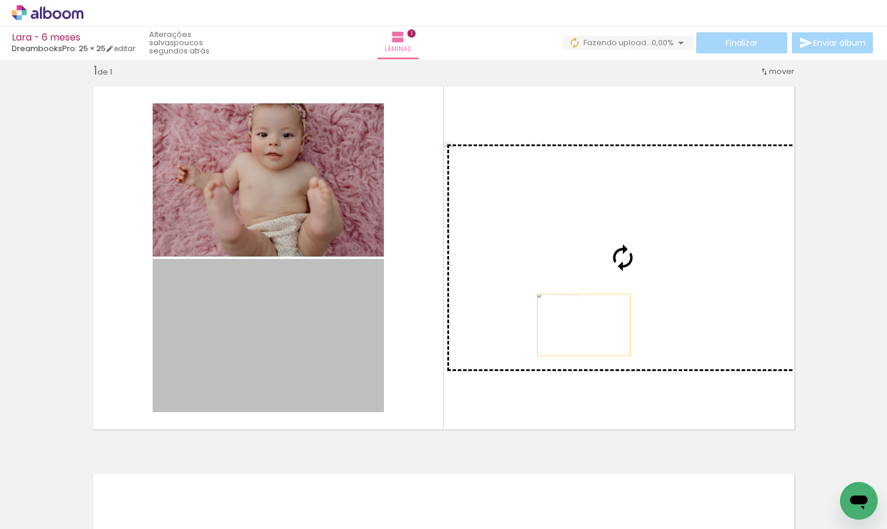
drag, startPoint x: 286, startPoint y: 361, endPoint x: 585, endPoint y: 325, distance: 300.4
click at [0, 0] on slot at bounding box center [0, 0] width 0 height 0
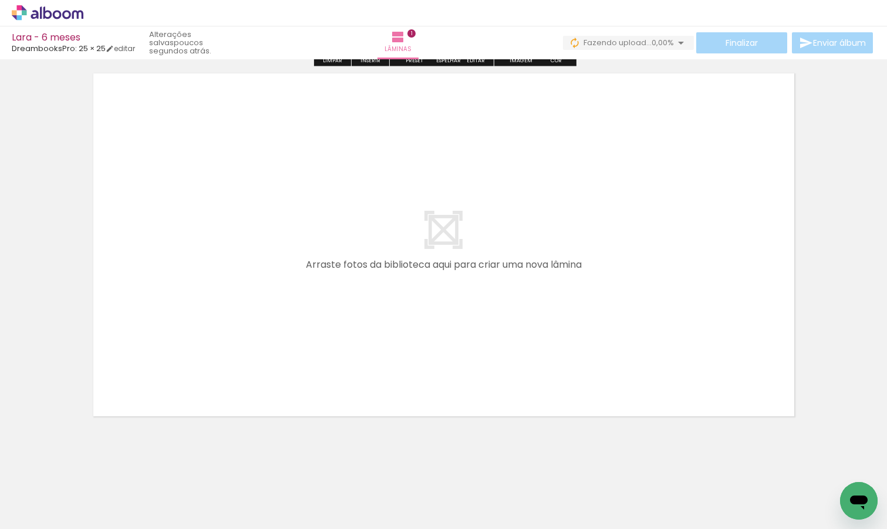
scroll to position [424, 0]
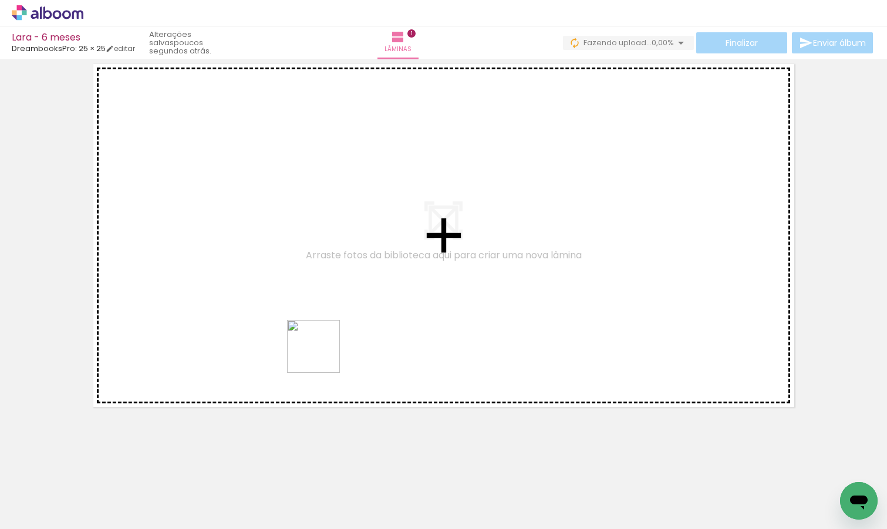
drag, startPoint x: 322, startPoint y: 505, endPoint x: 322, endPoint y: 356, distance: 149.1
click at [322, 355] on quentale-workspace at bounding box center [443, 264] width 887 height 529
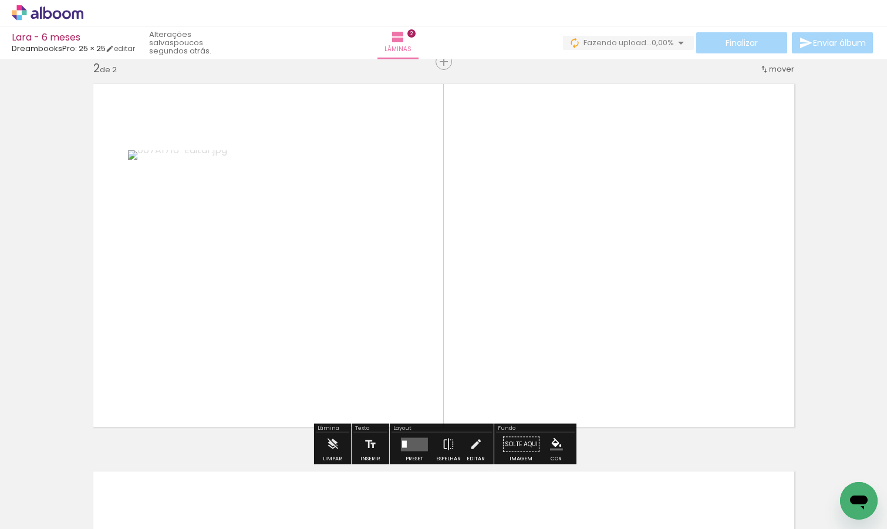
scroll to position [402, 0]
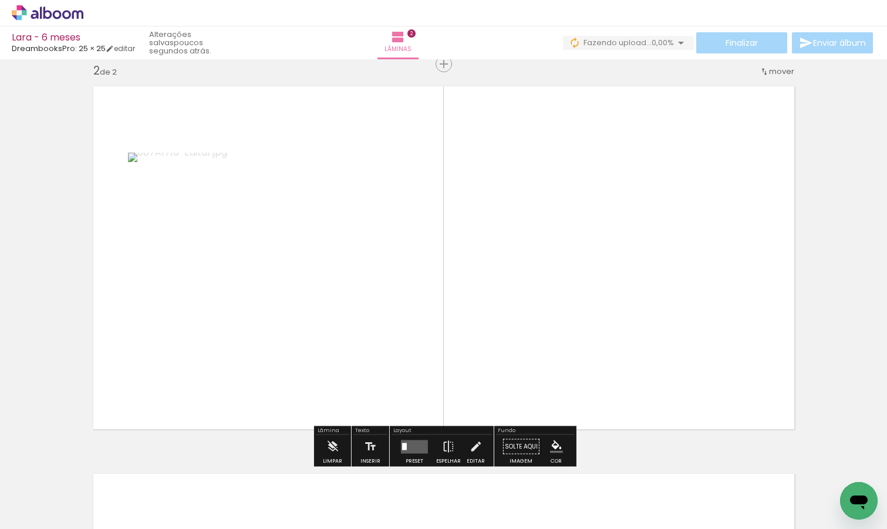
drag, startPoint x: 383, startPoint y: 499, endPoint x: 381, endPoint y: 357, distance: 142.1
click at [381, 357] on quentale-workspace at bounding box center [443, 264] width 887 height 529
drag, startPoint x: 462, startPoint y: 495, endPoint x: 485, endPoint y: 321, distance: 175.3
click at [485, 321] on quentale-workspace at bounding box center [443, 264] width 887 height 529
drag, startPoint x: 522, startPoint y: 496, endPoint x: 580, endPoint y: 391, distance: 120.1
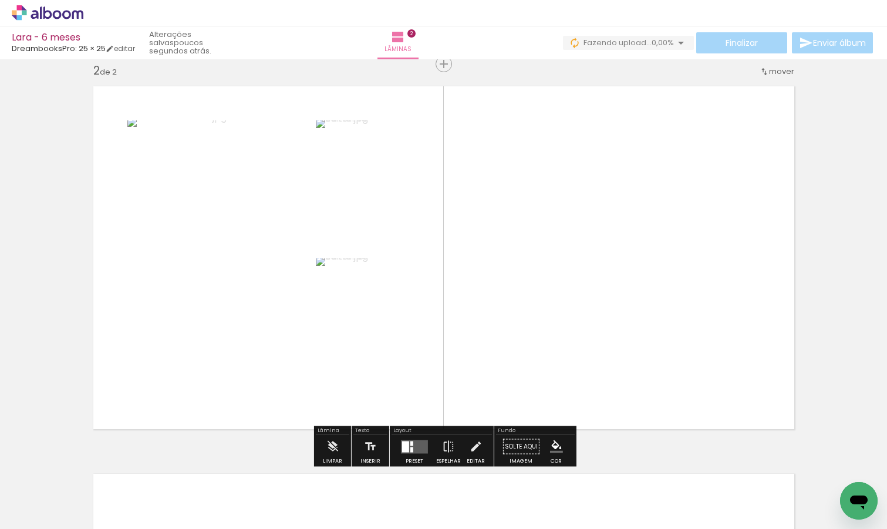
click at [580, 391] on quentale-workspace at bounding box center [443, 264] width 887 height 529
click at [413, 448] on div at bounding box center [416, 446] width 15 height 12
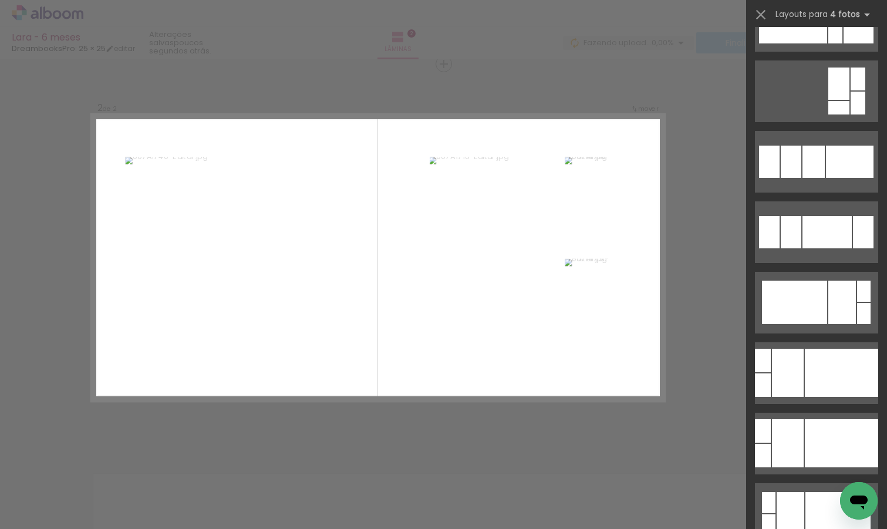
scroll to position [788, 0]
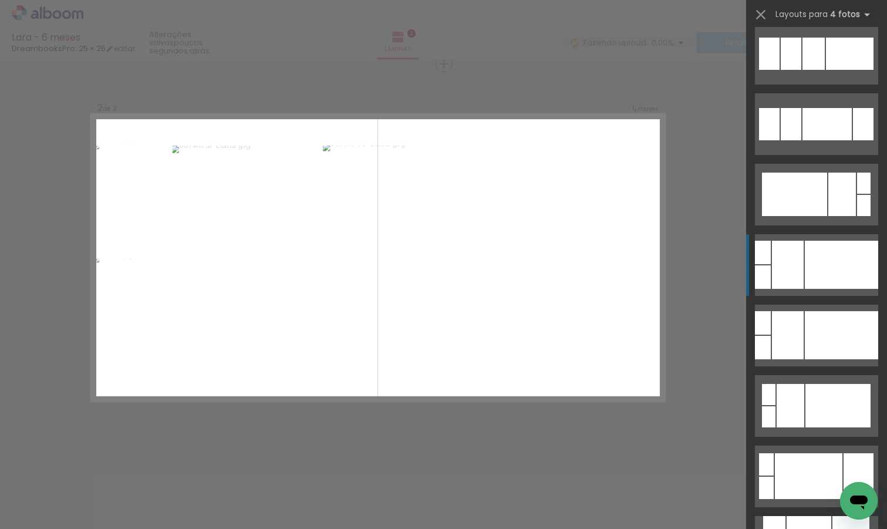
click at [836, 263] on div at bounding box center [841, 265] width 73 height 48
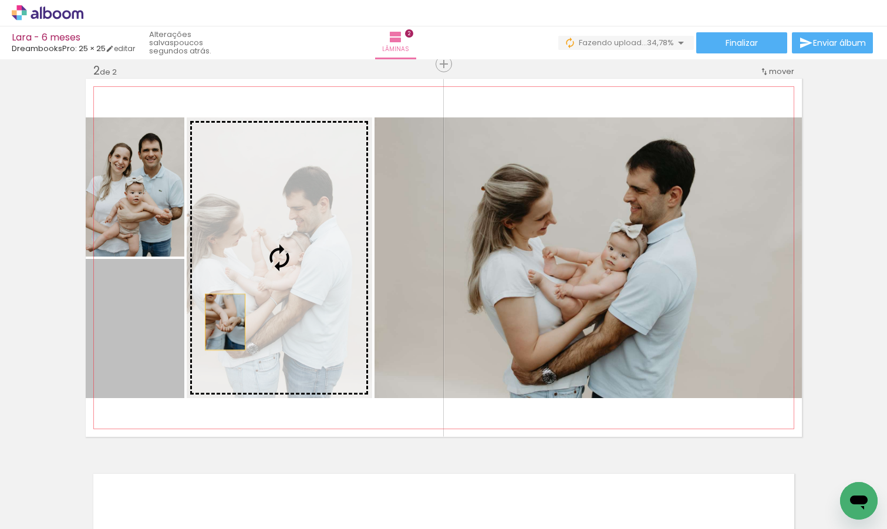
drag, startPoint x: 128, startPoint y: 335, endPoint x: 298, endPoint y: 309, distance: 171.6
click at [0, 0] on slot at bounding box center [0, 0] width 0 height 0
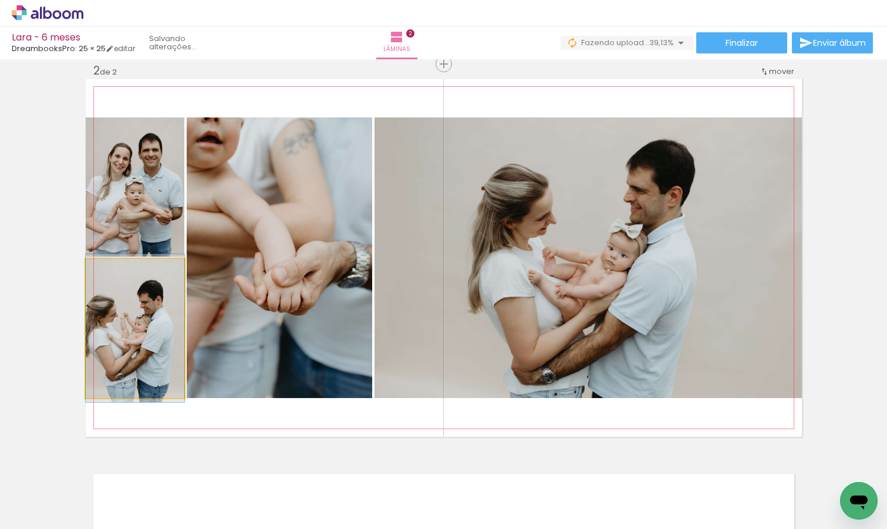
drag, startPoint x: 126, startPoint y: 345, endPoint x: 141, endPoint y: 344, distance: 15.3
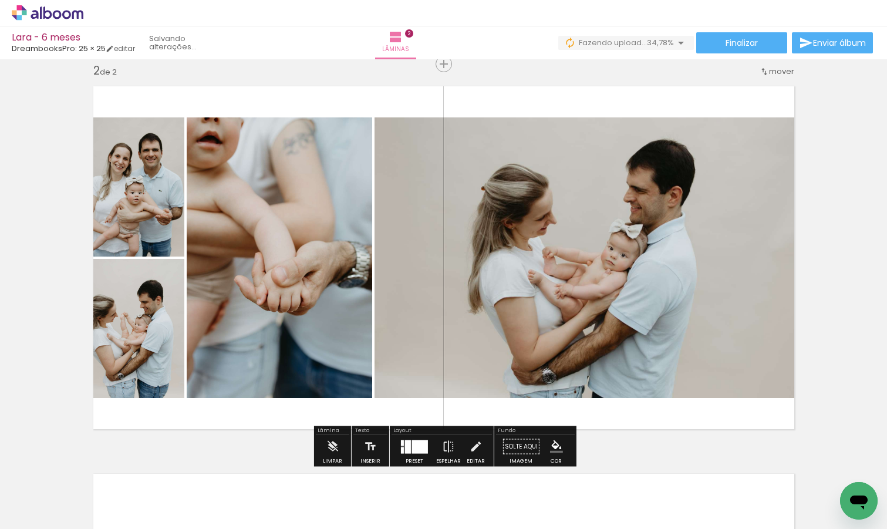
click at [412, 444] on div at bounding box center [420, 447] width 16 height 14
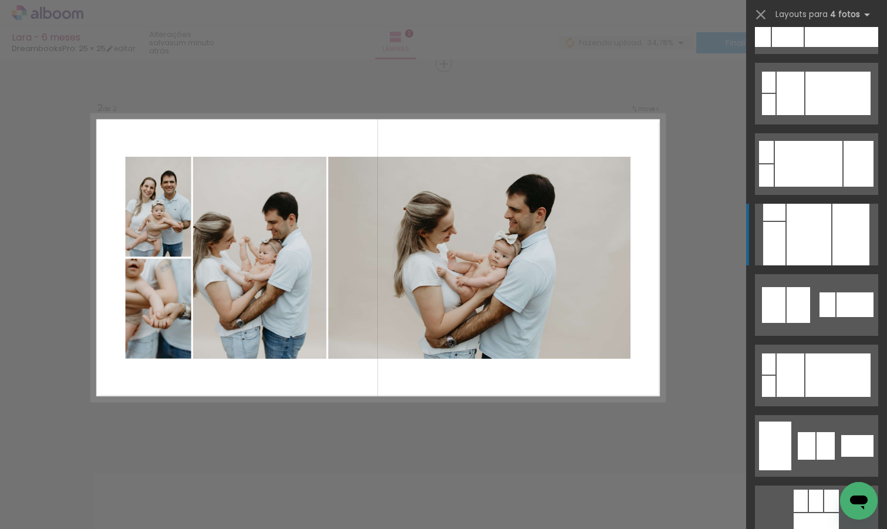
scroll to position [1101, 0]
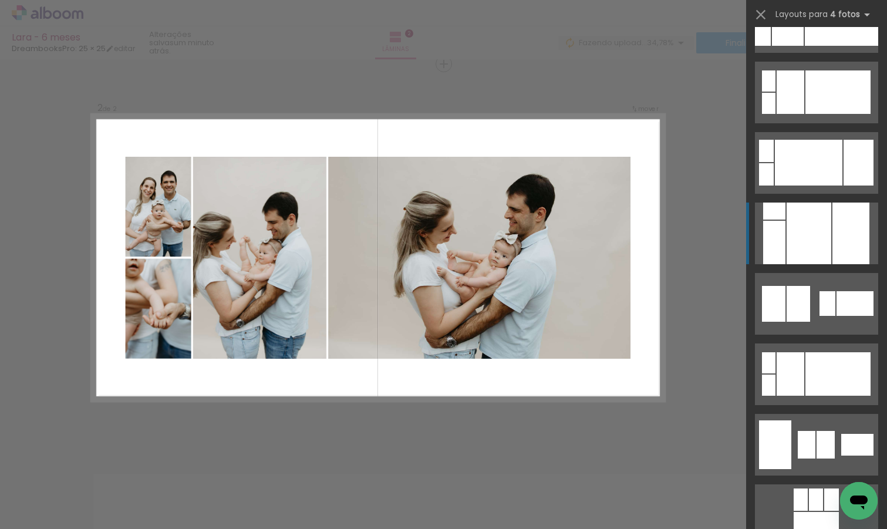
click at [839, 361] on div at bounding box center [837, 373] width 65 height 43
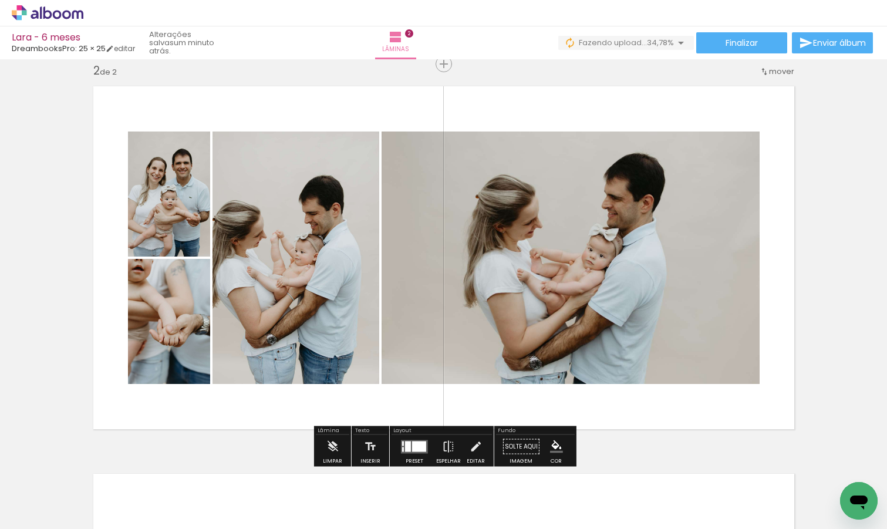
click at [412, 448] on div at bounding box center [419, 446] width 14 height 11
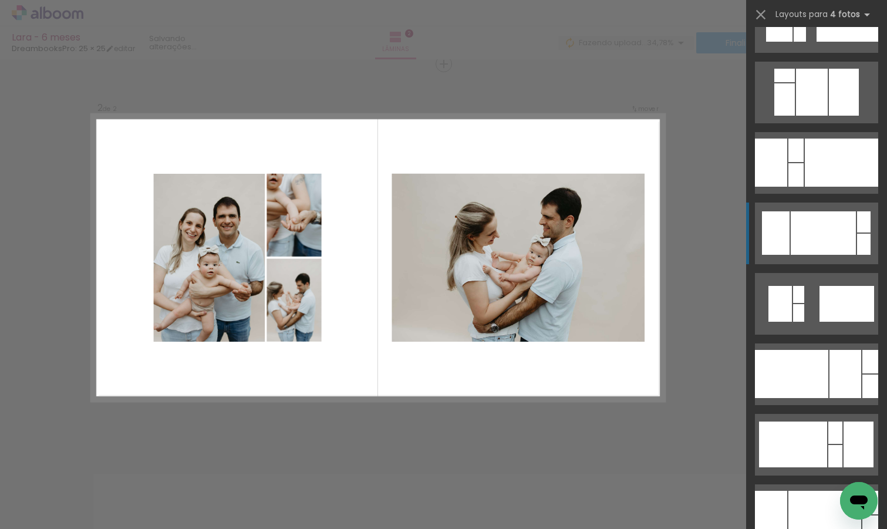
scroll to position [2130, 0]
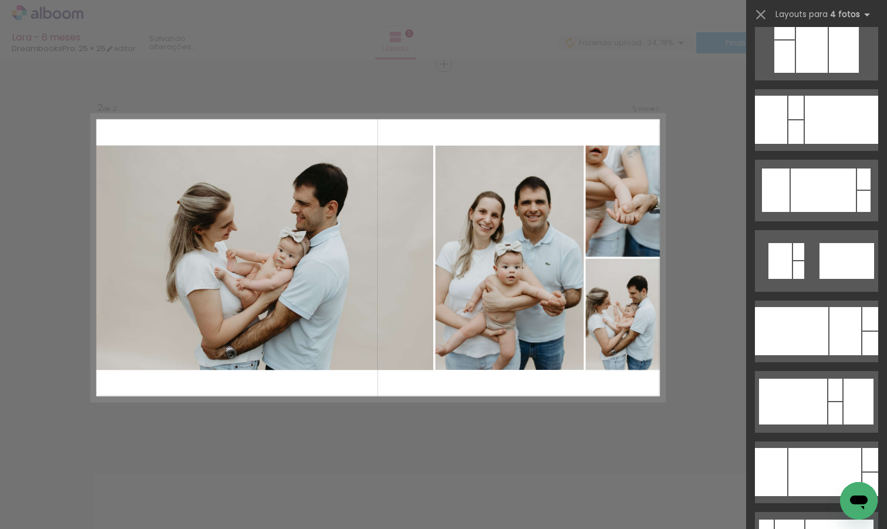
click at [629, 332] on quentale-layouter at bounding box center [378, 257] width 573 height 286
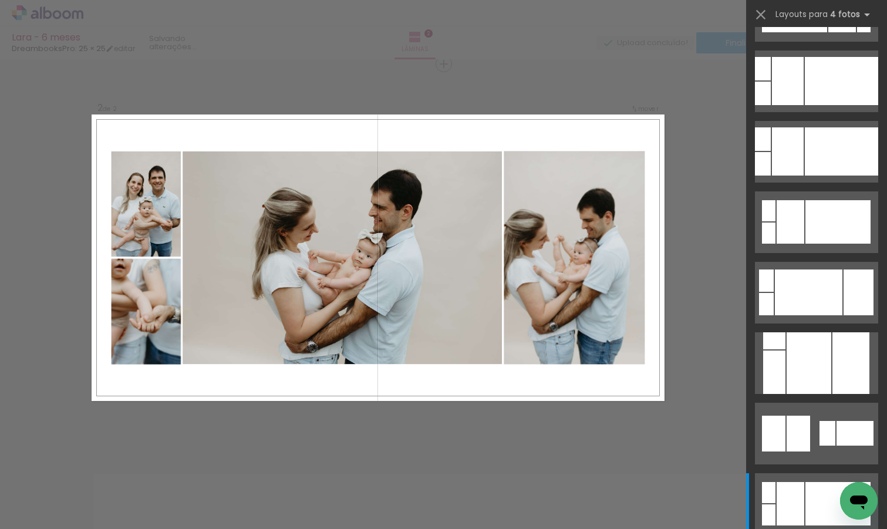
scroll to position [970, 0]
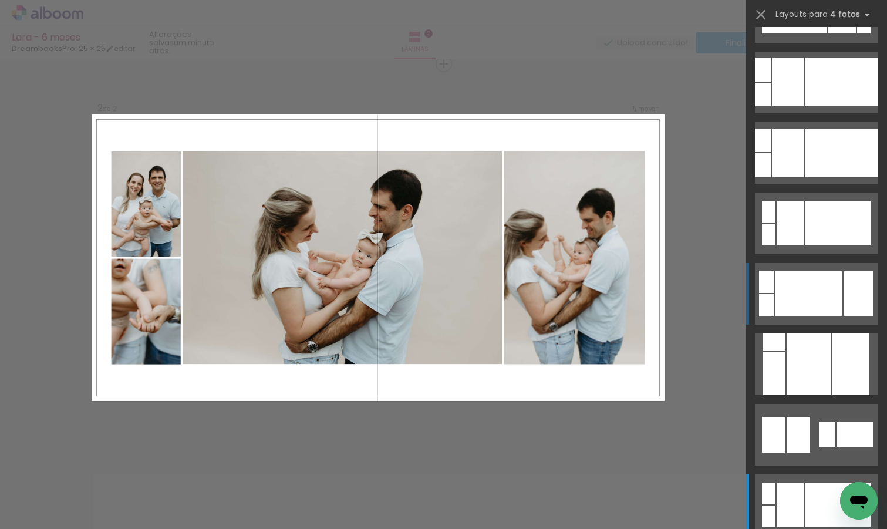
click at [807, 291] on div at bounding box center [809, 294] width 68 height 46
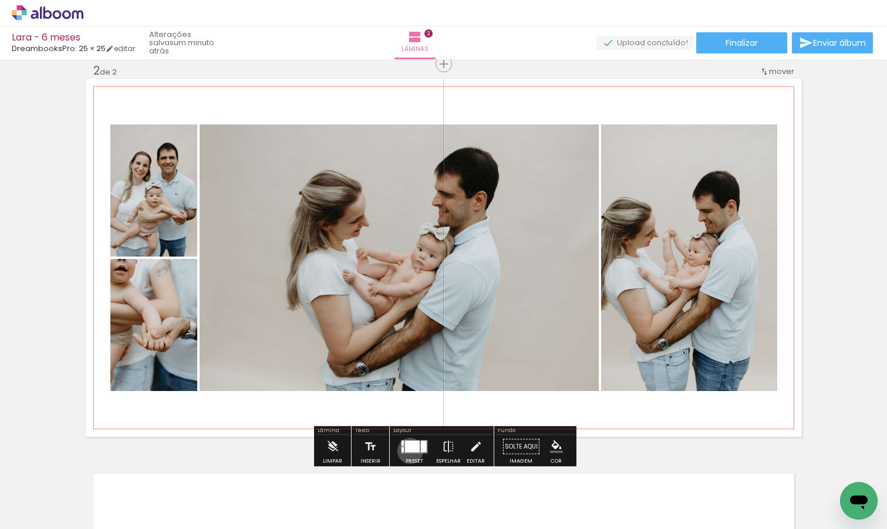
click at [407, 450] on div at bounding box center [412, 446] width 15 height 12
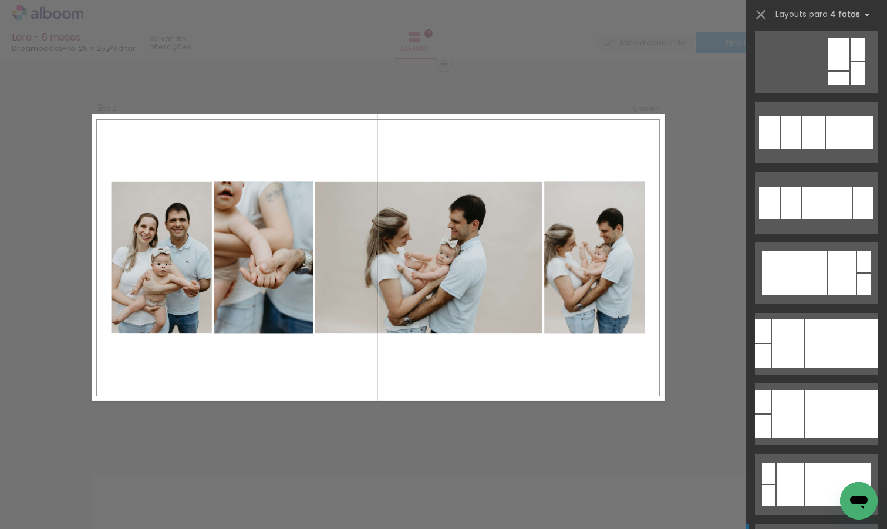
scroll to position [706, 0]
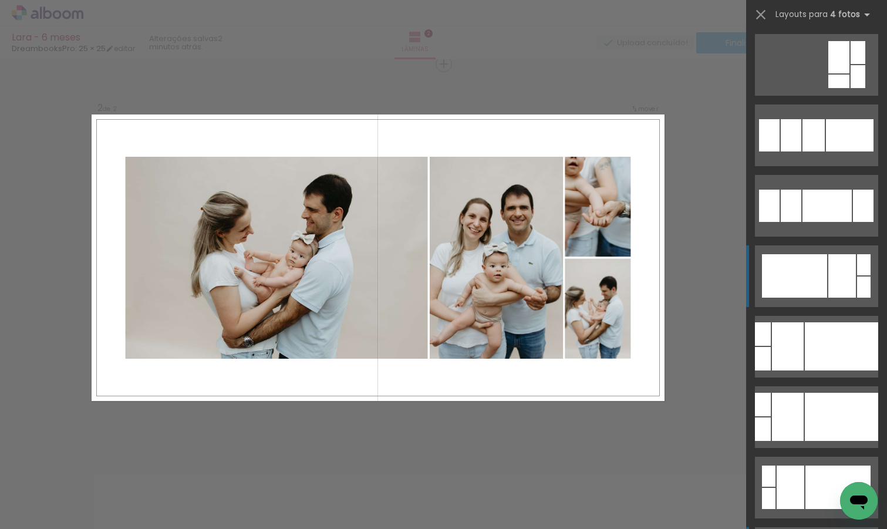
click at [825, 266] on div at bounding box center [794, 275] width 65 height 43
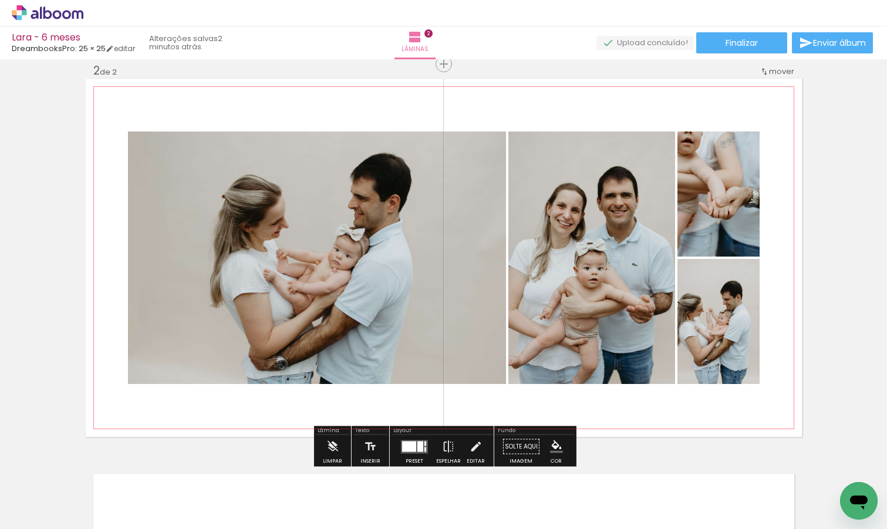
click at [417, 445] on div at bounding box center [420, 446] width 6 height 11
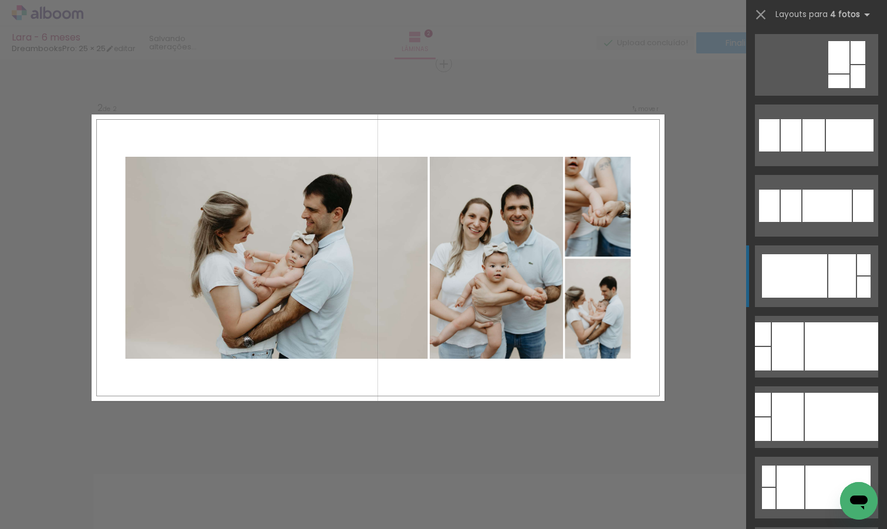
scroll to position [916, 0]
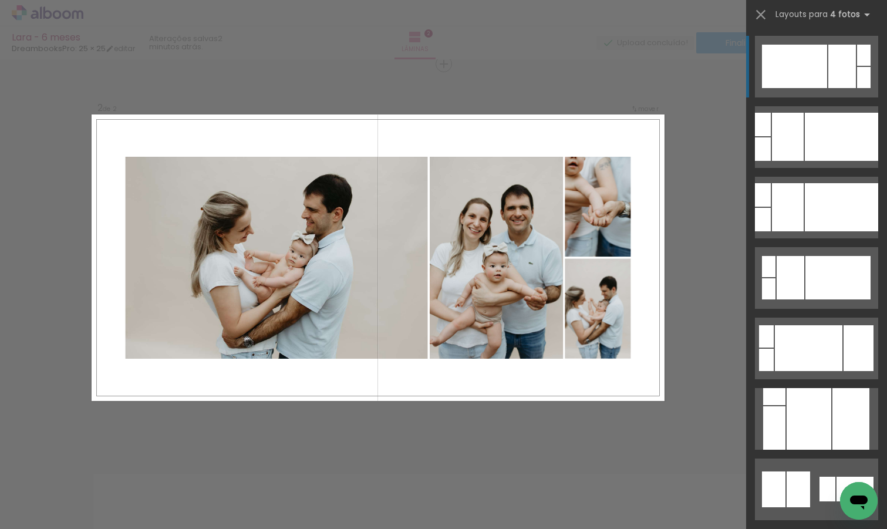
click at [417, 445] on div "Confirmar Cancelar" at bounding box center [443, 252] width 887 height 1190
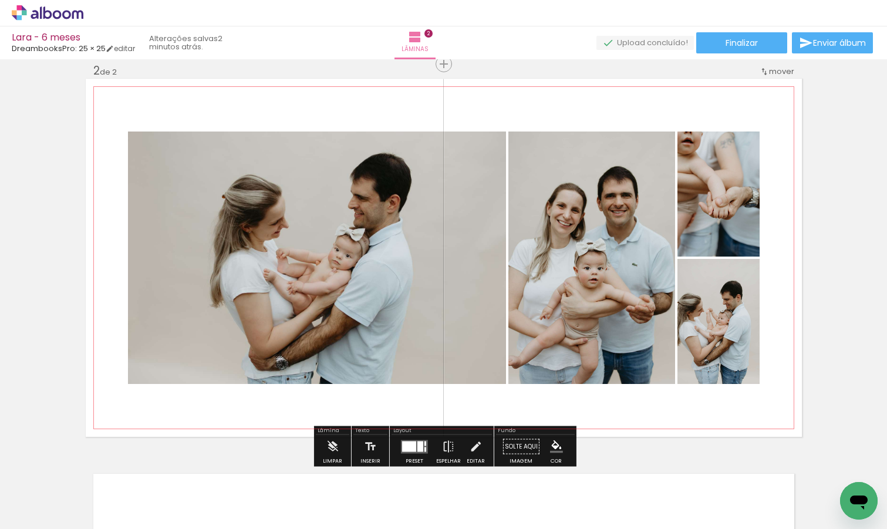
click at [824, 272] on div "Inserir lâmina 1 de 2 Inserir lâmina 2 de 2" at bounding box center [443, 242] width 887 height 1163
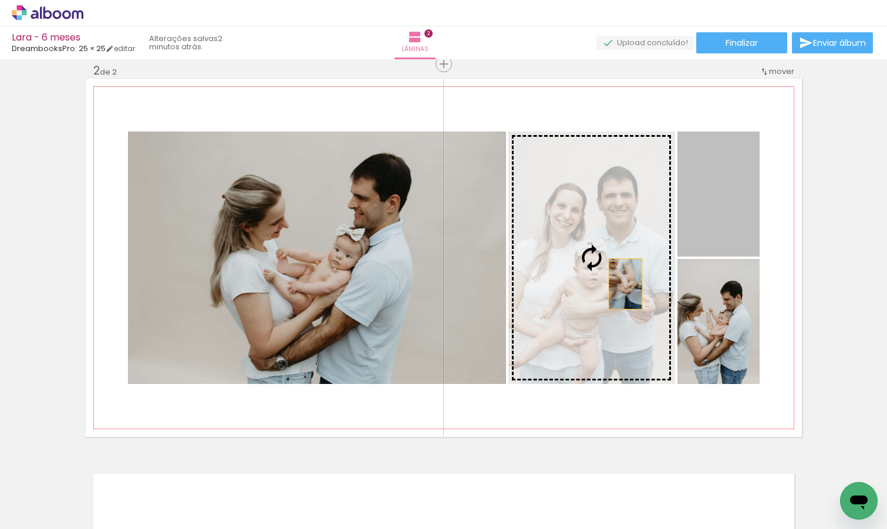
drag, startPoint x: 723, startPoint y: 217, endPoint x: 625, endPoint y: 284, distance: 118.2
click at [0, 0] on slot at bounding box center [0, 0] width 0 height 0
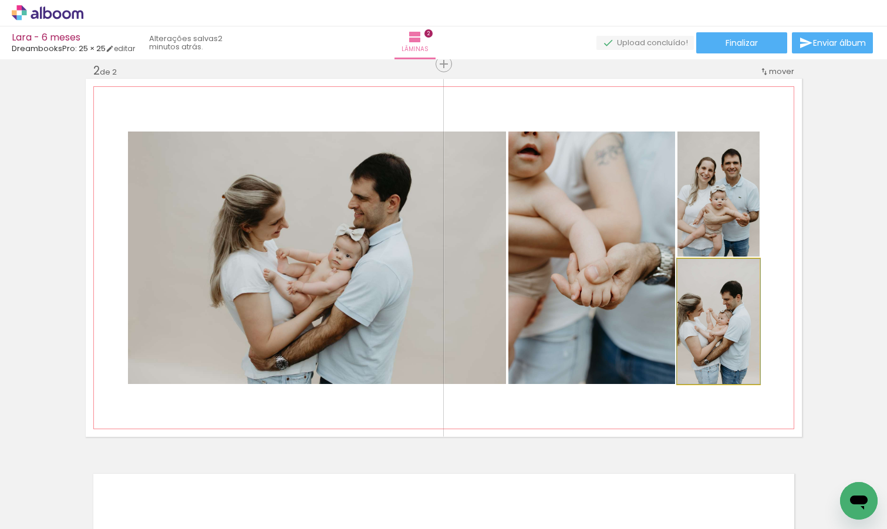
click at [715, 350] on quentale-photo at bounding box center [718, 321] width 82 height 125
drag, startPoint x: 709, startPoint y: 340, endPoint x: 726, endPoint y: 340, distance: 17.0
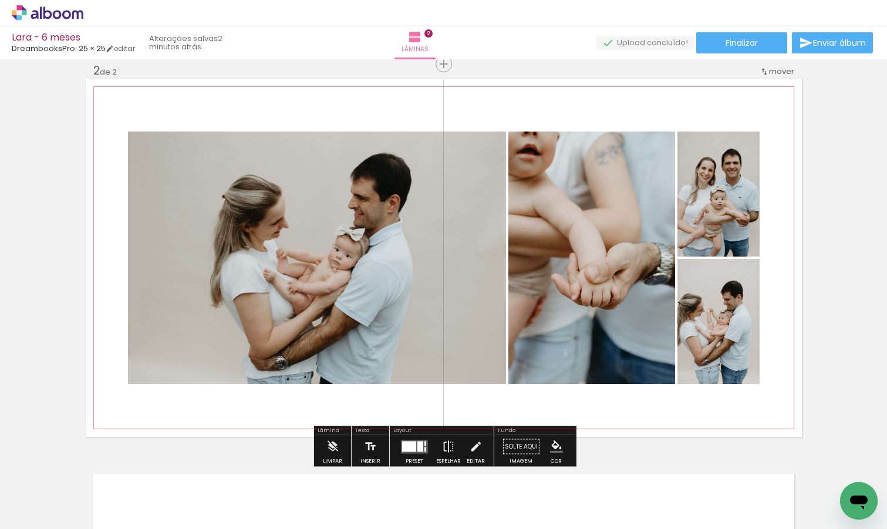
click at [848, 258] on div "Inserir lâmina 1 de 2 Inserir lâmina 2 de 2" at bounding box center [443, 242] width 887 height 1163
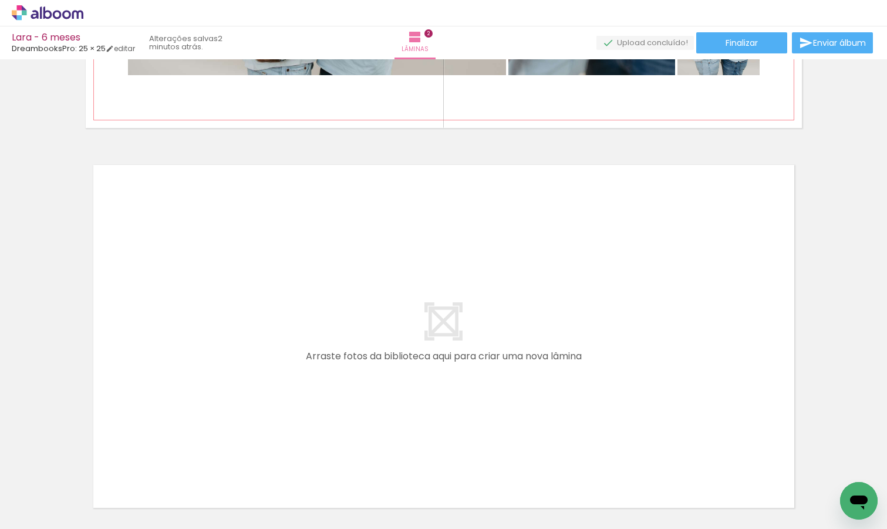
scroll to position [730, 0]
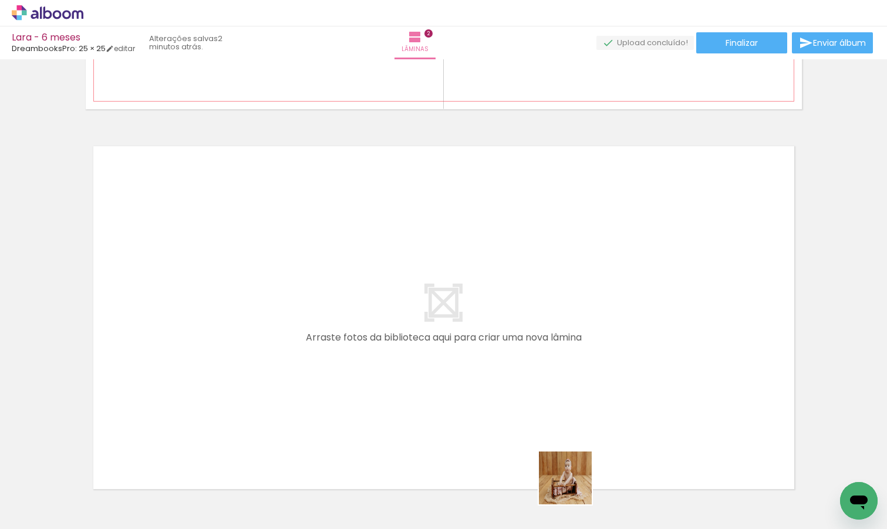
drag, startPoint x: 581, startPoint y: 494, endPoint x: 515, endPoint y: 404, distance: 111.6
click at [515, 404] on quentale-workspace at bounding box center [443, 264] width 887 height 529
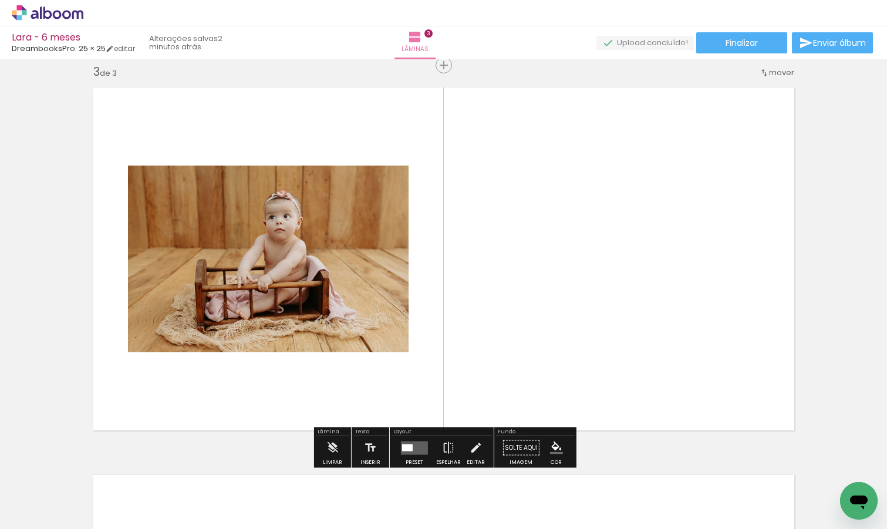
scroll to position [789, 0]
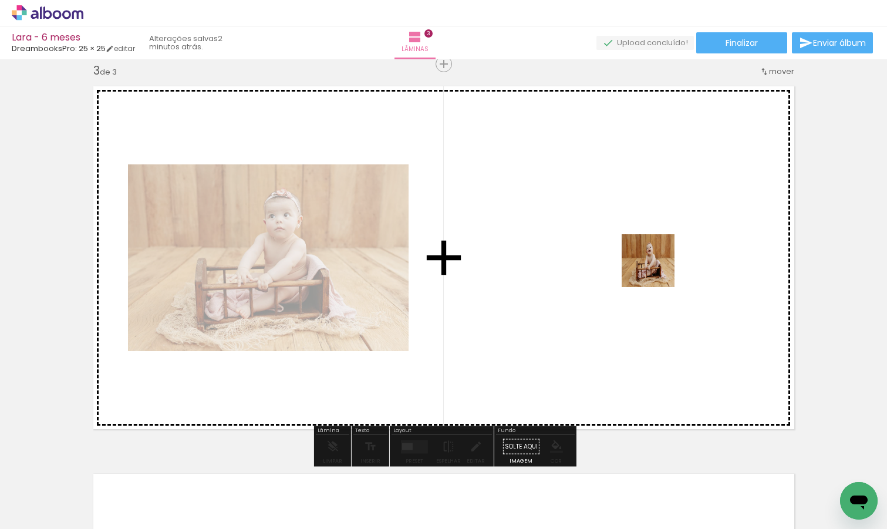
drag, startPoint x: 664, startPoint y: 501, endPoint x: 657, endPoint y: 243, distance: 257.8
click at [657, 243] on quentale-workspace at bounding box center [443, 264] width 887 height 529
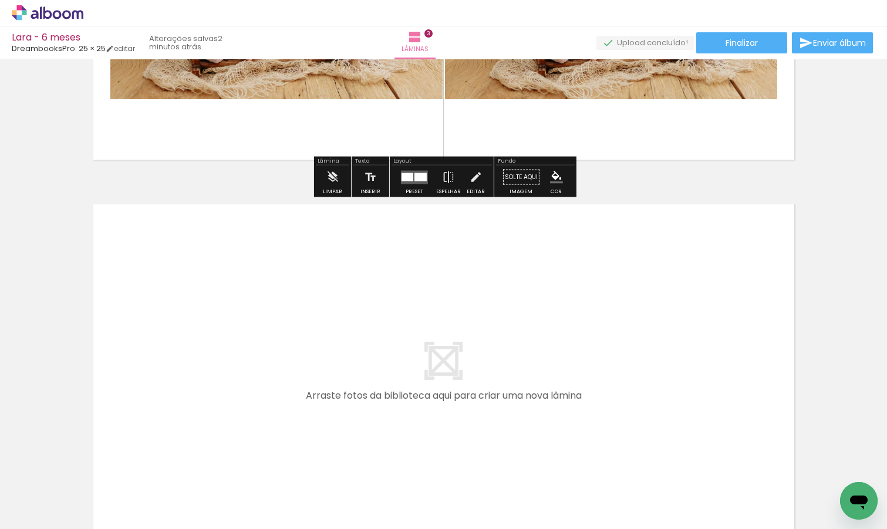
drag, startPoint x: 711, startPoint y: 496, endPoint x: 660, endPoint y: 368, distance: 137.6
click at [660, 368] on quentale-workspace at bounding box center [443, 264] width 887 height 529
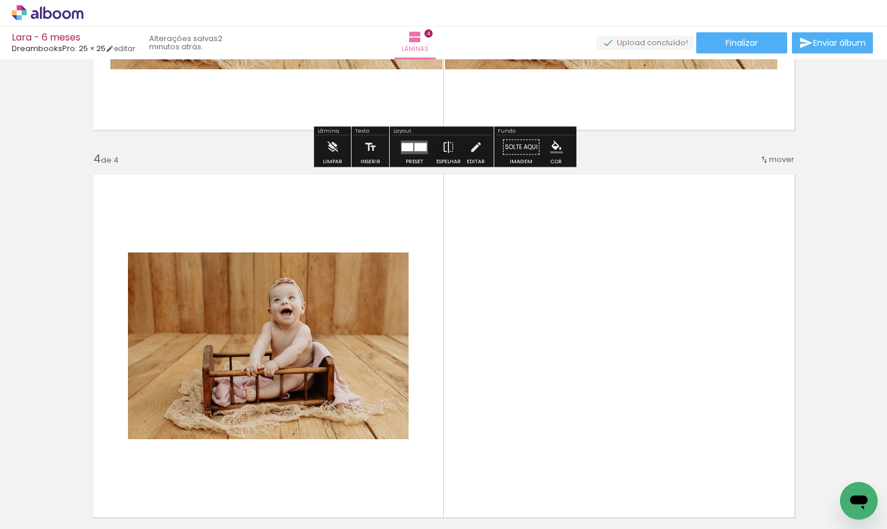
scroll to position [1147, 0]
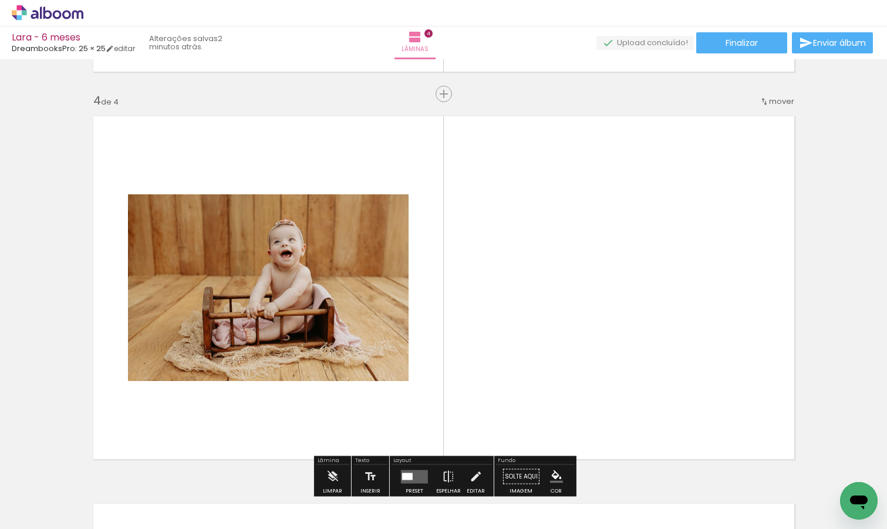
click at [315, 312] on quentale-photo at bounding box center [268, 287] width 281 height 187
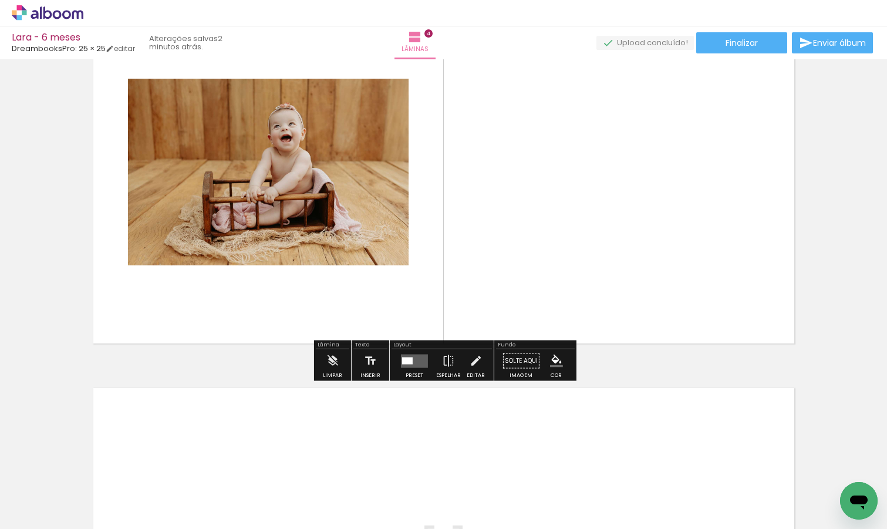
scroll to position [1278, 0]
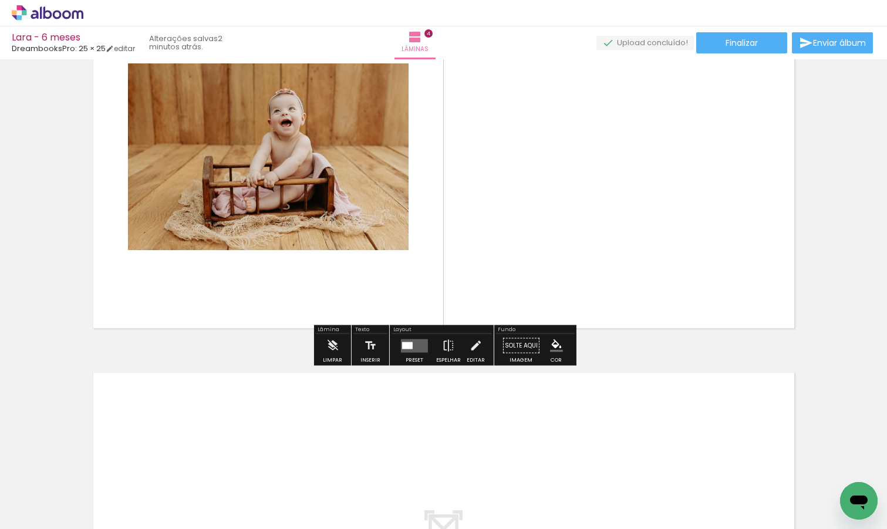
click at [417, 348] on quentale-layouter at bounding box center [414, 346] width 27 height 14
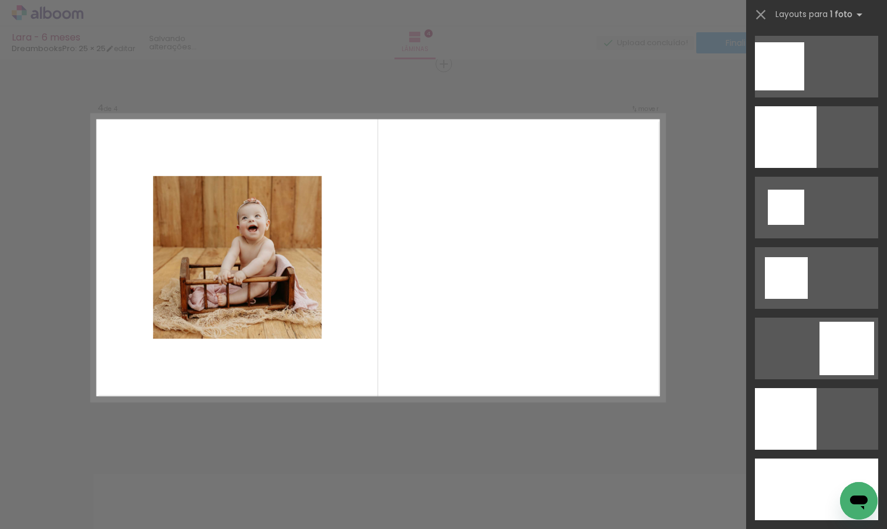
scroll to position [1601, 0]
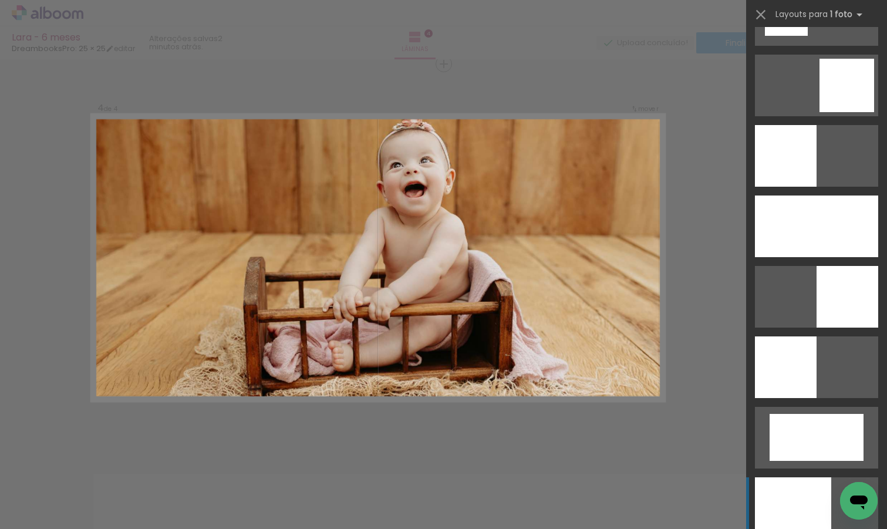
click at [824, 226] on div at bounding box center [816, 226] width 123 height 62
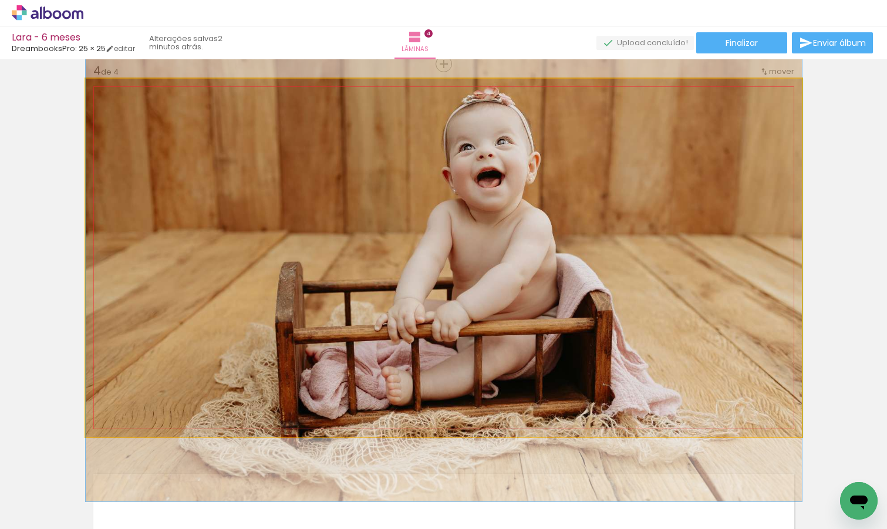
click at [633, 299] on quentale-photo at bounding box center [444, 258] width 716 height 358
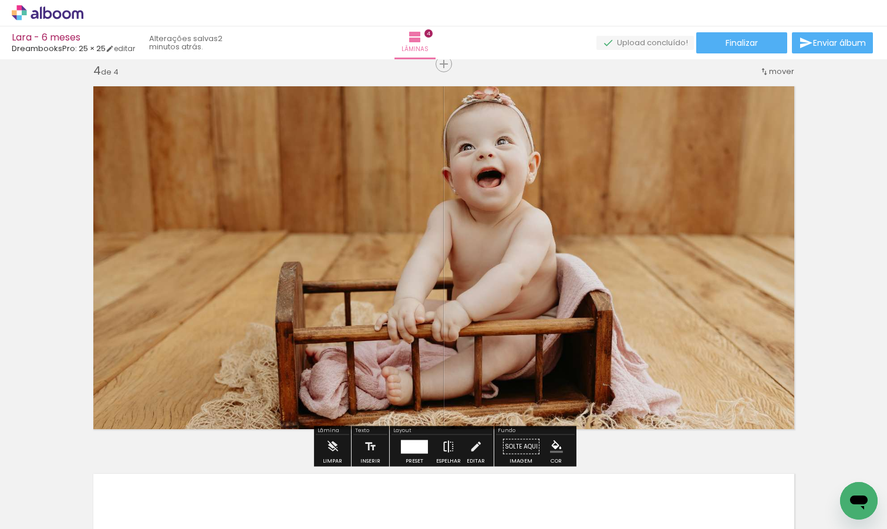
click at [448, 444] on iron-icon at bounding box center [448, 446] width 13 height 23
click at [448, 450] on iron-icon at bounding box center [448, 446] width 13 height 23
click at [403, 445] on div at bounding box center [414, 447] width 27 height 14
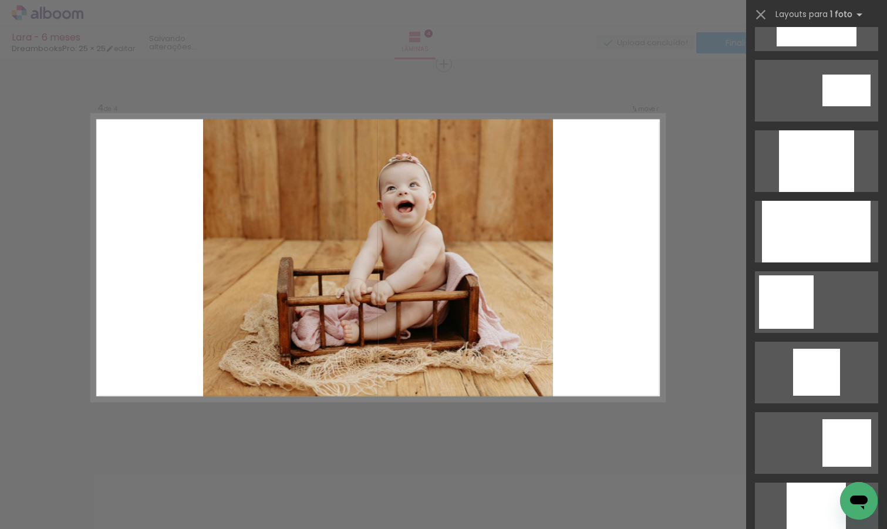
scroll to position [596, 0]
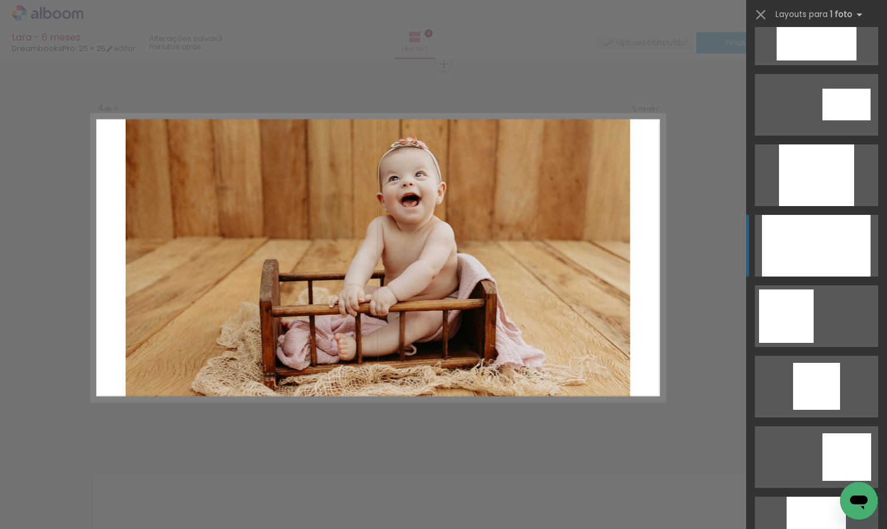
click at [817, 243] on div at bounding box center [816, 246] width 109 height 62
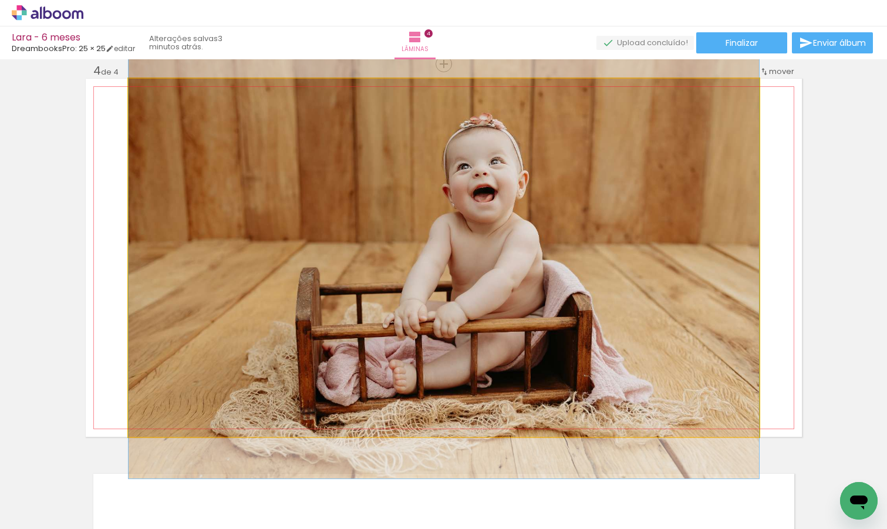
drag, startPoint x: 690, startPoint y: 289, endPoint x: 691, endPoint y: 297, distance: 7.7
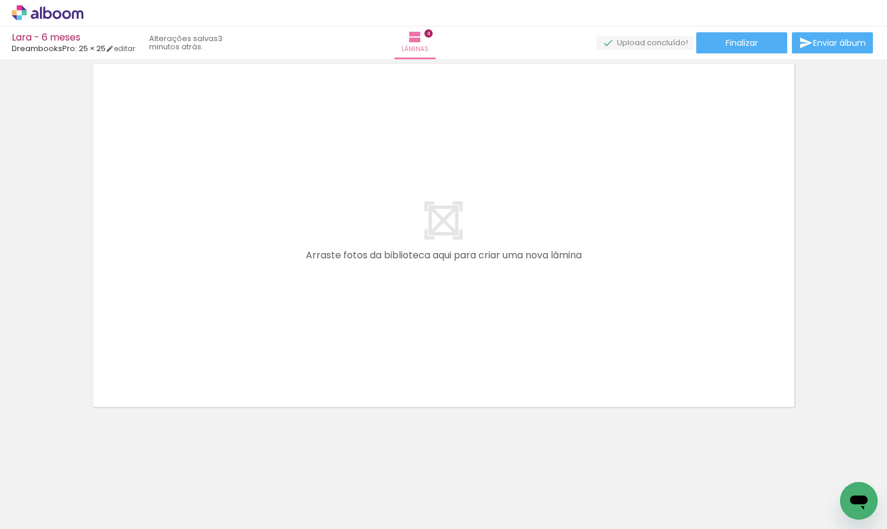
scroll to position [0, 434]
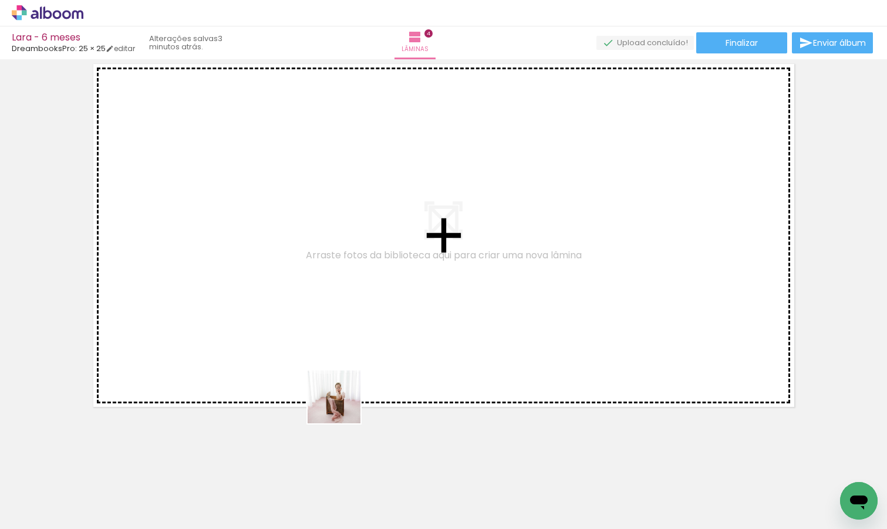
drag, startPoint x: 352, startPoint y: 500, endPoint x: 339, endPoint y: 389, distance: 111.0
click at [339, 389] on quentale-workspace at bounding box center [443, 264] width 887 height 529
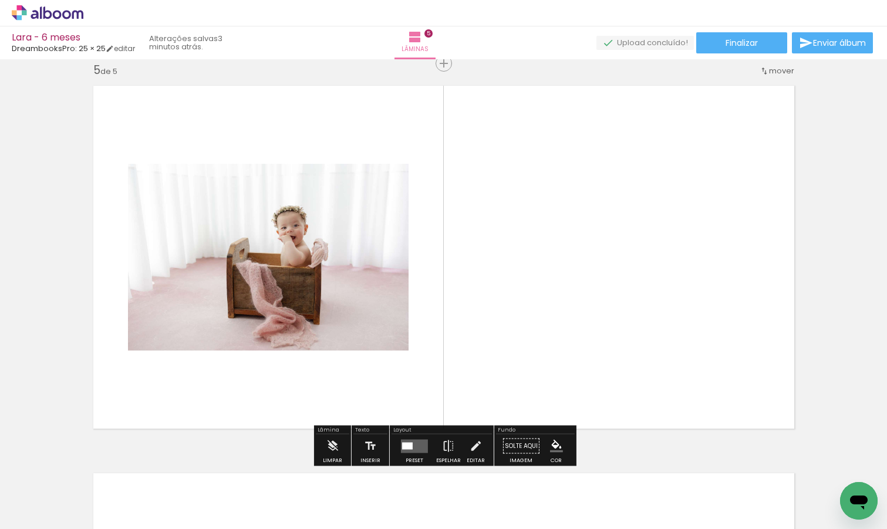
scroll to position [1564, 0]
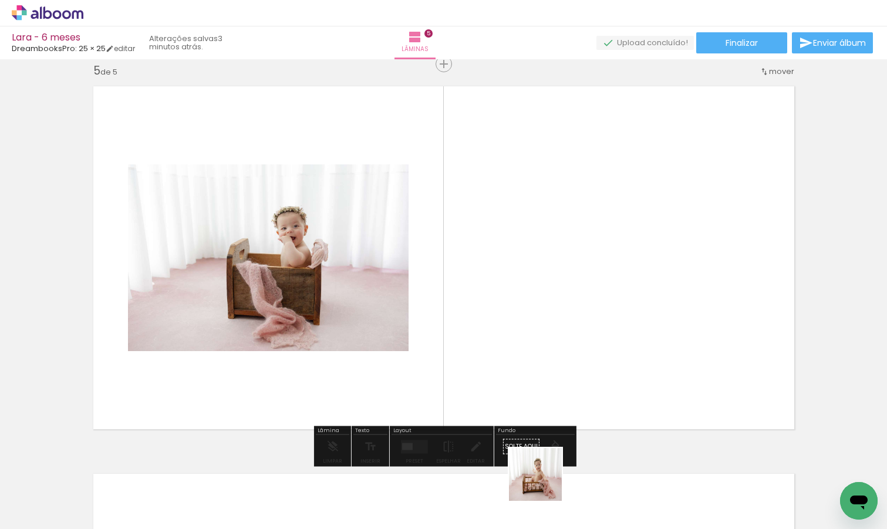
drag, startPoint x: 544, startPoint y: 497, endPoint x: 549, endPoint y: 284, distance: 213.7
click at [549, 284] on quentale-workspace at bounding box center [443, 264] width 887 height 529
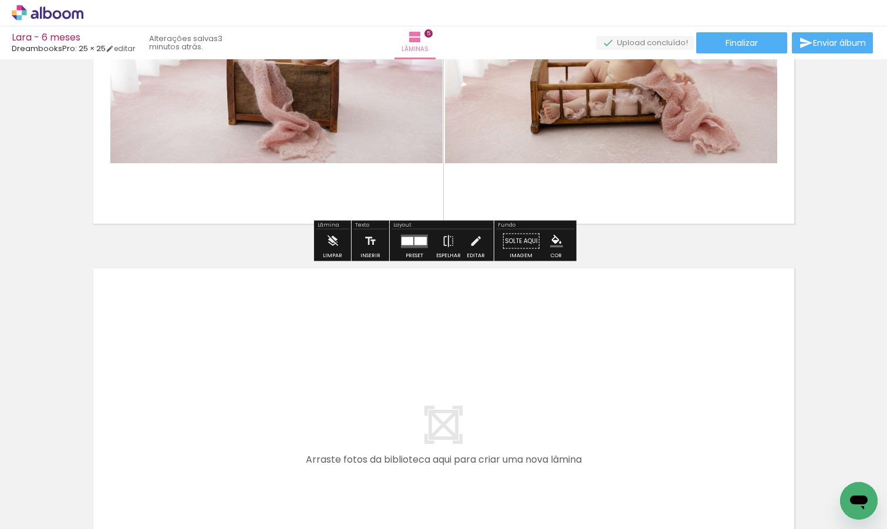
scroll to position [1811, 0]
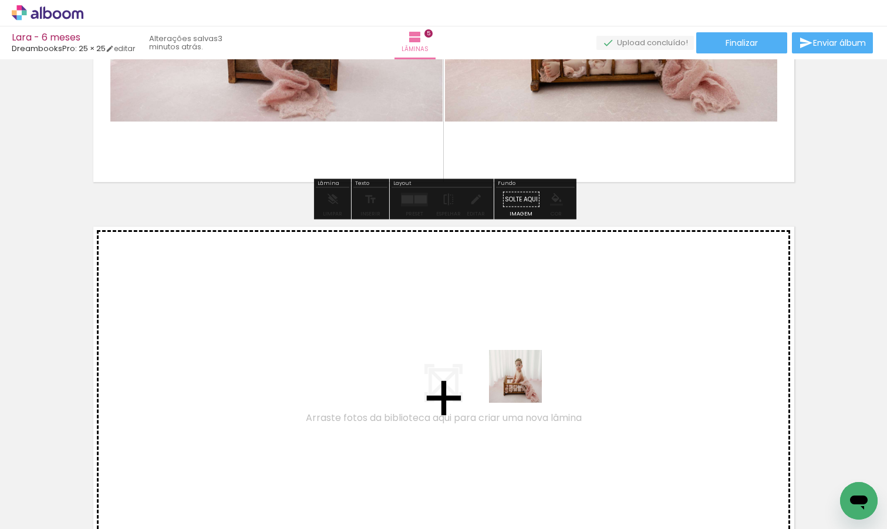
drag, startPoint x: 613, startPoint y: 486, endPoint x: 515, endPoint y: 373, distance: 149.8
click at [515, 373] on quentale-workspace at bounding box center [443, 264] width 887 height 529
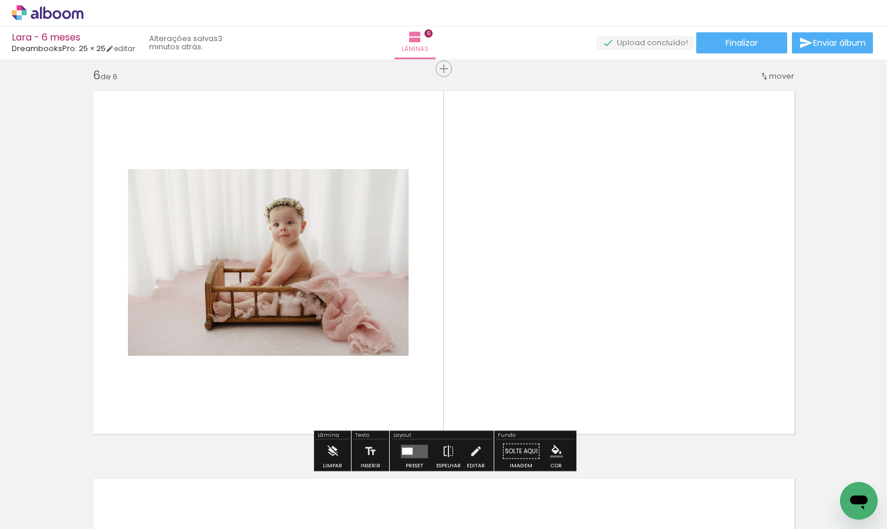
scroll to position [1952, 0]
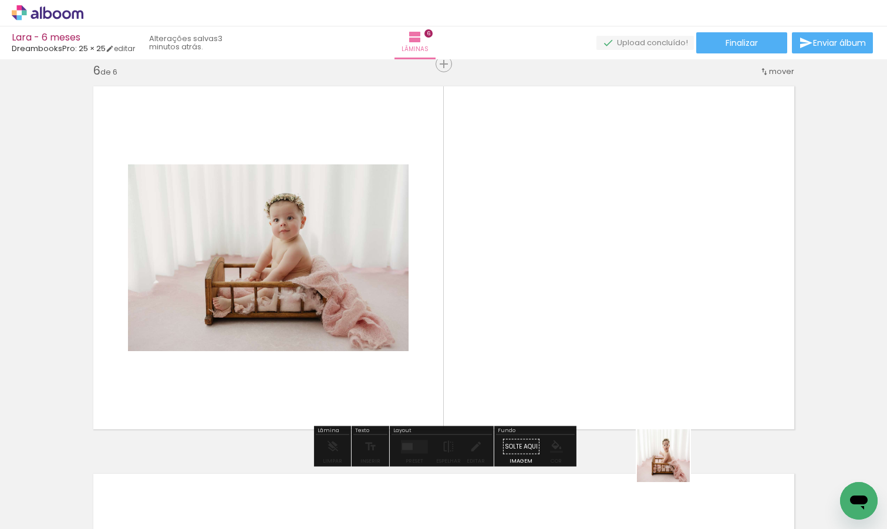
drag, startPoint x: 675, startPoint y: 499, endPoint x: 666, endPoint y: 372, distance: 127.7
click at [666, 372] on quentale-workspace at bounding box center [443, 264] width 887 height 529
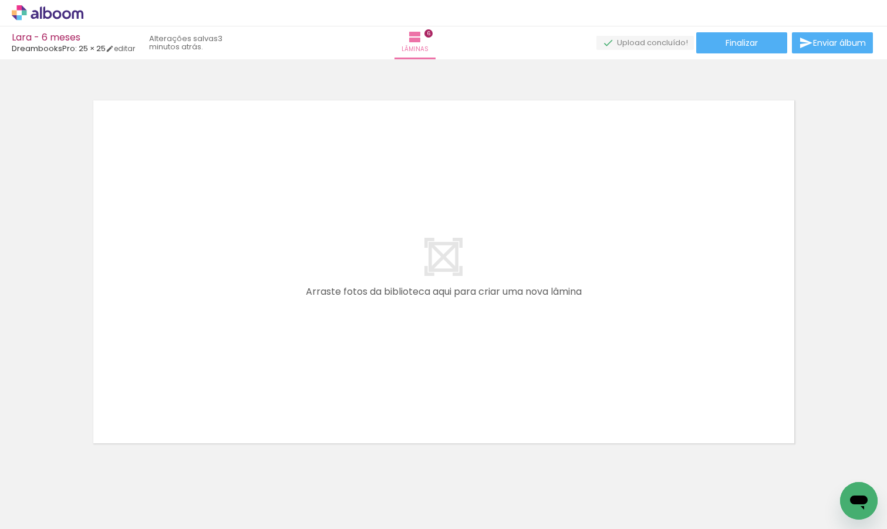
scroll to position [2361, 0]
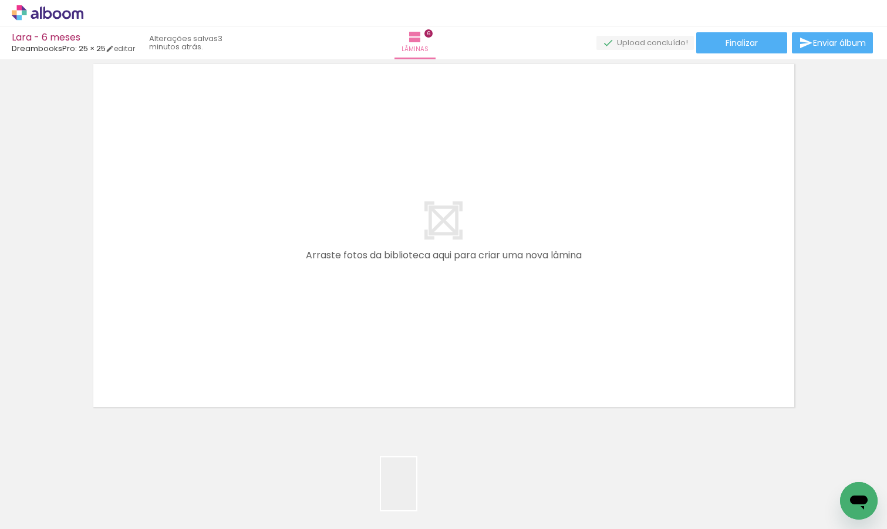
drag, startPoint x: 417, startPoint y: 497, endPoint x: 387, endPoint y: 425, distance: 77.6
click at [387, 425] on quentale-workspace at bounding box center [443, 264] width 887 height 529
drag, startPoint x: 477, startPoint y: 497, endPoint x: 339, endPoint y: 329, distance: 218.1
click at [339, 329] on quentale-workspace at bounding box center [443, 264] width 887 height 529
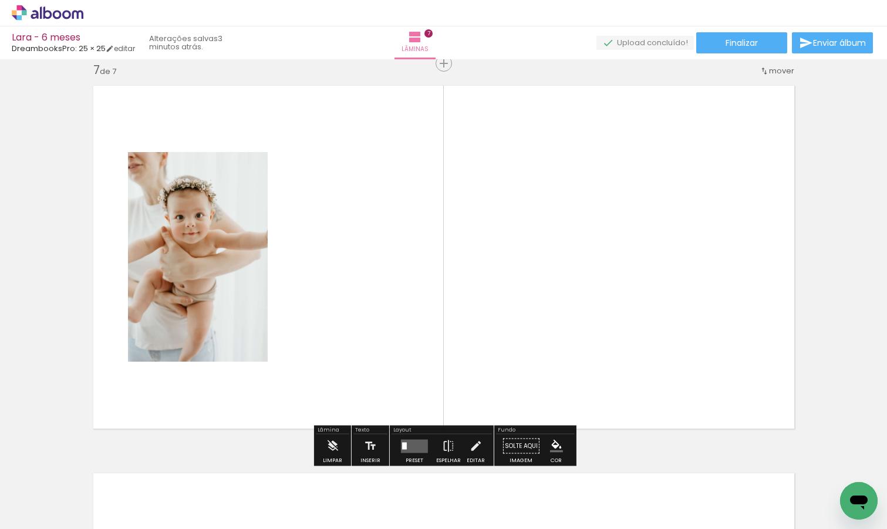
scroll to position [2339, 0]
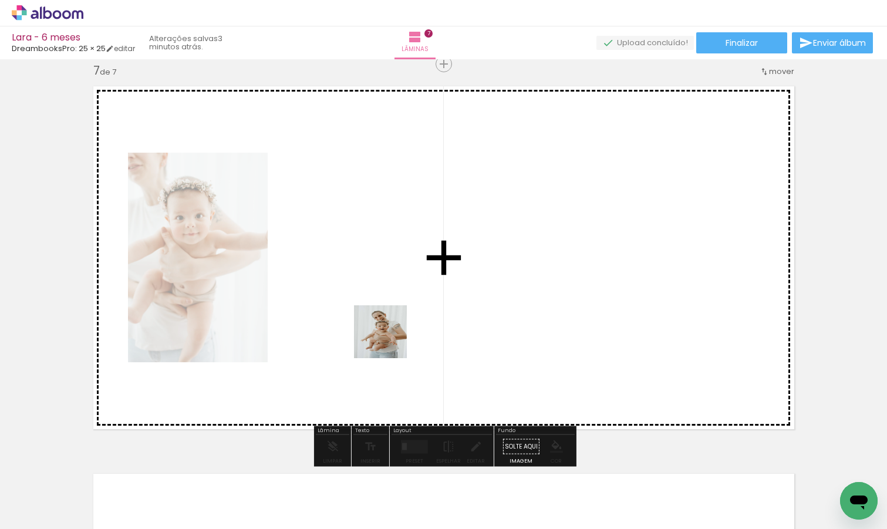
drag, startPoint x: 403, startPoint y: 470, endPoint x: 389, endPoint y: 340, distance: 130.4
click at [389, 340] on quentale-workspace at bounding box center [443, 264] width 887 height 529
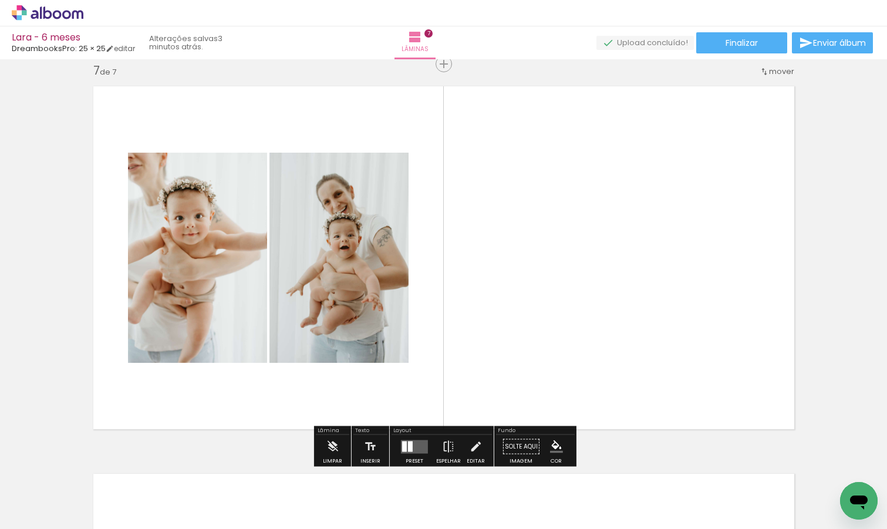
scroll to position [0, 664]
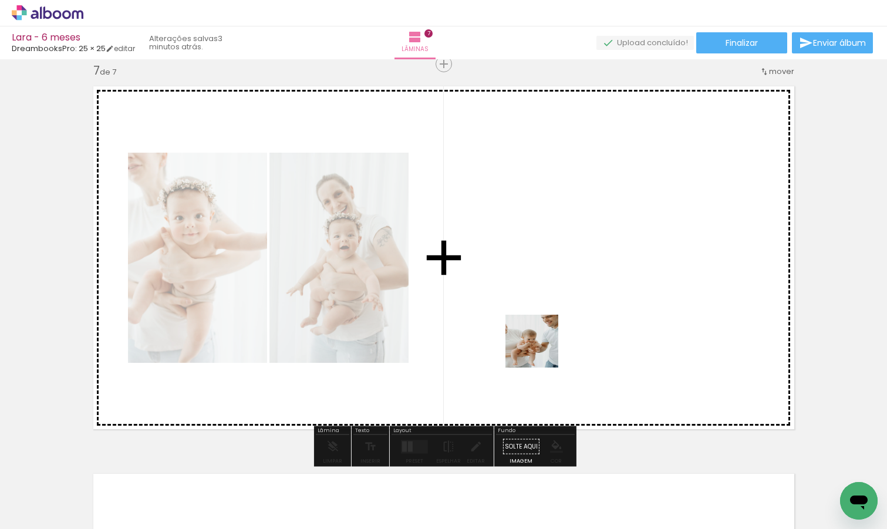
drag, startPoint x: 516, startPoint y: 488, endPoint x: 541, endPoint y: 350, distance: 140.1
click at [541, 350] on quentale-workspace at bounding box center [443, 264] width 887 height 529
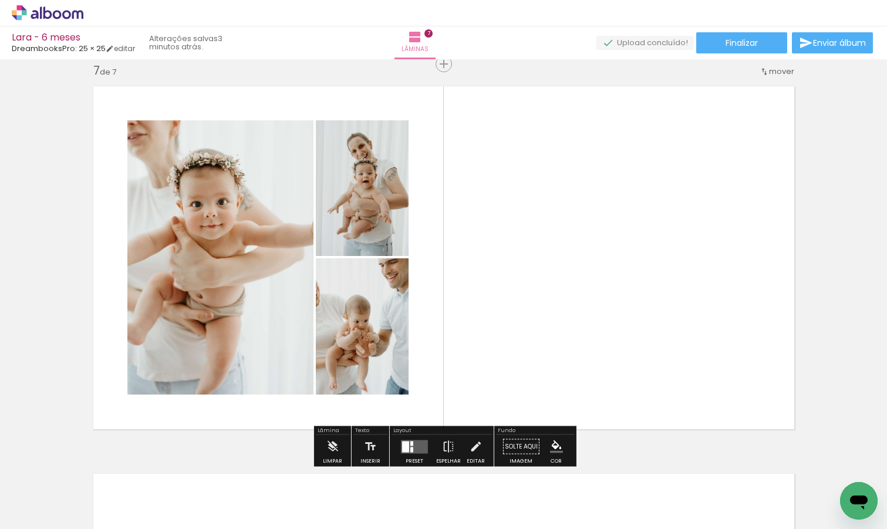
drag, startPoint x: 586, startPoint y: 513, endPoint x: 626, endPoint y: 308, distance: 208.6
click at [626, 308] on quentale-workspace at bounding box center [443, 264] width 887 height 529
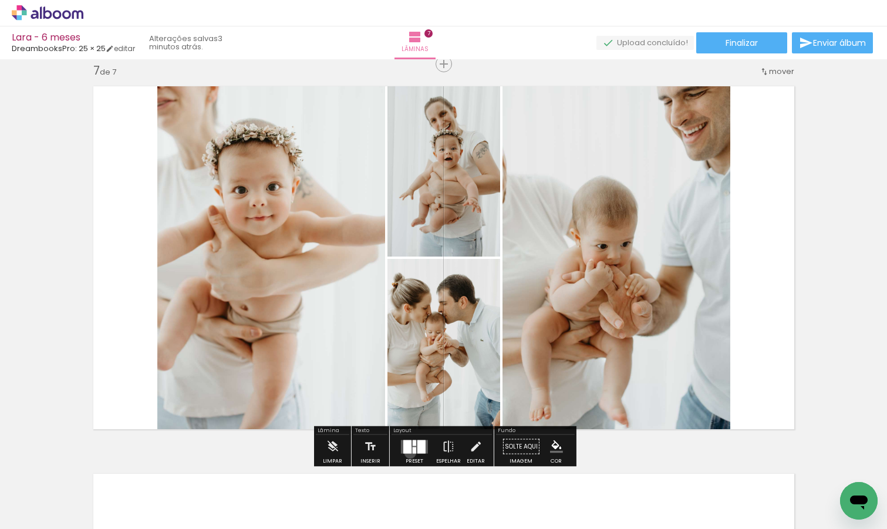
click at [407, 452] on div at bounding box center [407, 447] width 8 height 14
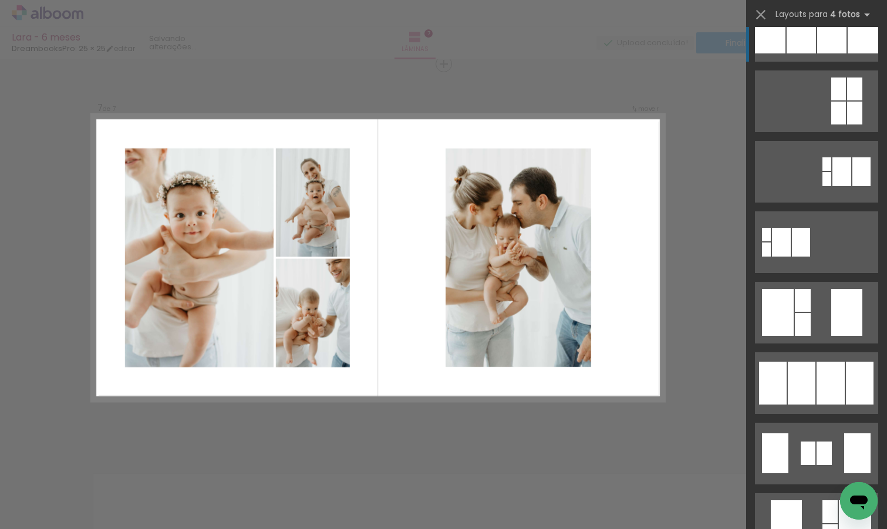
scroll to position [312, 0]
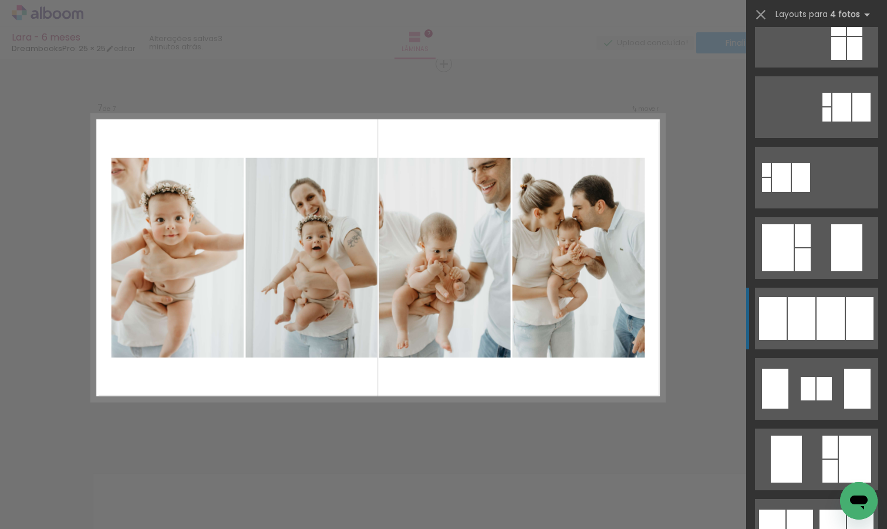
click at [827, 332] on div at bounding box center [830, 318] width 28 height 43
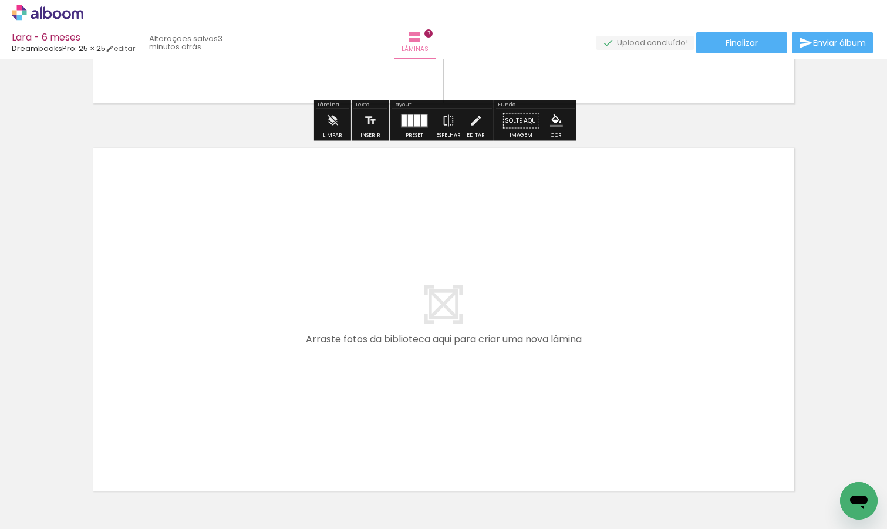
scroll to position [2749, 0]
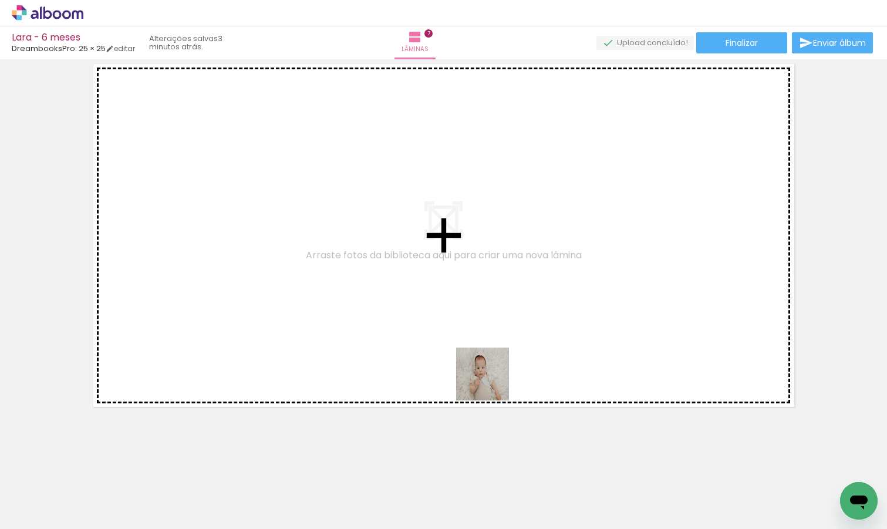
drag, startPoint x: 579, startPoint y: 498, endPoint x: 490, endPoint y: 381, distance: 146.6
click at [490, 382] on quentale-workspace at bounding box center [443, 264] width 887 height 529
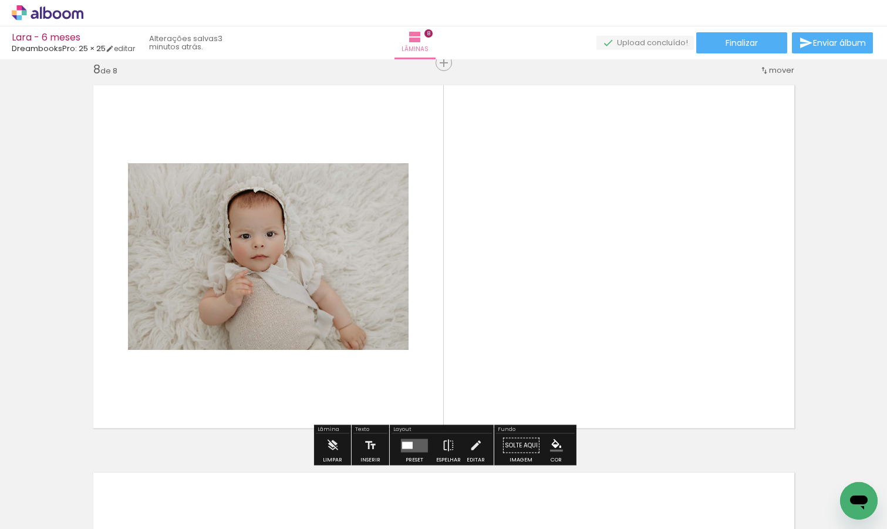
scroll to position [2727, 0]
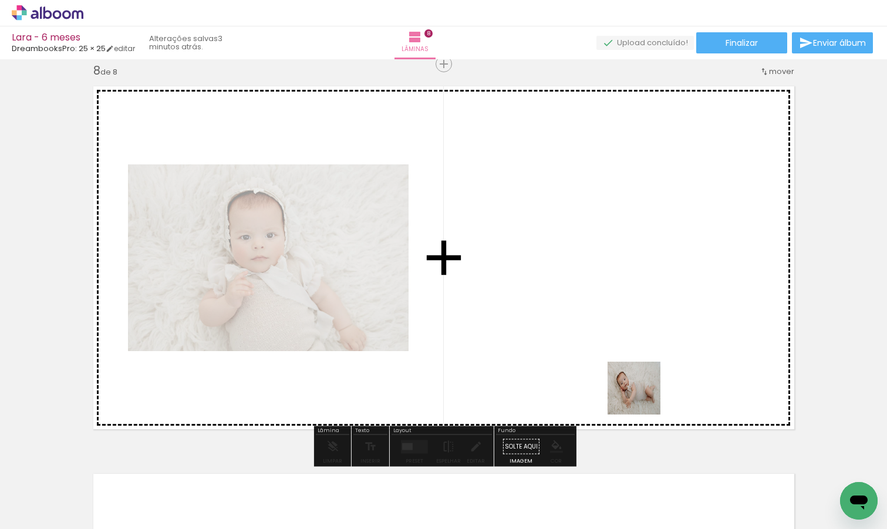
drag, startPoint x: 643, startPoint y: 498, endPoint x: 643, endPoint y: 370, distance: 127.4
click at [643, 370] on quentale-workspace at bounding box center [443, 264] width 887 height 529
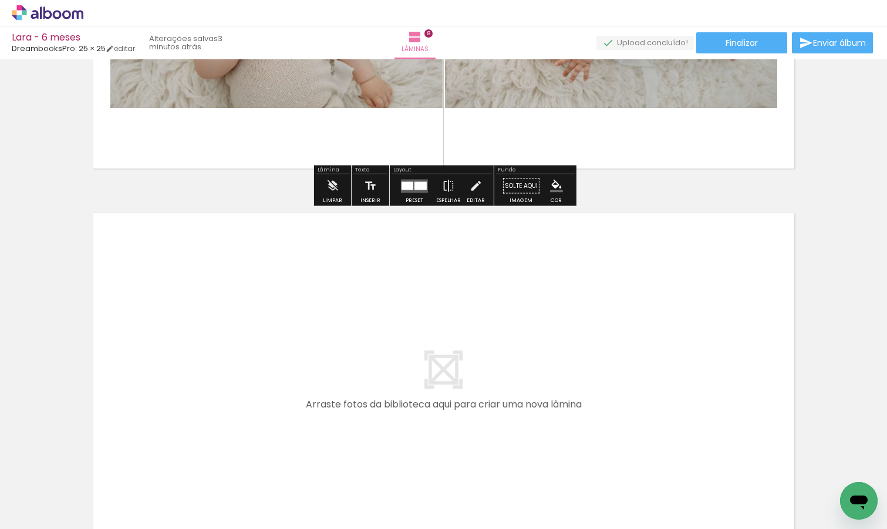
scroll to position [3021, 0]
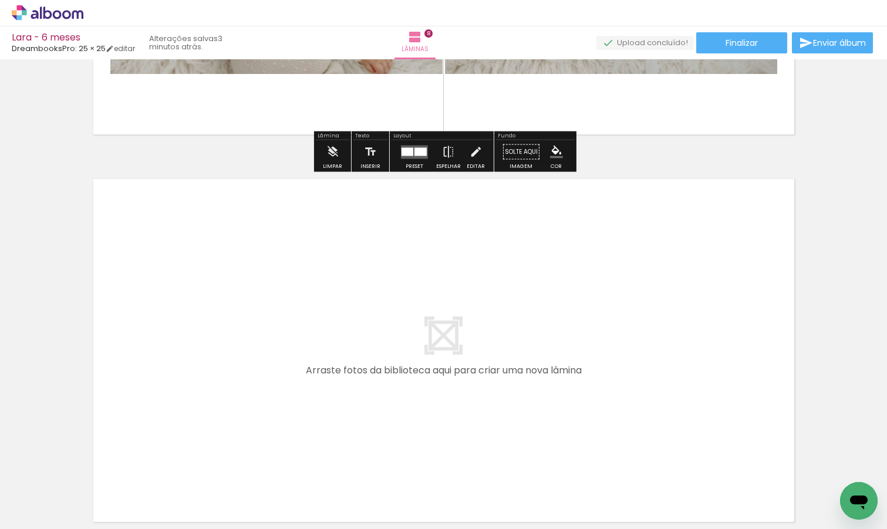
drag, startPoint x: 713, startPoint y: 487, endPoint x: 625, endPoint y: 367, distance: 149.5
click at [625, 367] on quentale-workspace at bounding box center [443, 264] width 887 height 529
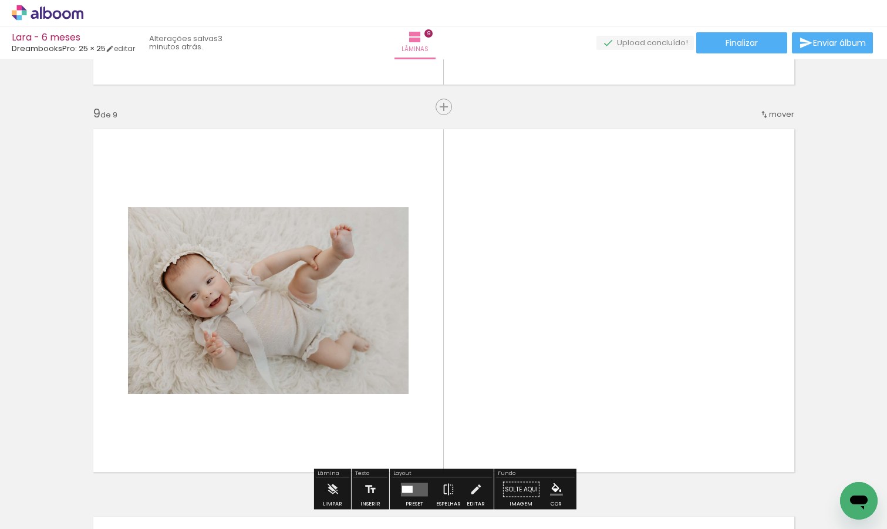
scroll to position [3114, 0]
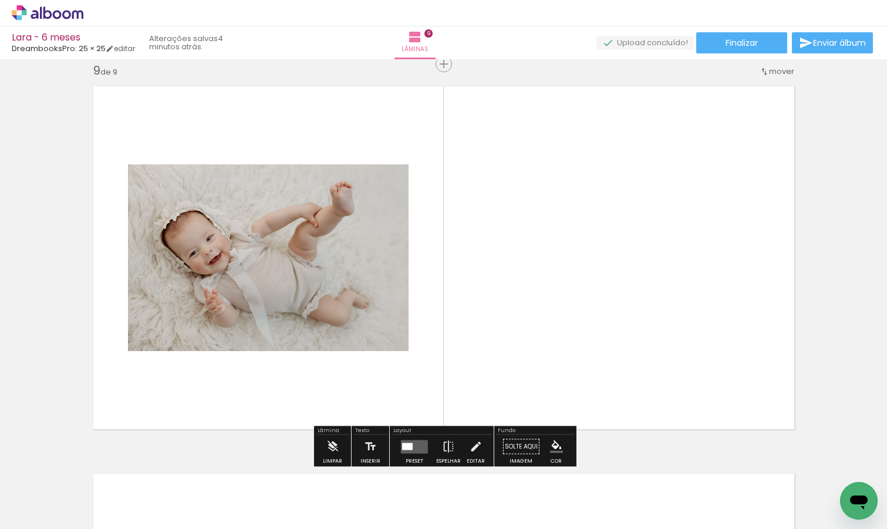
click at [413, 444] on quentale-layouter at bounding box center [414, 447] width 27 height 14
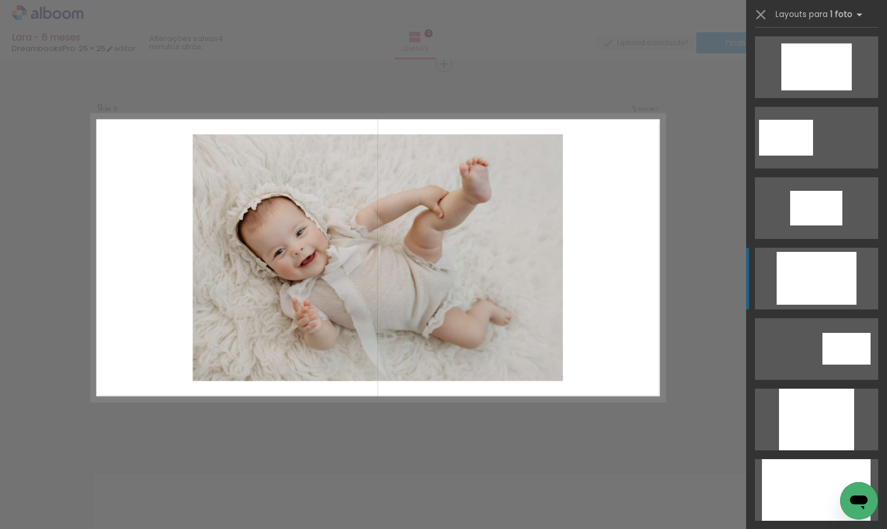
scroll to position [396, 0]
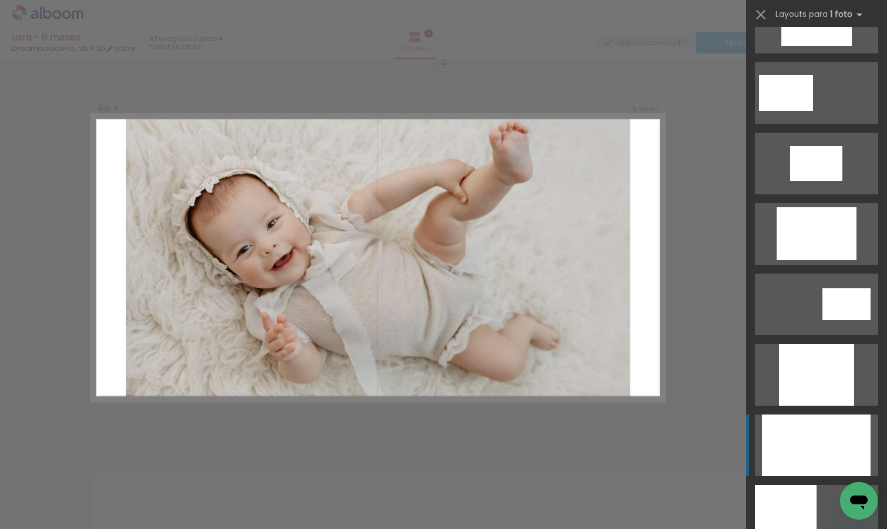
click at [829, 450] on div at bounding box center [816, 445] width 109 height 62
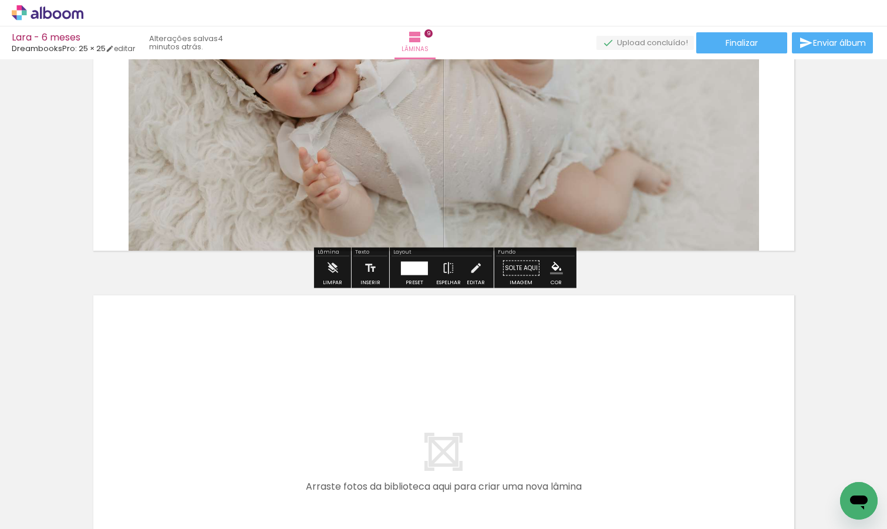
scroll to position [3377, 0]
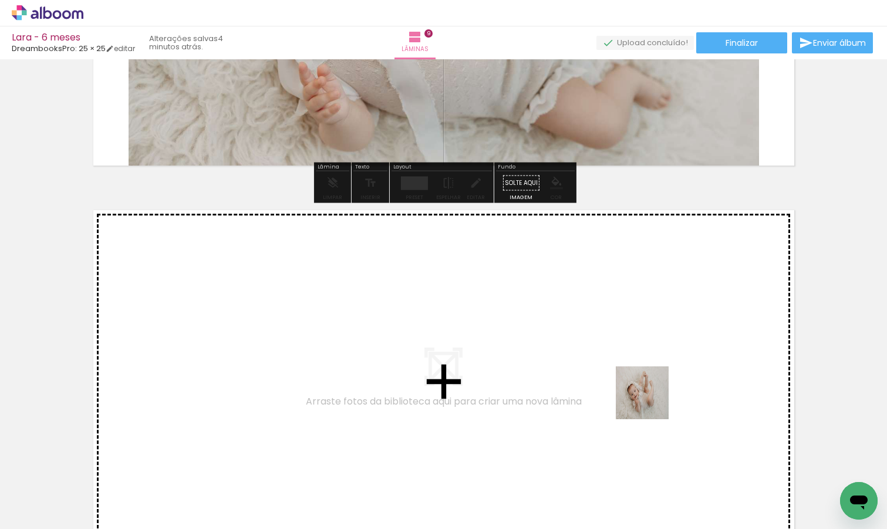
drag, startPoint x: 773, startPoint y: 487, endPoint x: 597, endPoint y: 380, distance: 206.3
click at [597, 380] on quentale-workspace at bounding box center [443, 264] width 887 height 529
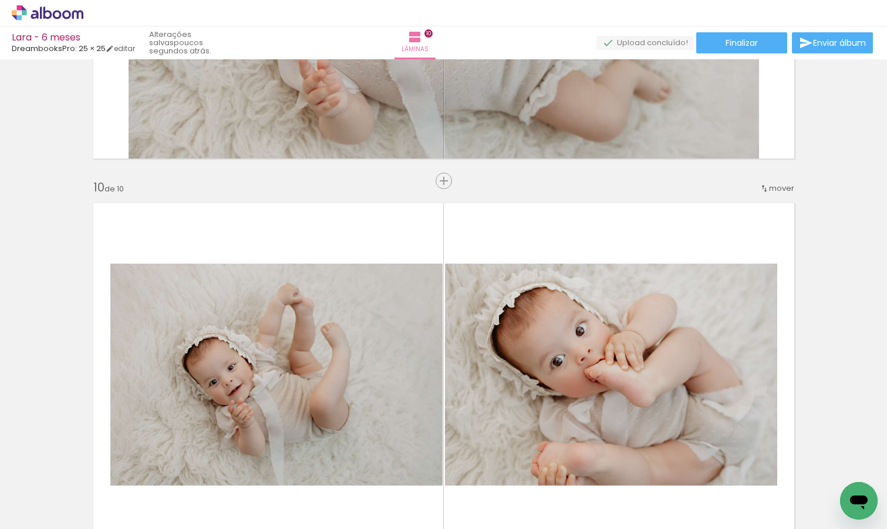
scroll to position [3129, 0]
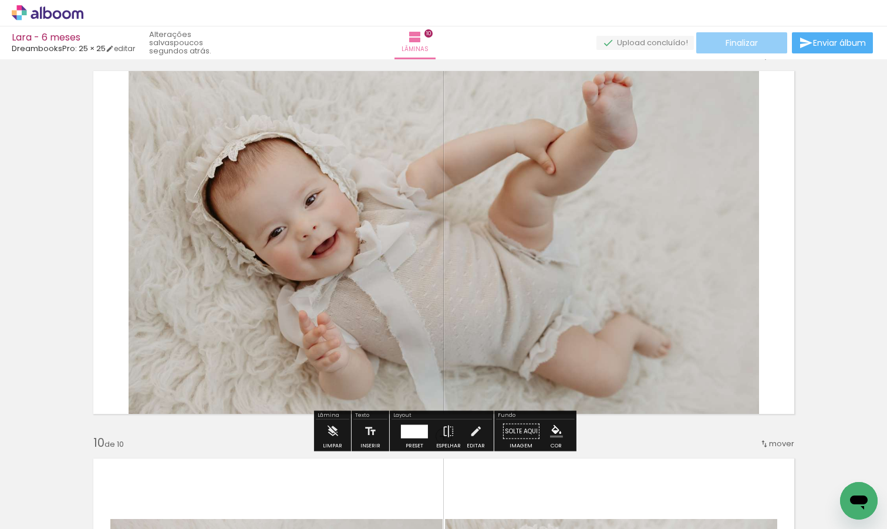
click at [748, 46] on span "Finalizar" at bounding box center [742, 43] width 32 height 8
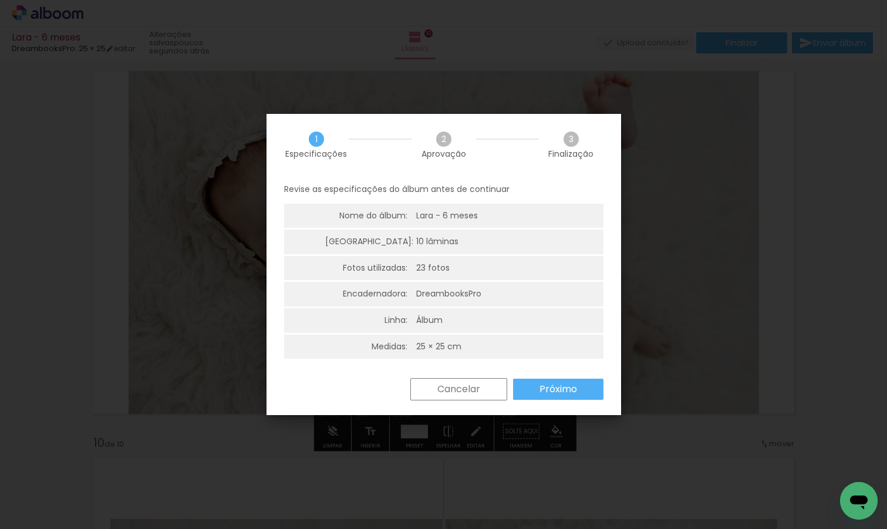
click at [0, 0] on slot "Próximo" at bounding box center [0, 0] width 0 height 0
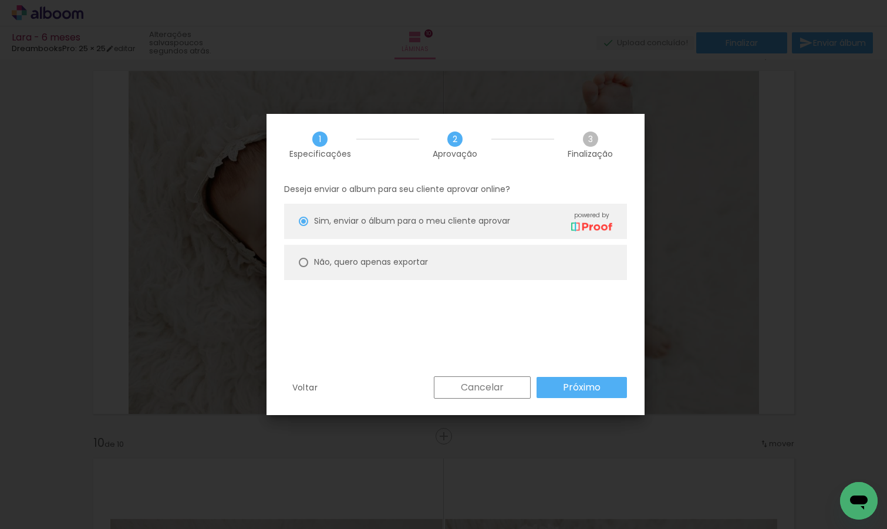
click at [0, 0] on slot "Próximo" at bounding box center [0, 0] width 0 height 0
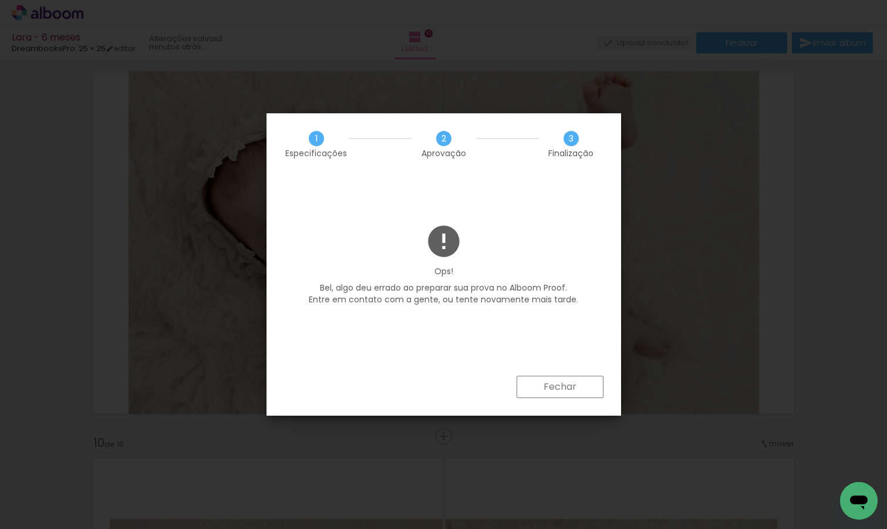
click at [0, 0] on slot "Fechar" at bounding box center [0, 0] width 0 height 0
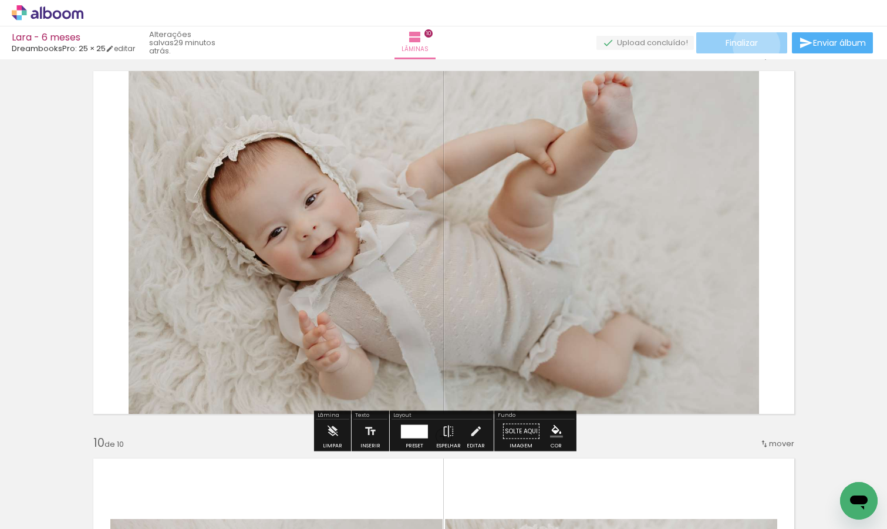
click at [752, 45] on span "Finalizar" at bounding box center [742, 43] width 32 height 8
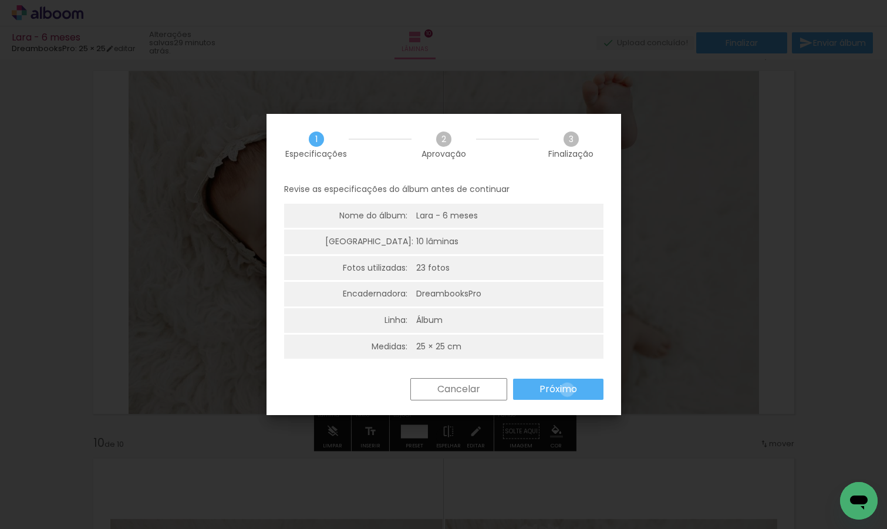
click at [0, 0] on slot "Próximo" at bounding box center [0, 0] width 0 height 0
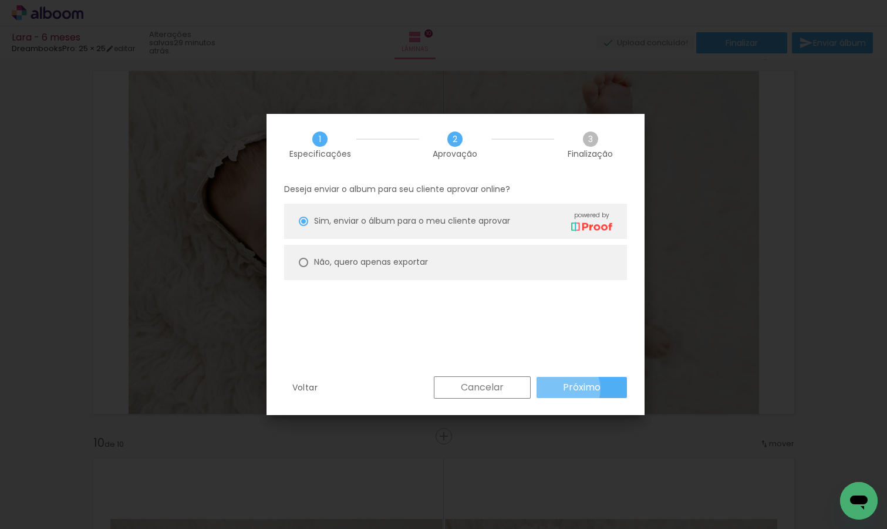
click at [0, 0] on slot "Próximo" at bounding box center [0, 0] width 0 height 0
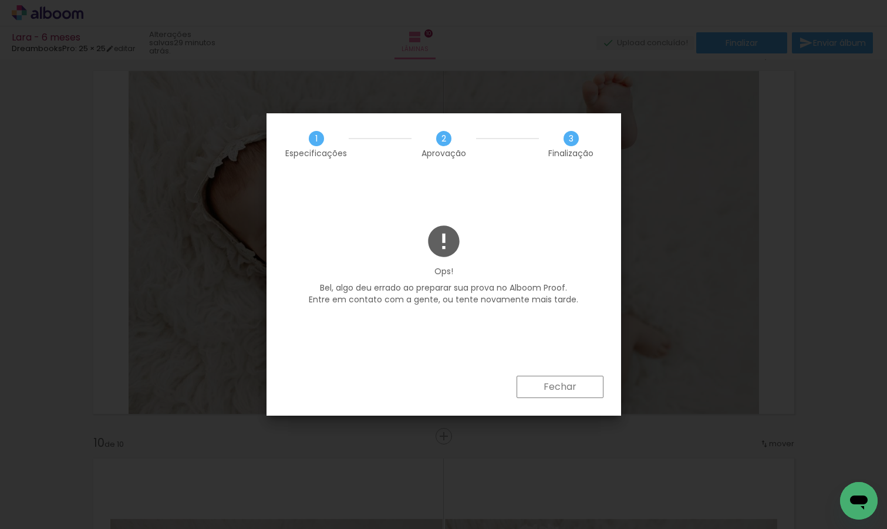
click at [0, 0] on slot "Fechar" at bounding box center [0, 0] width 0 height 0
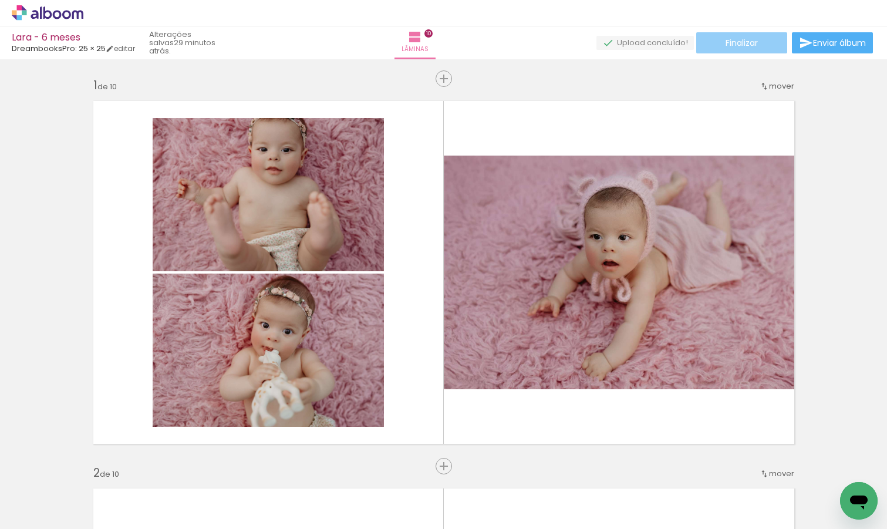
click at [758, 43] on paper-button "Finalizar" at bounding box center [741, 42] width 91 height 21
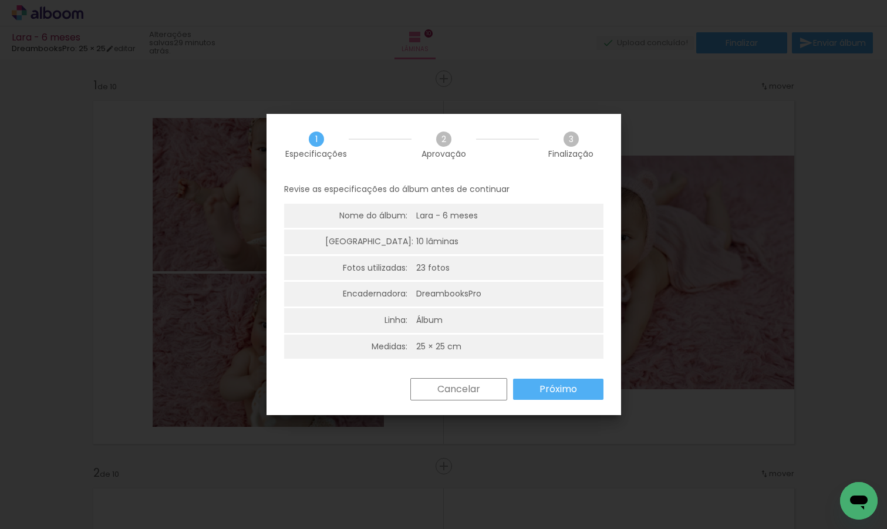
click at [0, 0] on slot "Próximo" at bounding box center [0, 0] width 0 height 0
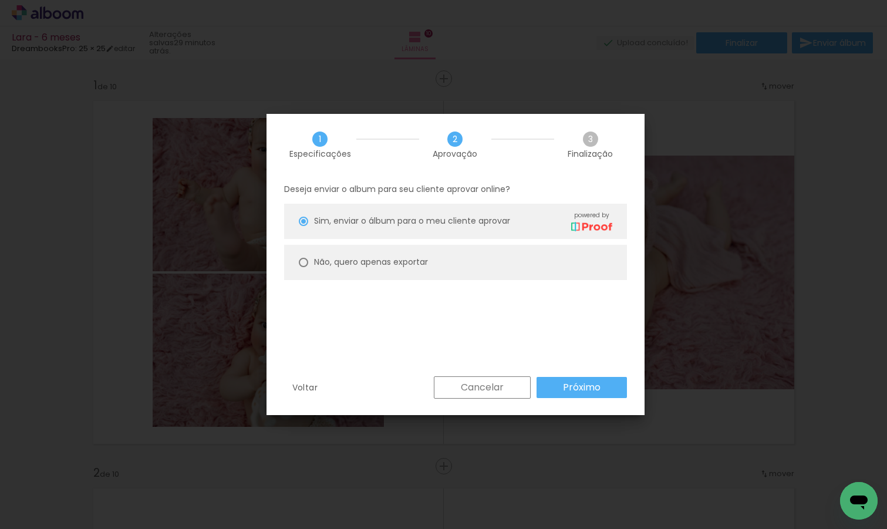
click at [0, 0] on slot "Próximo" at bounding box center [0, 0] width 0 height 0
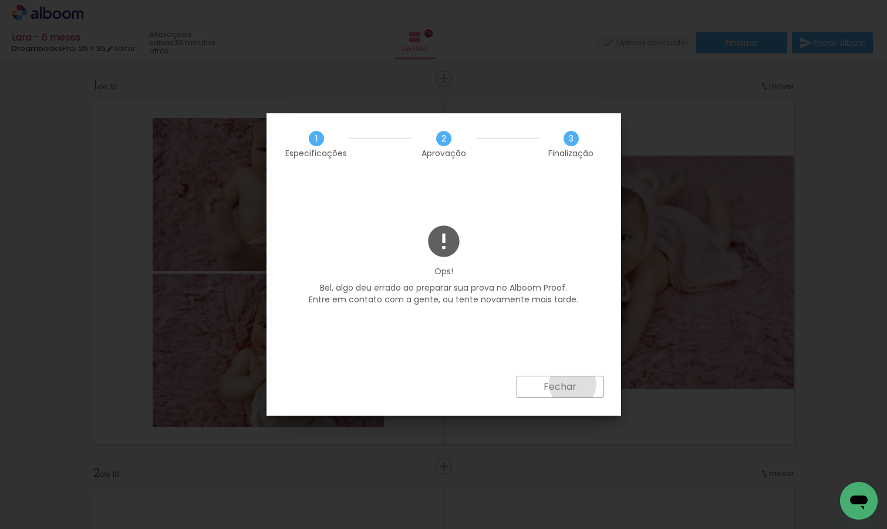
click at [0, 0] on slot "Fechar" at bounding box center [0, 0] width 0 height 0
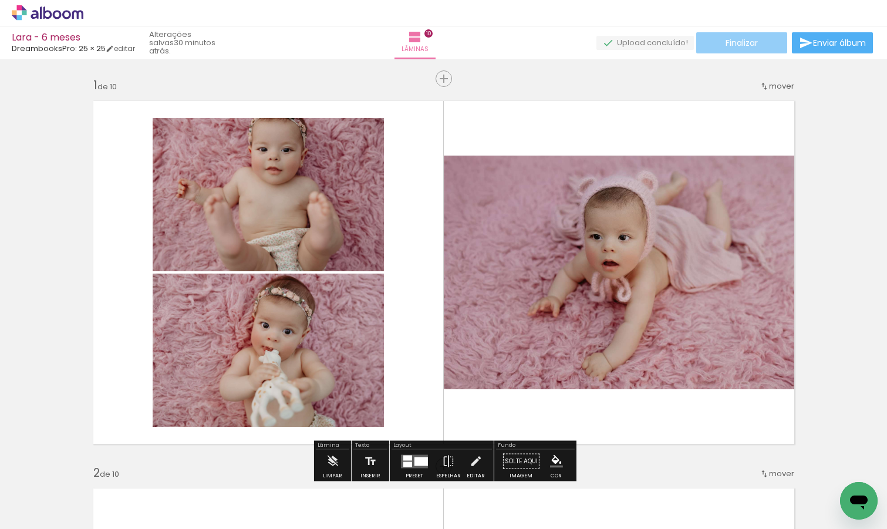
click at [758, 42] on paper-button "Finalizar" at bounding box center [741, 42] width 91 height 21
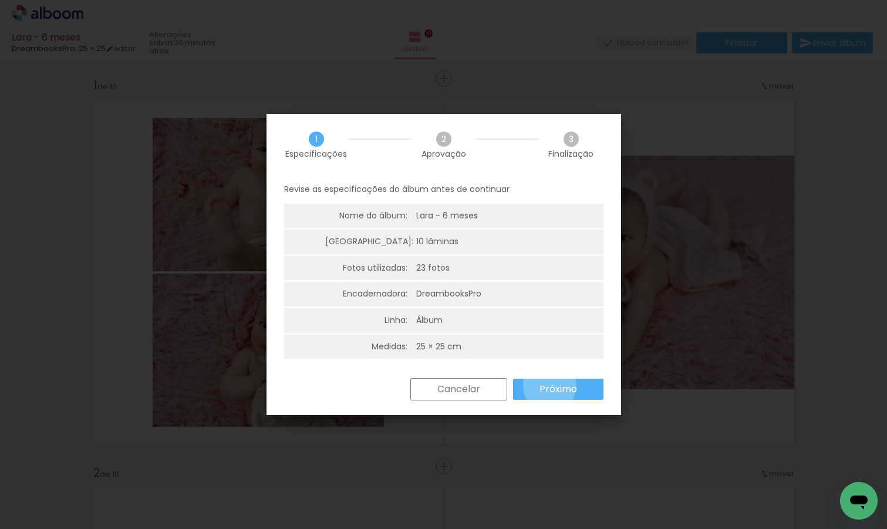
click at [0, 0] on slot "Próximo" at bounding box center [0, 0] width 0 height 0
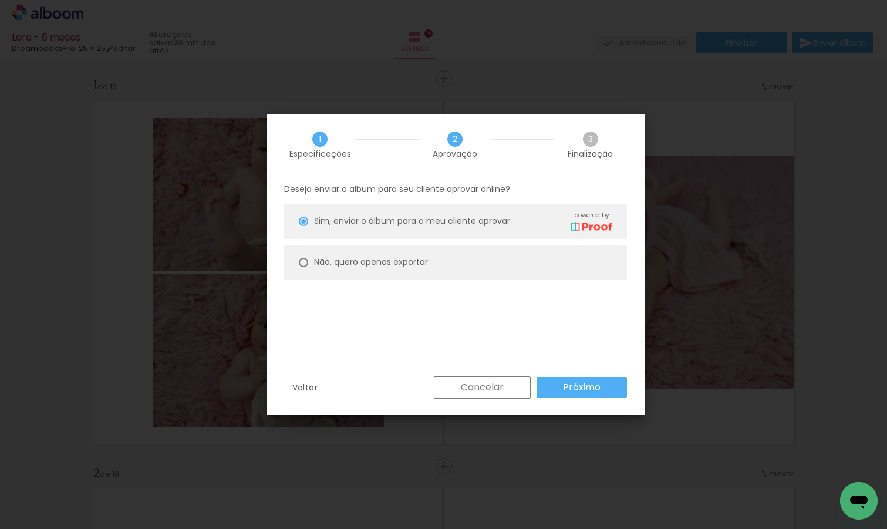
click at [549, 386] on paper-button "Próximo" at bounding box center [581, 387] width 90 height 21
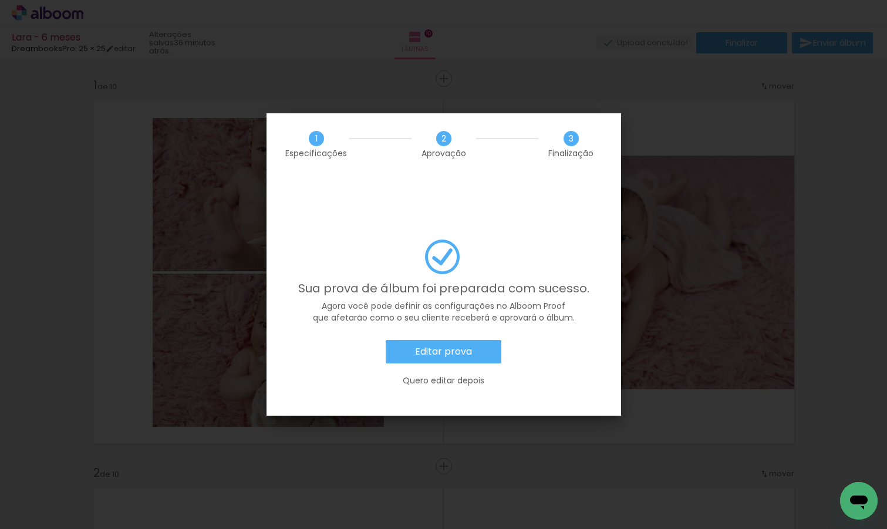
click at [0, 0] on slot "Editar prova" at bounding box center [0, 0] width 0 height 0
